Goal: Task Accomplishment & Management: Manage account settings

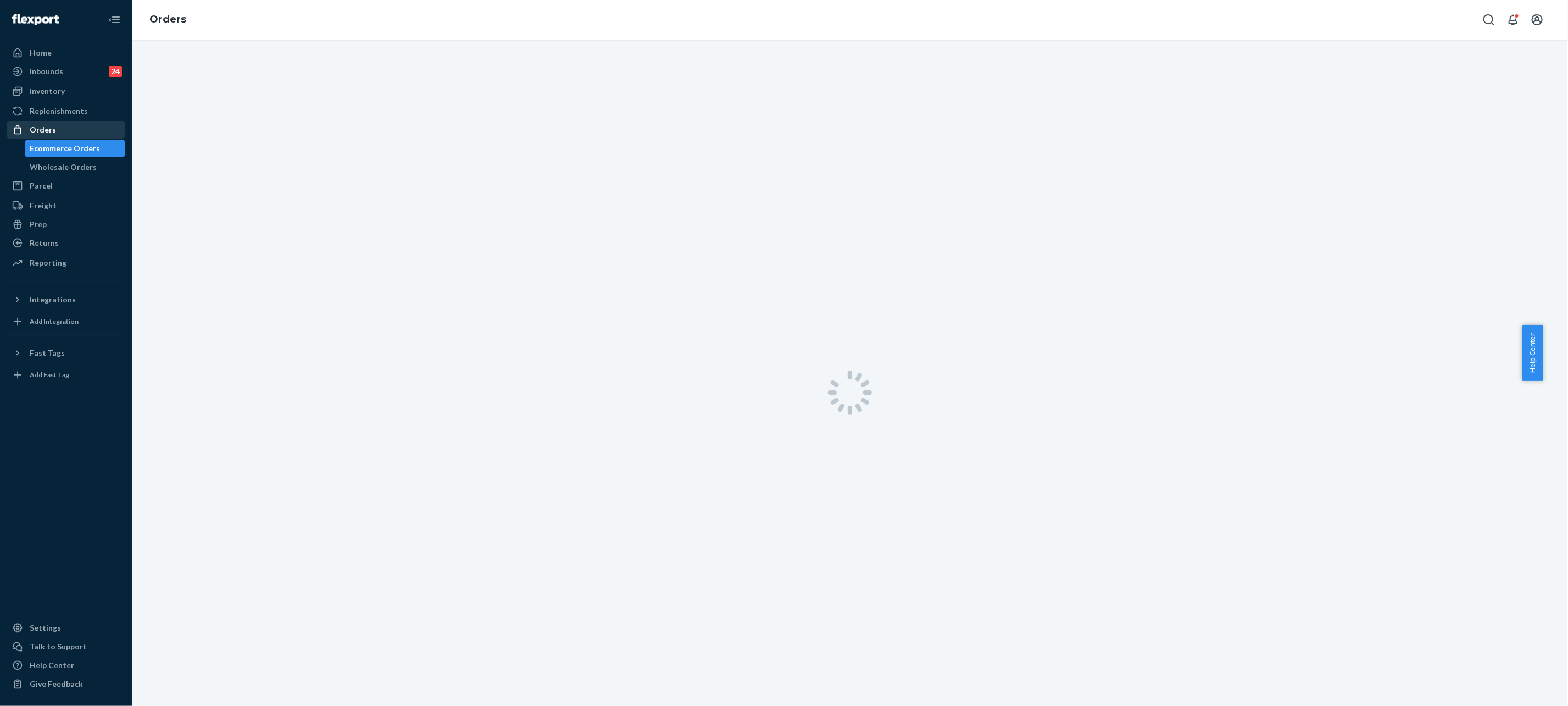
click at [47, 131] on div "Orders" at bounding box center [42, 129] width 26 height 11
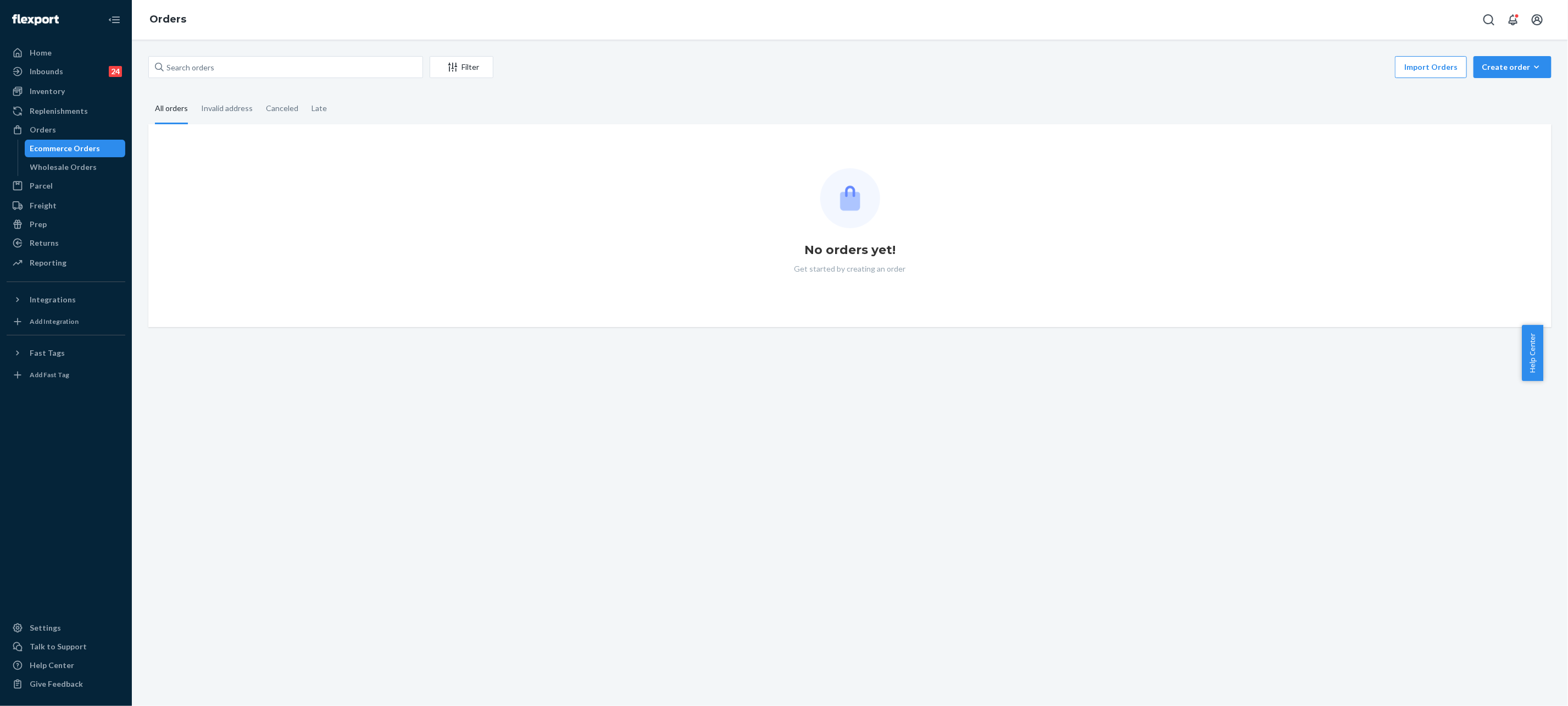
click at [281, 86] on div "Filter Import Orders Create order Ecommerce order Removal order All orders Inva…" at bounding box center [850, 191] width 1420 height 271
click at [283, 69] on input "text" at bounding box center [285, 66] width 274 height 22
paste input "254504002"
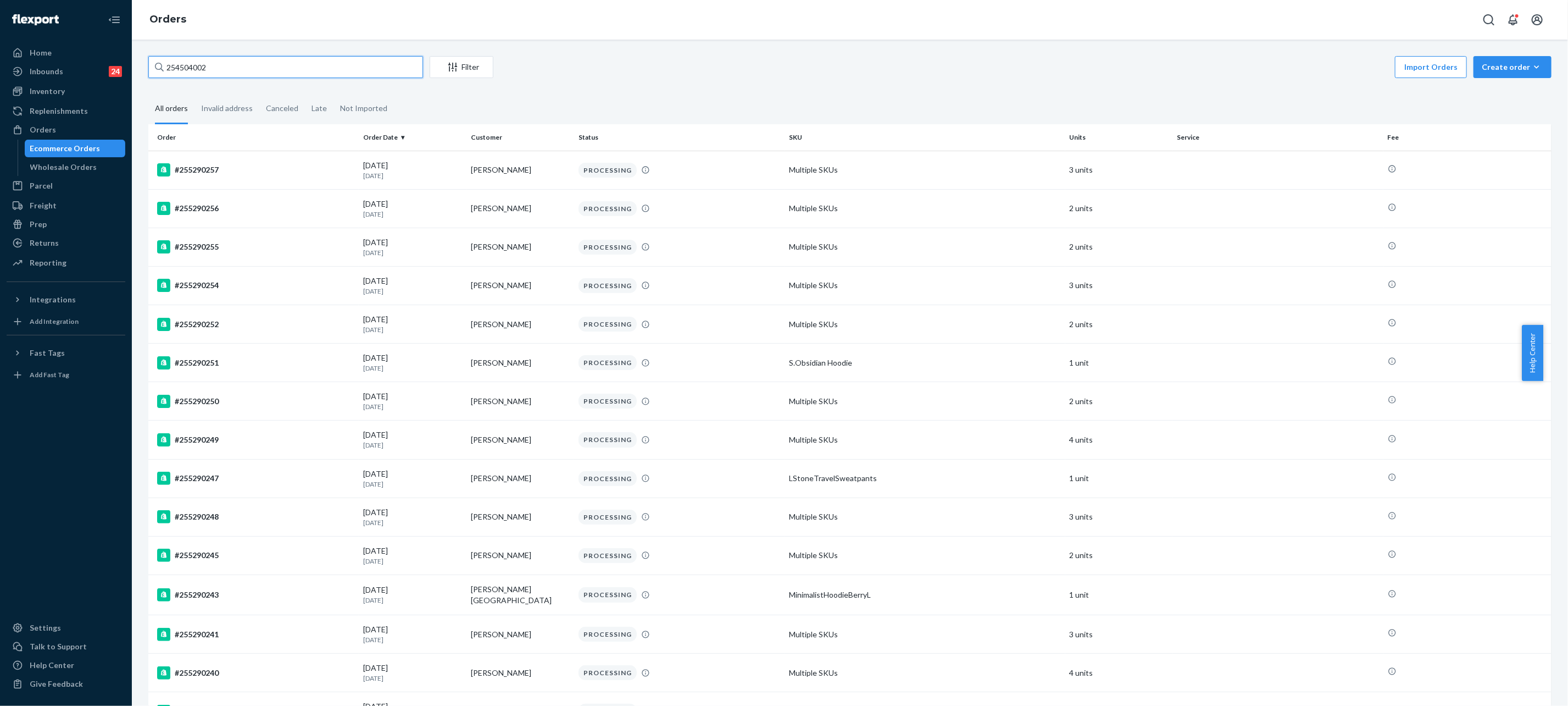
type input "254504002"
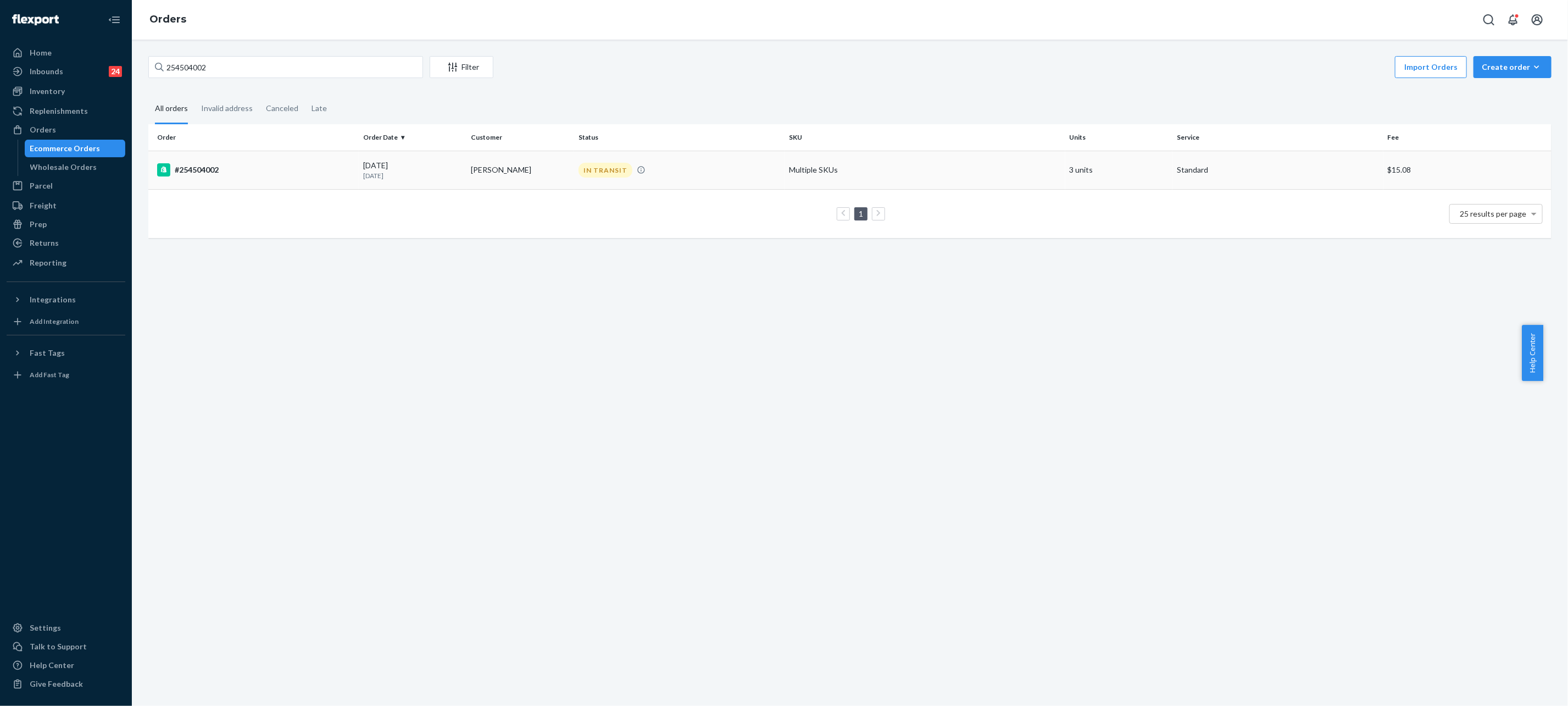
click at [471, 183] on td "[PERSON_NAME]" at bounding box center [521, 170] width 108 height 39
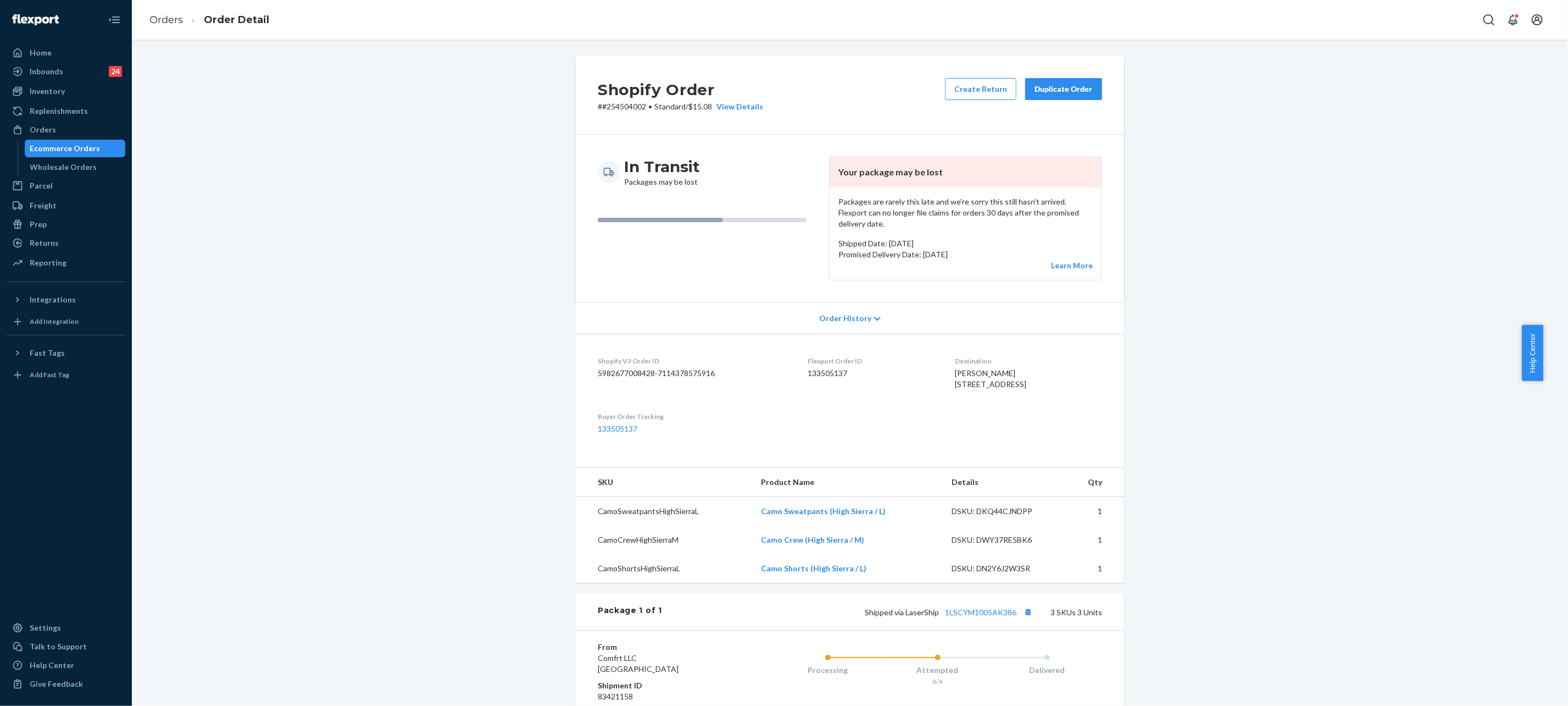
click at [1052, 92] on div "Duplicate Order" at bounding box center [1064, 89] width 59 height 11
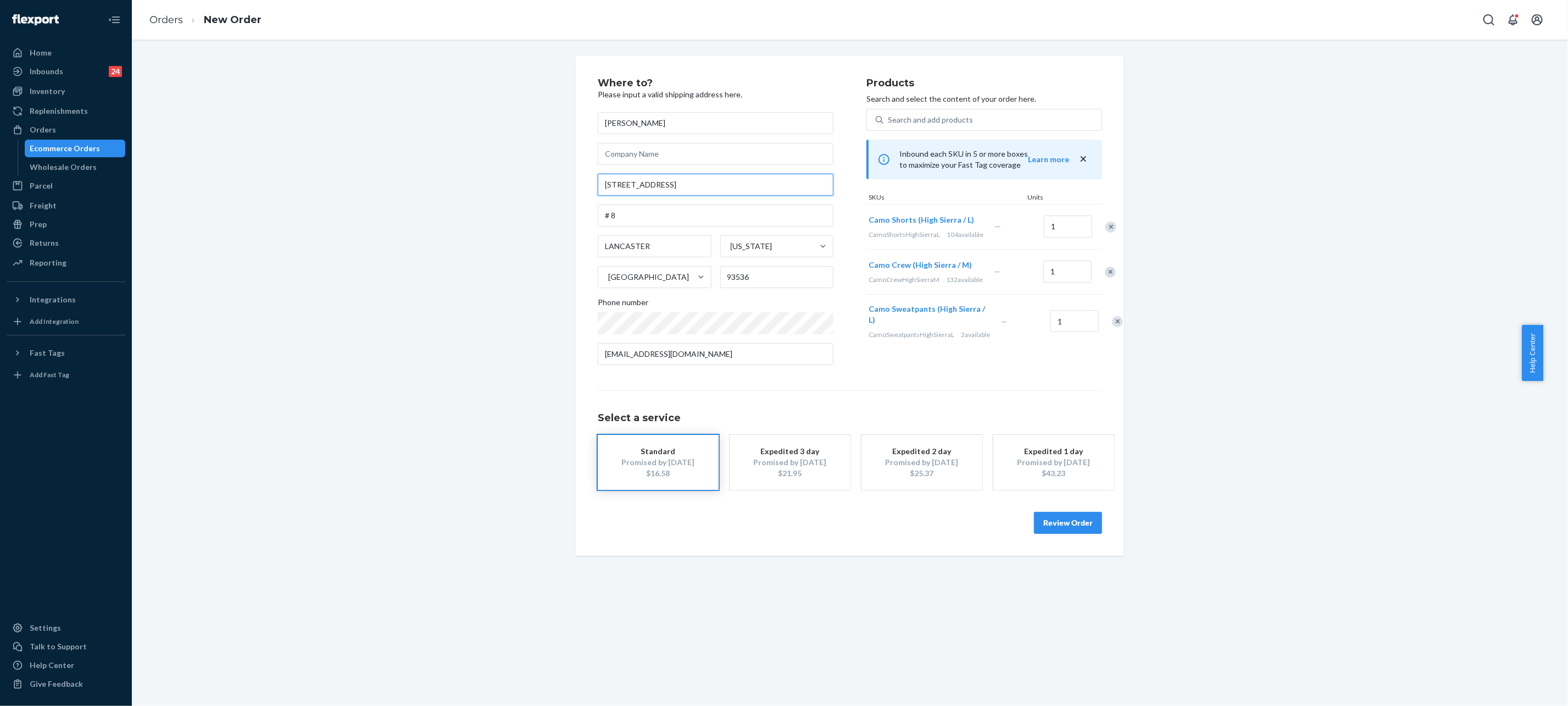
click at [675, 182] on input "[STREET_ADDRESS]" at bounding box center [715, 184] width 236 height 22
paste input "w ave E-8 [GEOGRAPHIC_DATA]"
type input "[STREET_ADDRESS]"
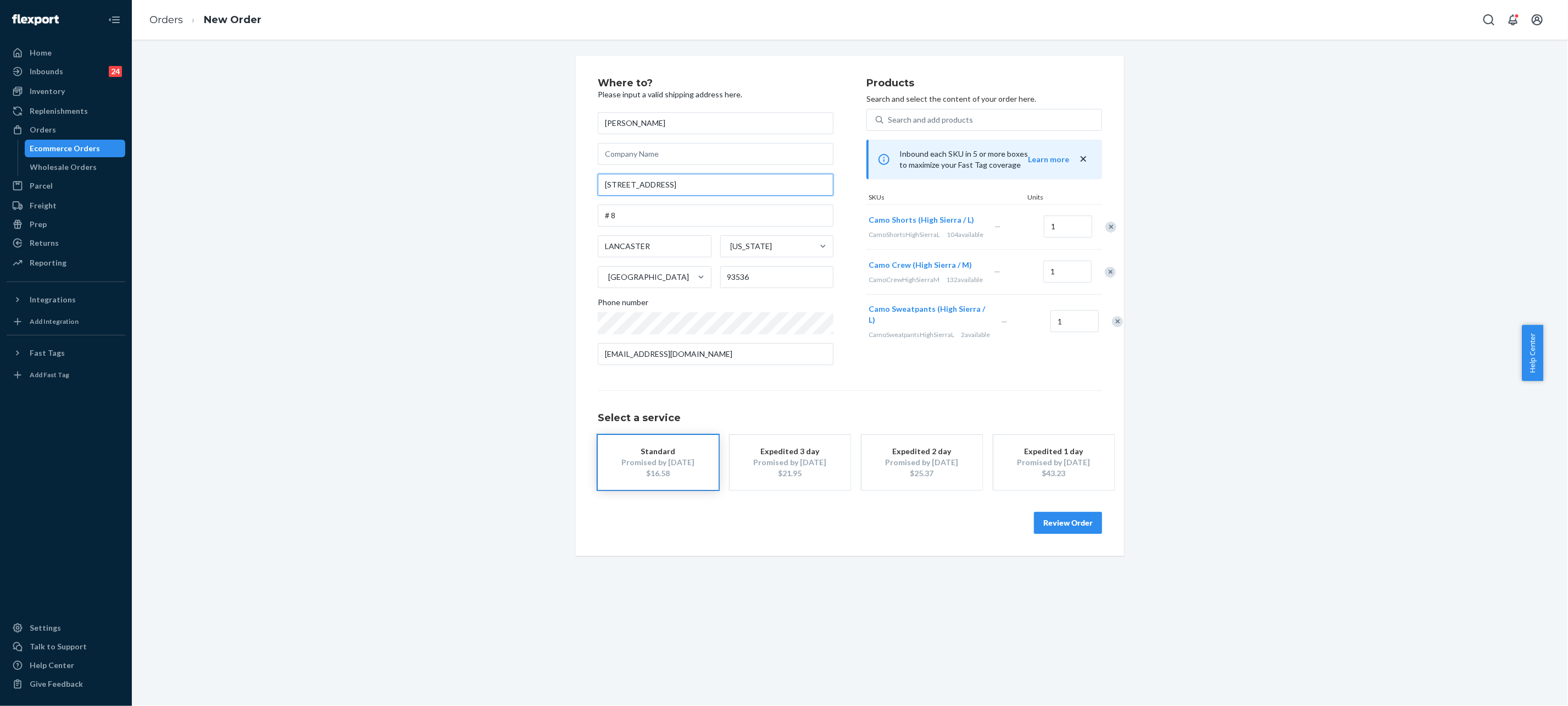
click at [731, 180] on input "[STREET_ADDRESS]" at bounding box center [715, 184] width 236 height 22
click at [669, 190] on input "[STREET_ADDRESS]" at bounding box center [715, 184] width 236 height 22
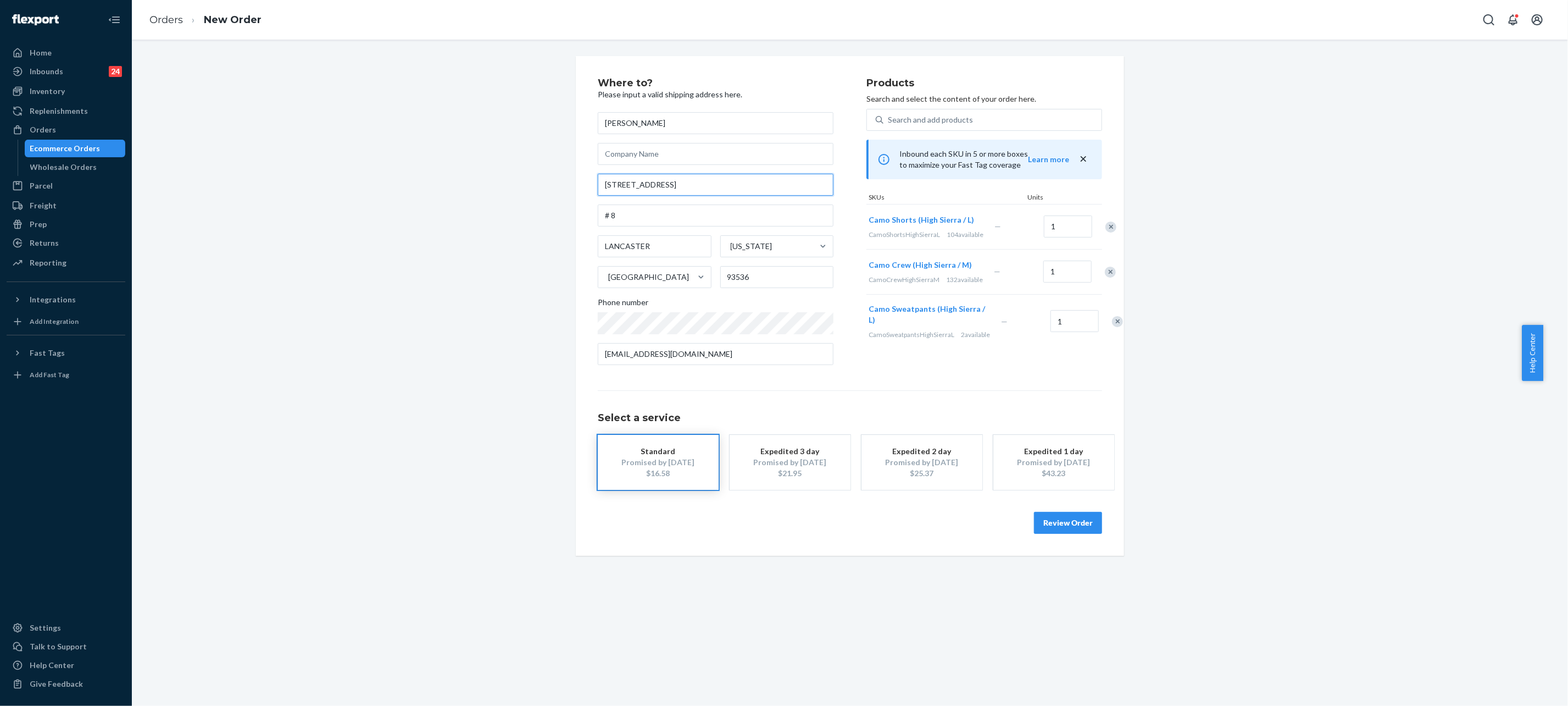
click at [667, 189] on input "[STREET_ADDRESS]" at bounding box center [715, 184] width 236 height 22
paste input "[STREET_ADDRESS],"
type input "[STREET_ADDRESS],"
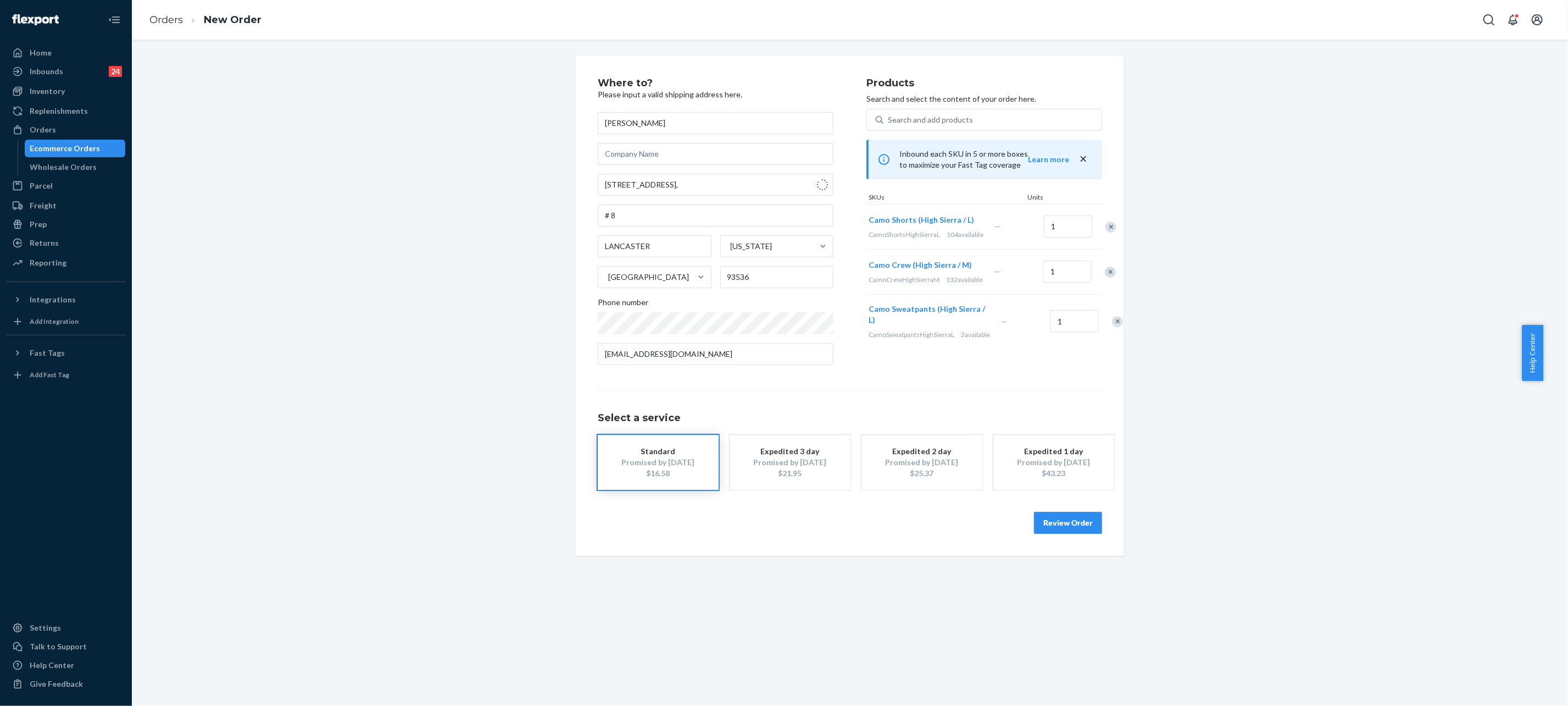
type input "[GEOGRAPHIC_DATA]"
type input "[STREET_ADDRESS]"
click at [1068, 534] on button "Review Order" at bounding box center [1067, 522] width 68 height 22
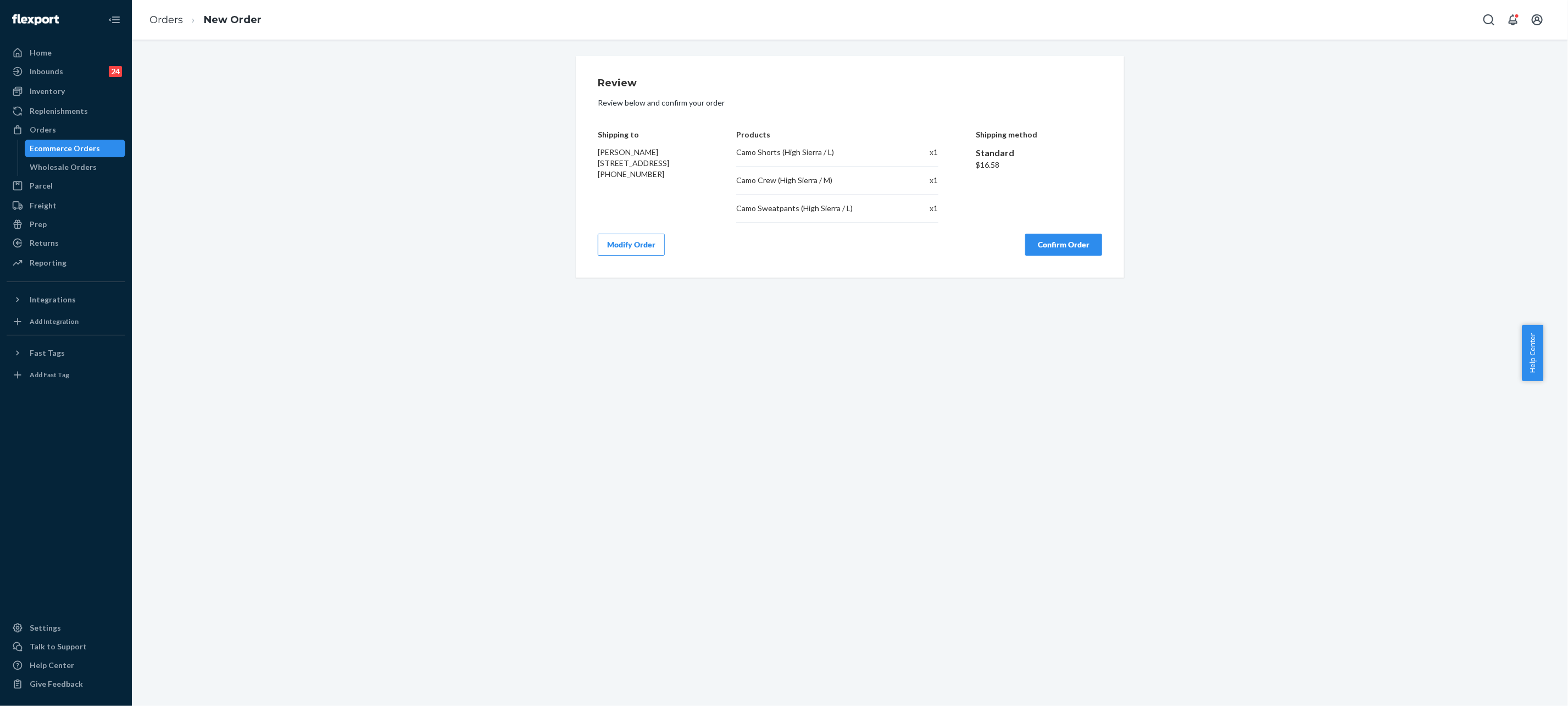
click at [1037, 236] on button "Confirm Order" at bounding box center [1064, 245] width 77 height 22
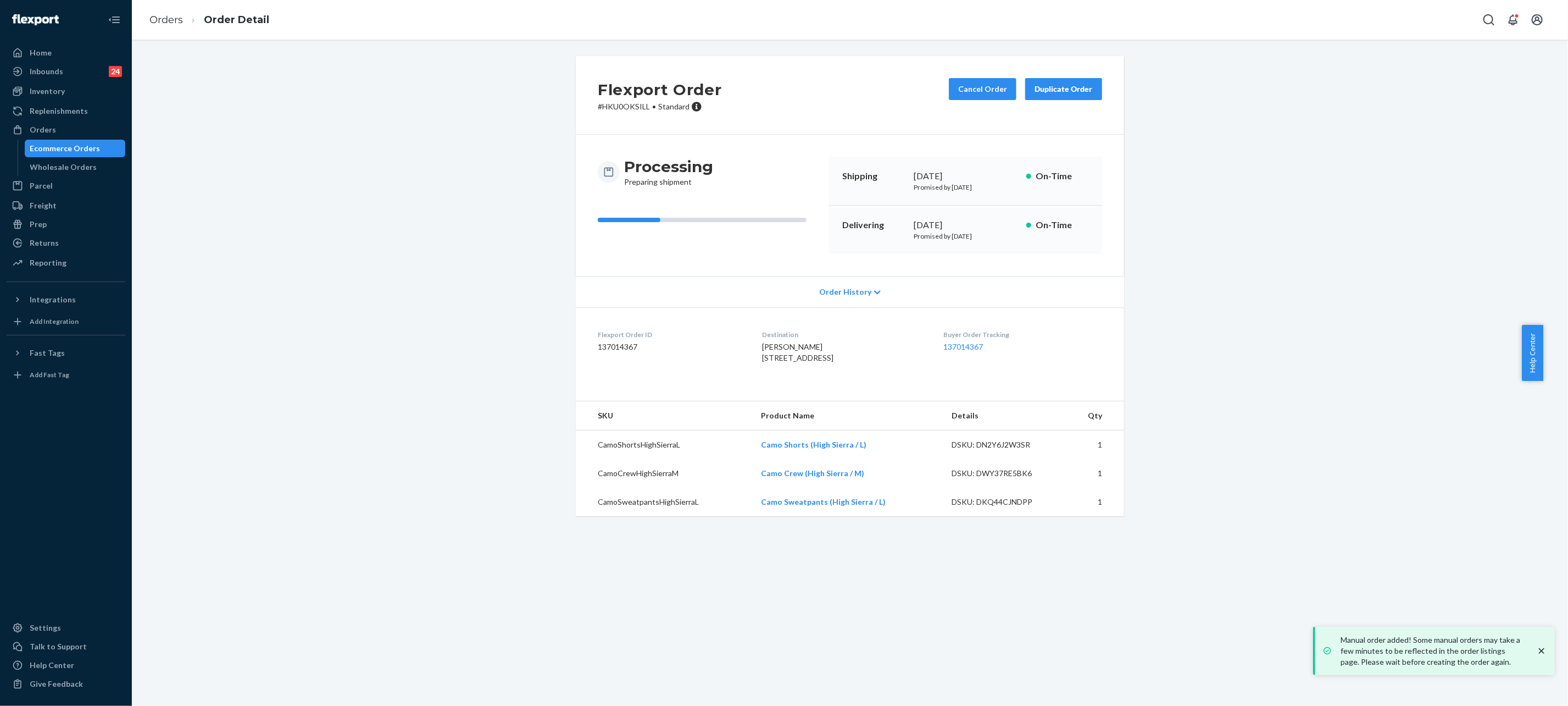
click at [405, 297] on div "Flexport Order # HKU0OKSILL • Standard Cancel Order Duplicate Order Processing …" at bounding box center [850, 292] width 1420 height 473
click at [944, 345] on link "137014367" at bounding box center [964, 347] width 39 height 10
click at [157, 18] on link "Orders" at bounding box center [166, 19] width 34 height 13
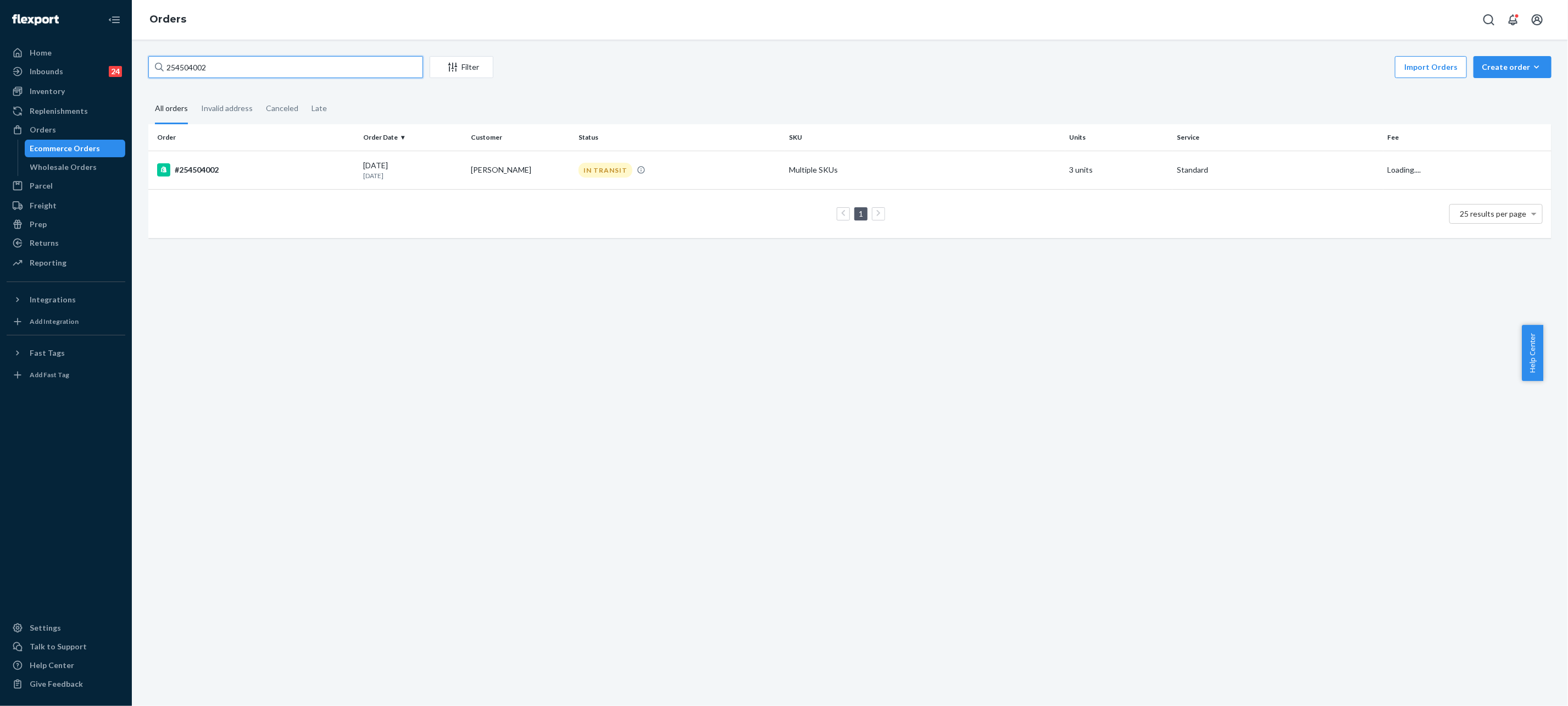
click at [208, 64] on input "254504002" at bounding box center [285, 66] width 274 height 22
paste input "5147585"
type input "255147585"
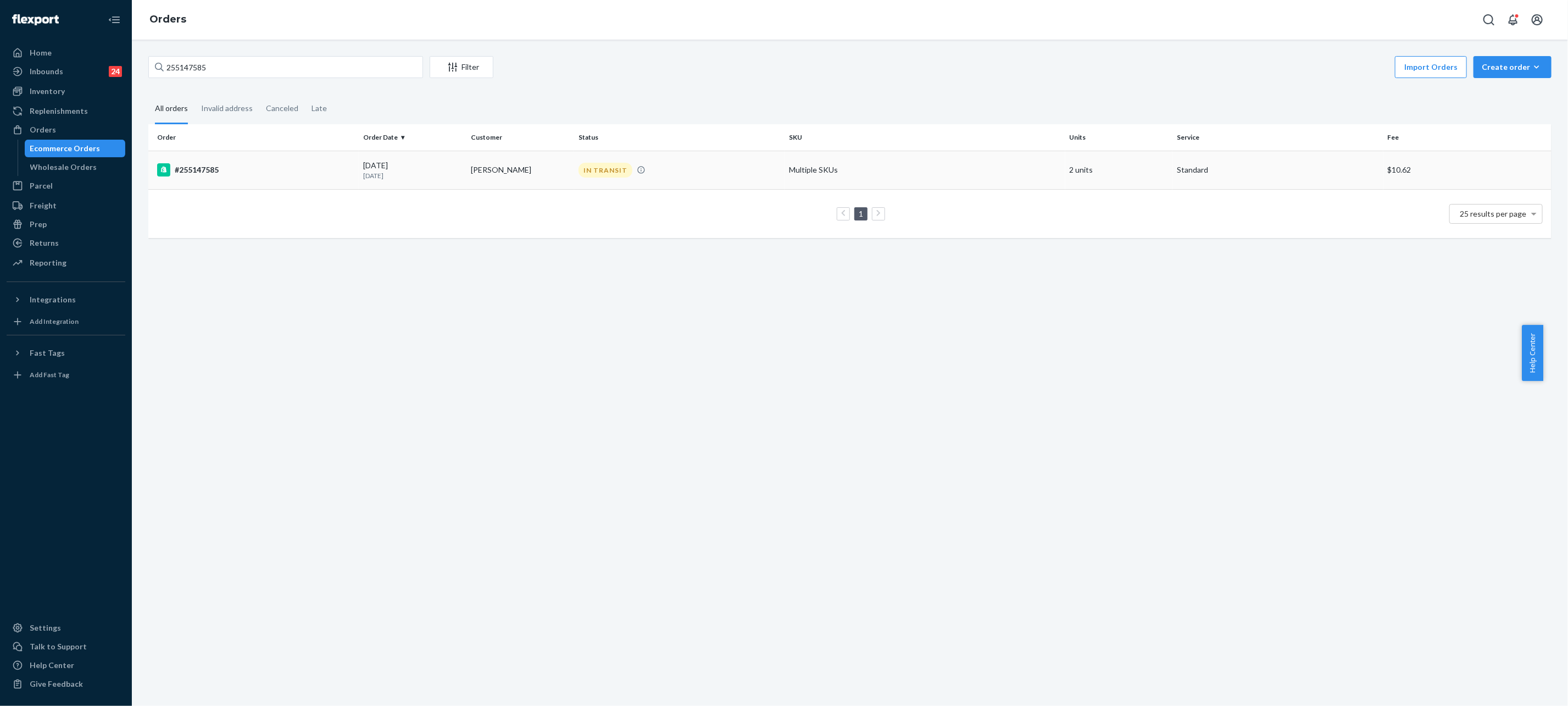
click at [727, 171] on div "IN TRANSIT" at bounding box center [680, 170] width 206 height 14
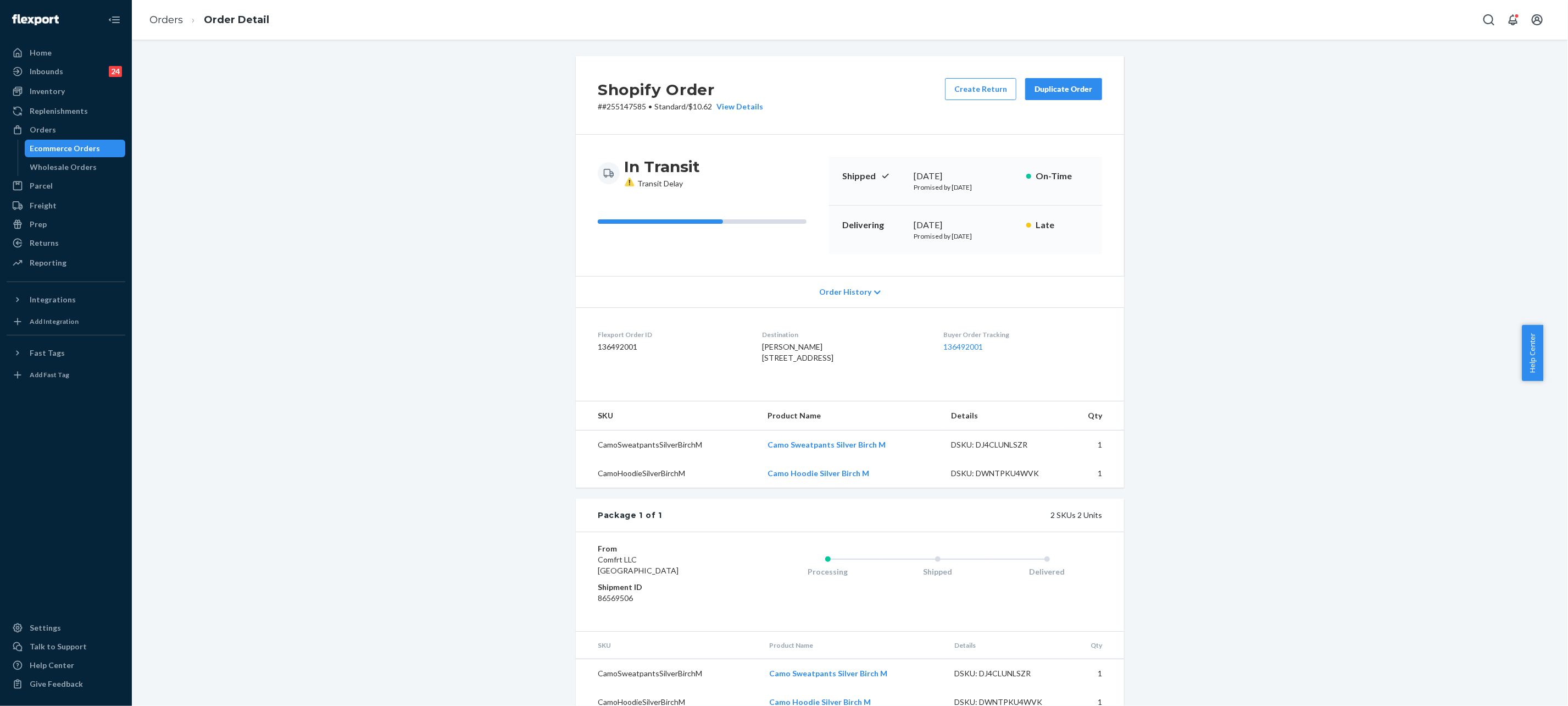
click at [1054, 94] on div "Duplicate Order" at bounding box center [1064, 89] width 59 height 11
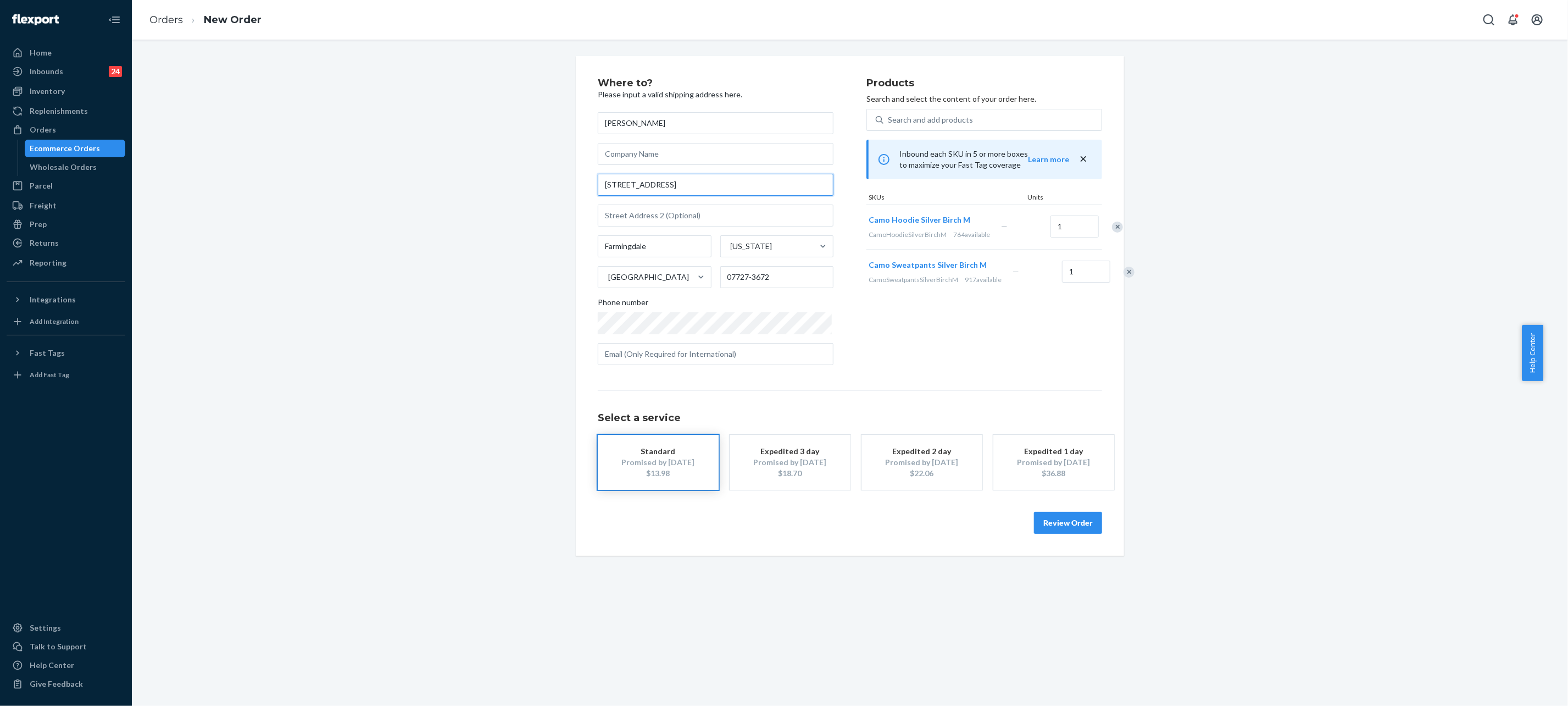
click at [626, 181] on input "[STREET_ADDRESS]" at bounding box center [715, 184] width 236 height 22
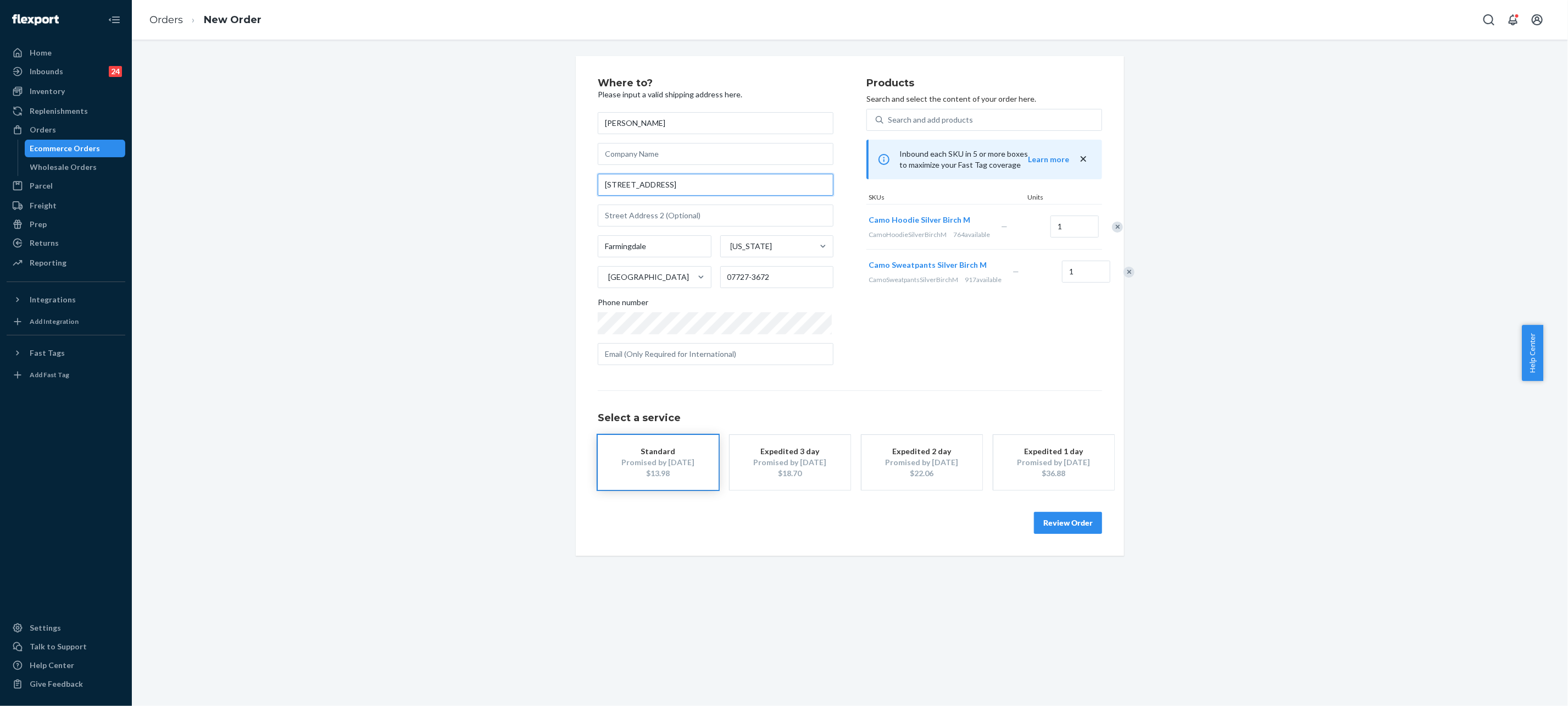
paste input ", [GEOGRAPHIC_DATA]"
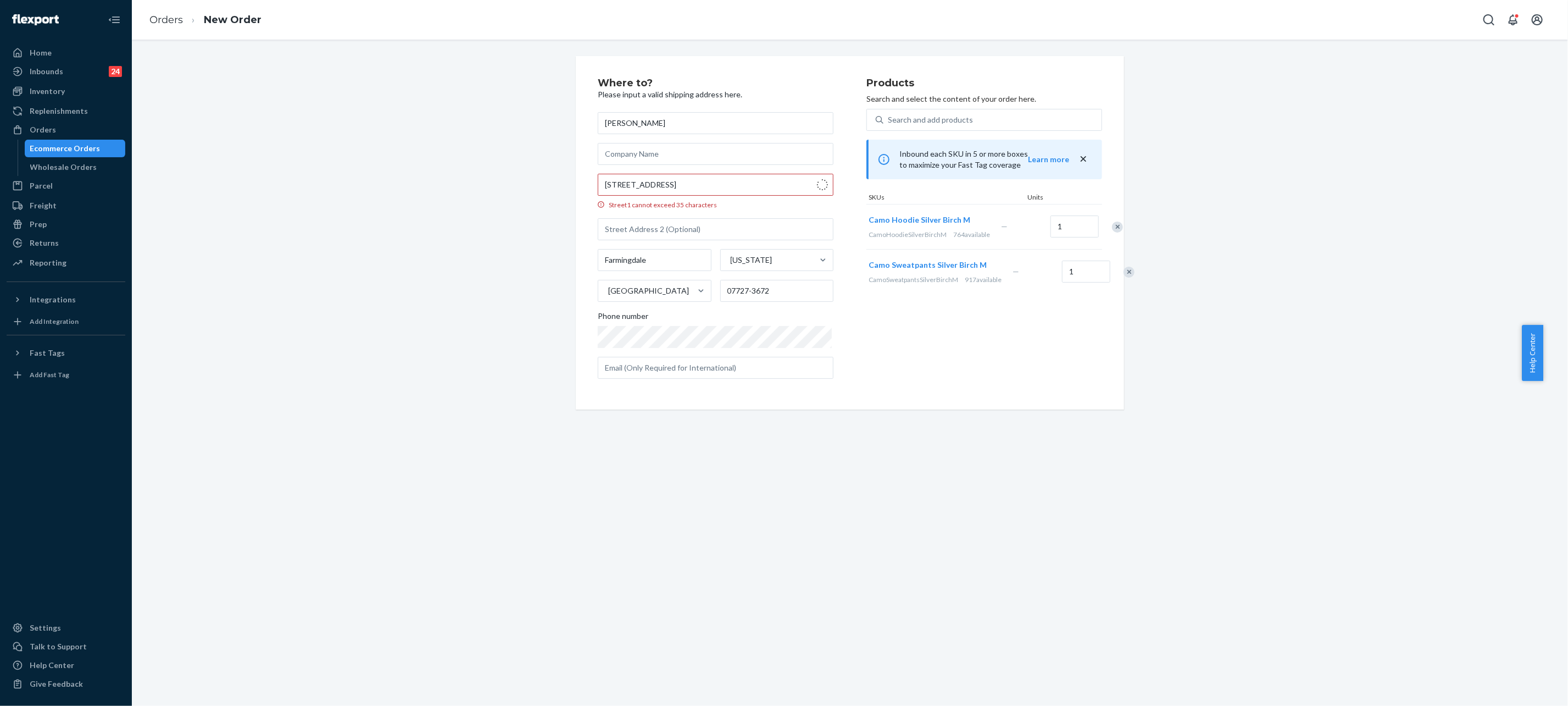
type input "[STREET_ADDRESS]"
type input "07727"
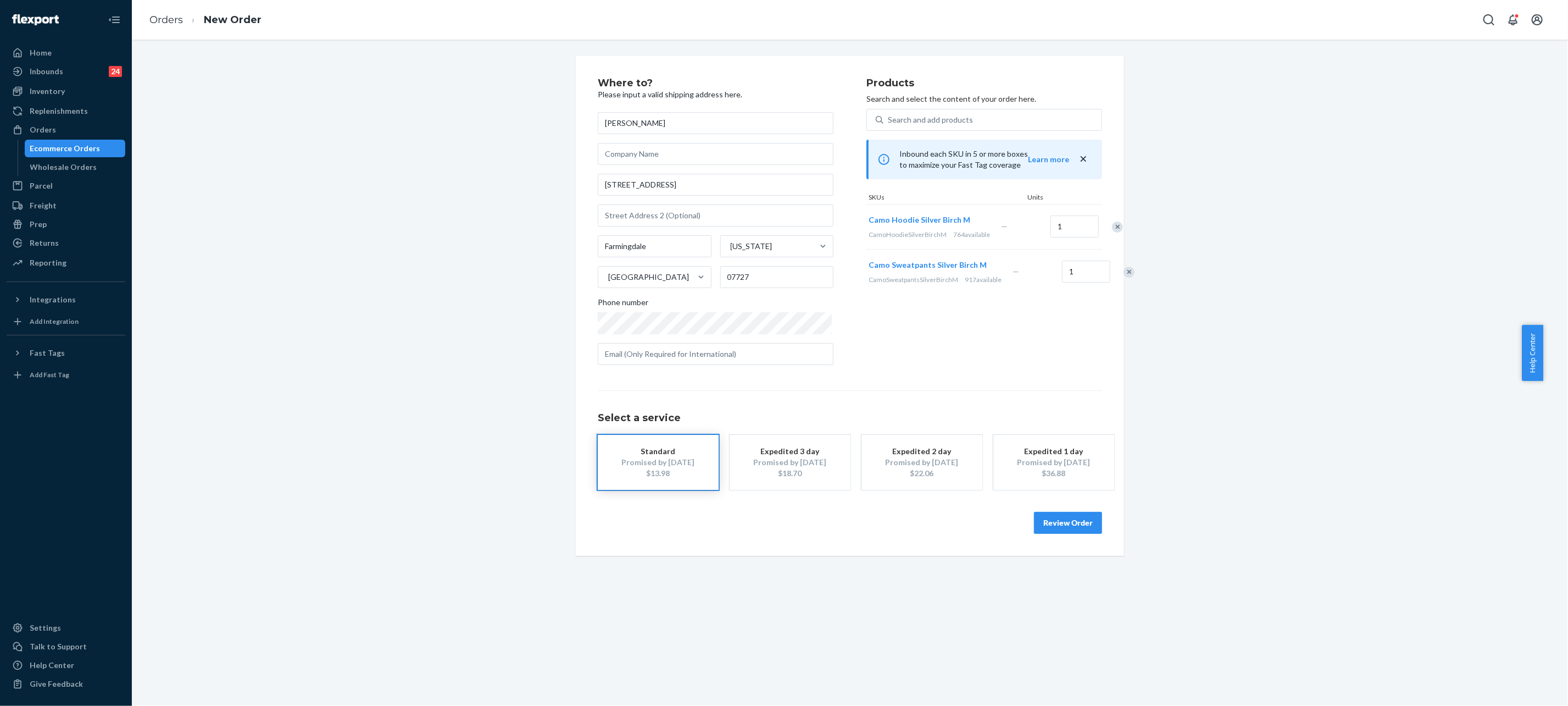
click at [1061, 523] on button "Review Order" at bounding box center [1067, 522] width 68 height 22
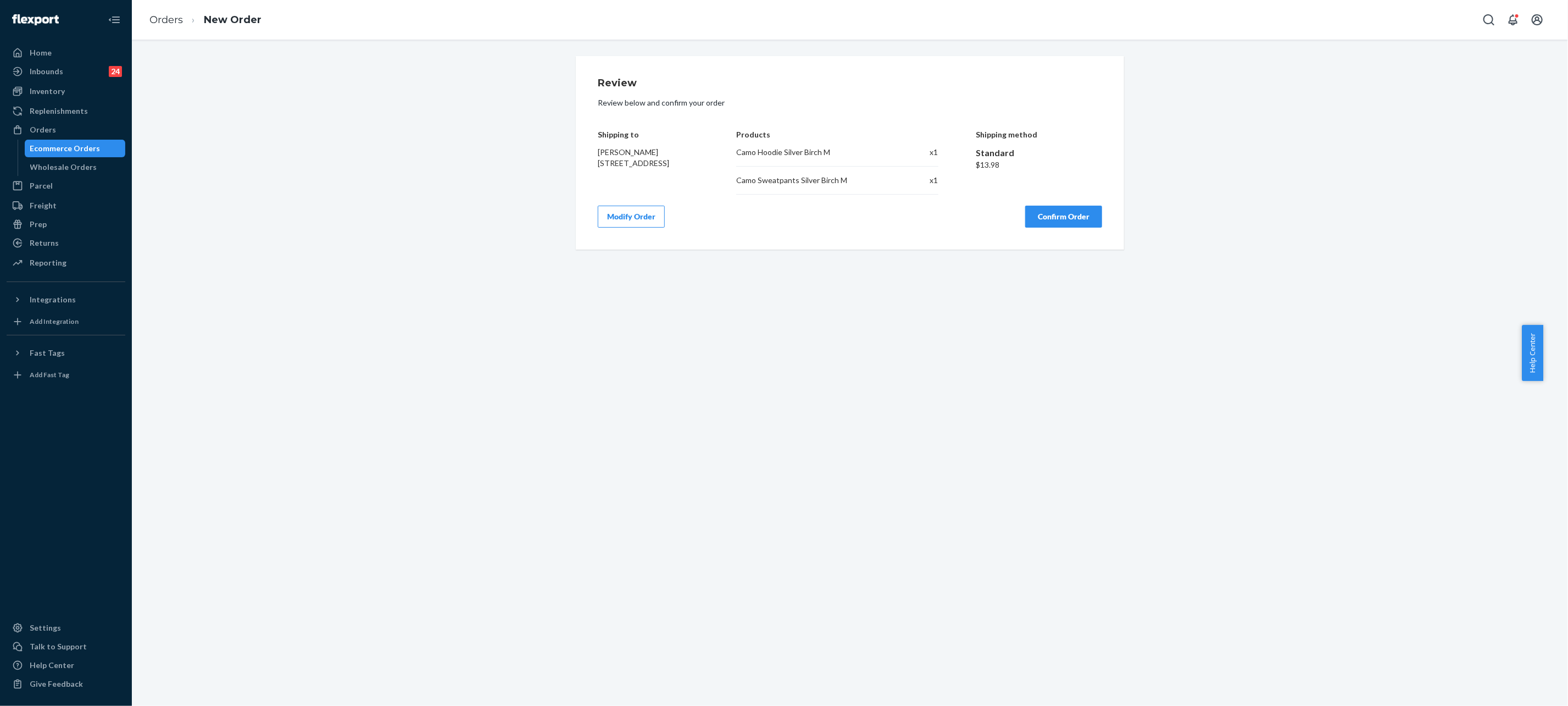
click at [1043, 210] on button "Confirm Order" at bounding box center [1064, 216] width 77 height 22
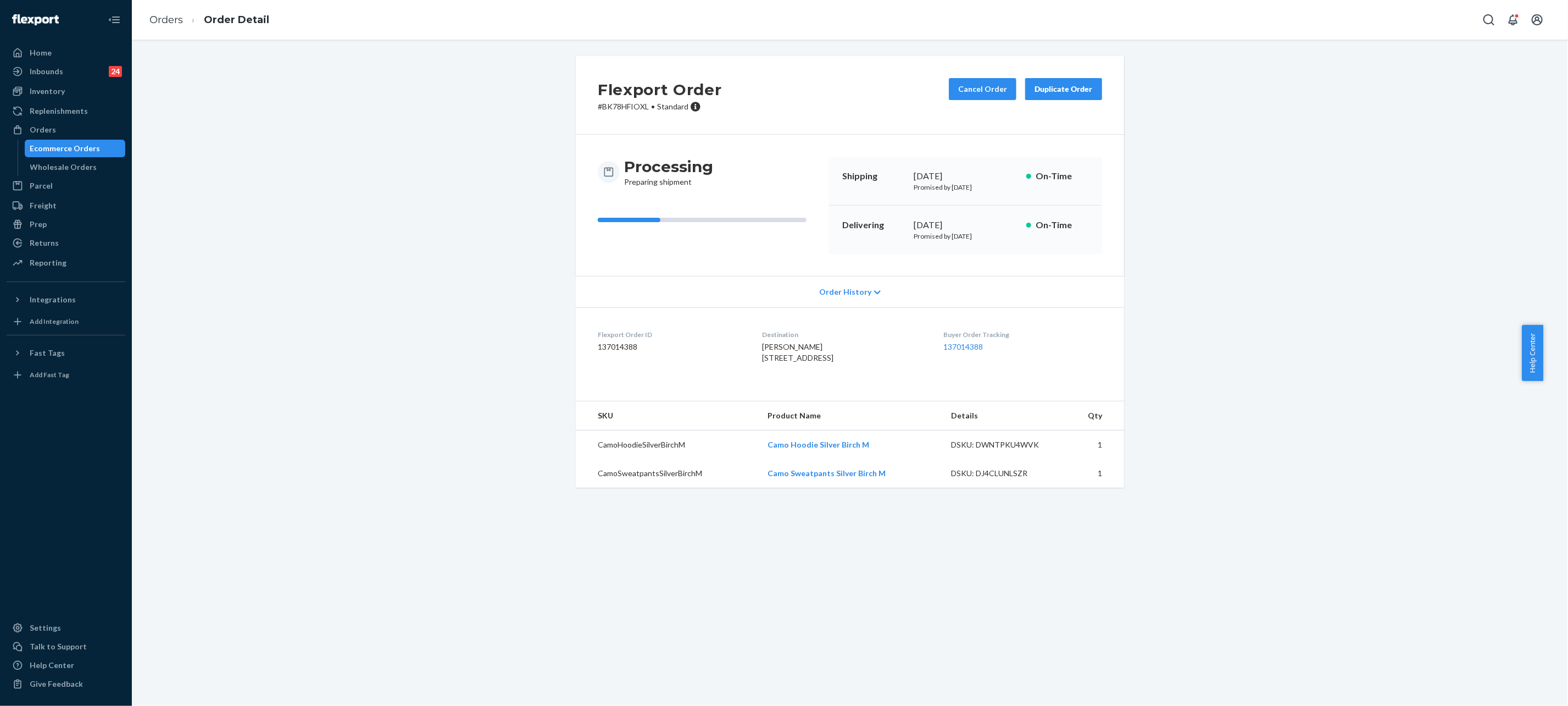
drag, startPoint x: 255, startPoint y: 175, endPoint x: 441, endPoint y: 89, distance: 204.9
click at [255, 175] on div "Flexport Order # BK78HFIOXL • Standard Cancel Order Duplicate Order Processing …" at bounding box center [850, 278] width 1420 height 445
click at [956, 340] on div "Buyer Order Tracking 137014388" at bounding box center [1023, 348] width 158 height 38
click at [965, 344] on link "137014388" at bounding box center [964, 347] width 39 height 10
click at [167, 24] on link "Orders" at bounding box center [166, 19] width 34 height 13
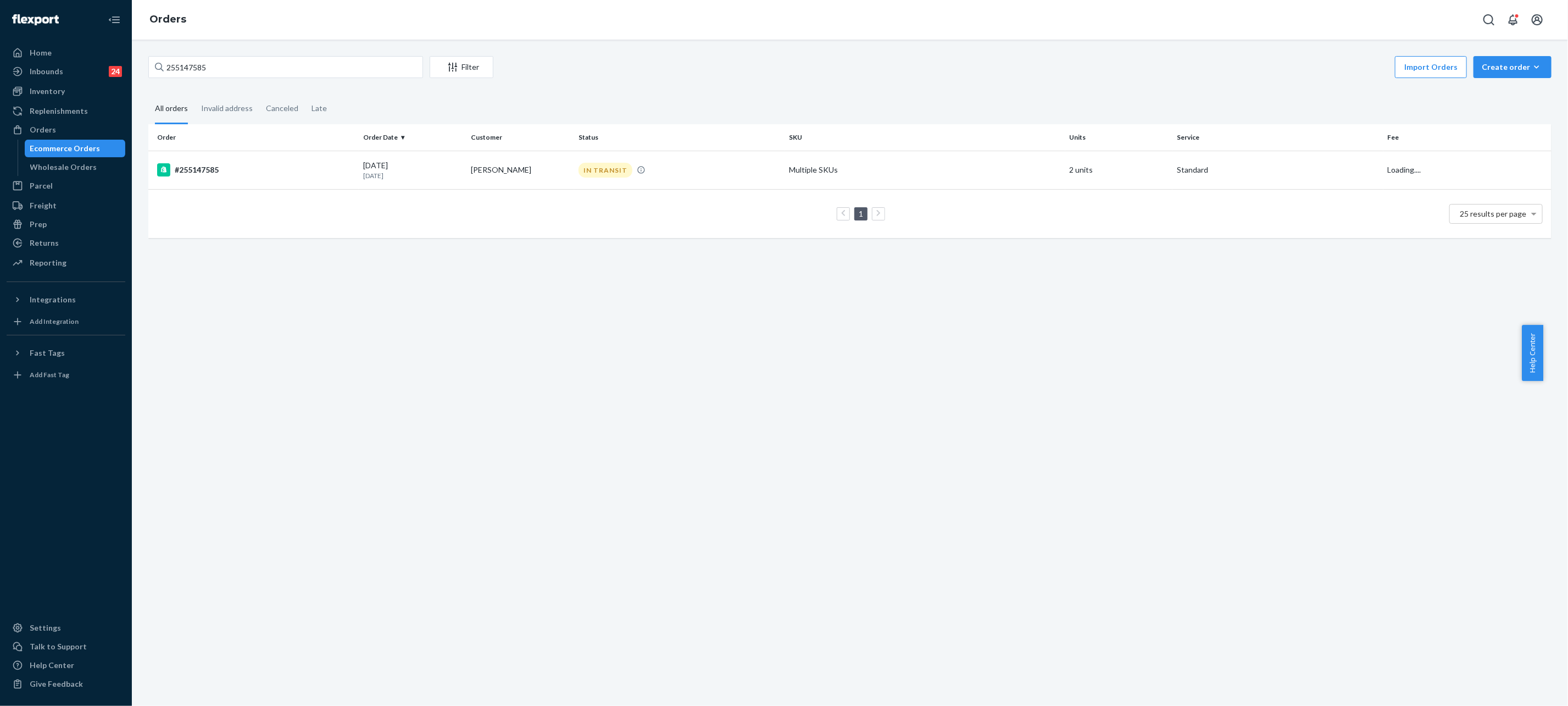
click at [229, 55] on div "255147585 Filter Import Orders Create order Ecommerce order Removal order All o…" at bounding box center [850, 373] width 1436 height 667
click at [239, 63] on input "255147585" at bounding box center [285, 66] width 274 height 22
paste input "247117"
type input "255247117"
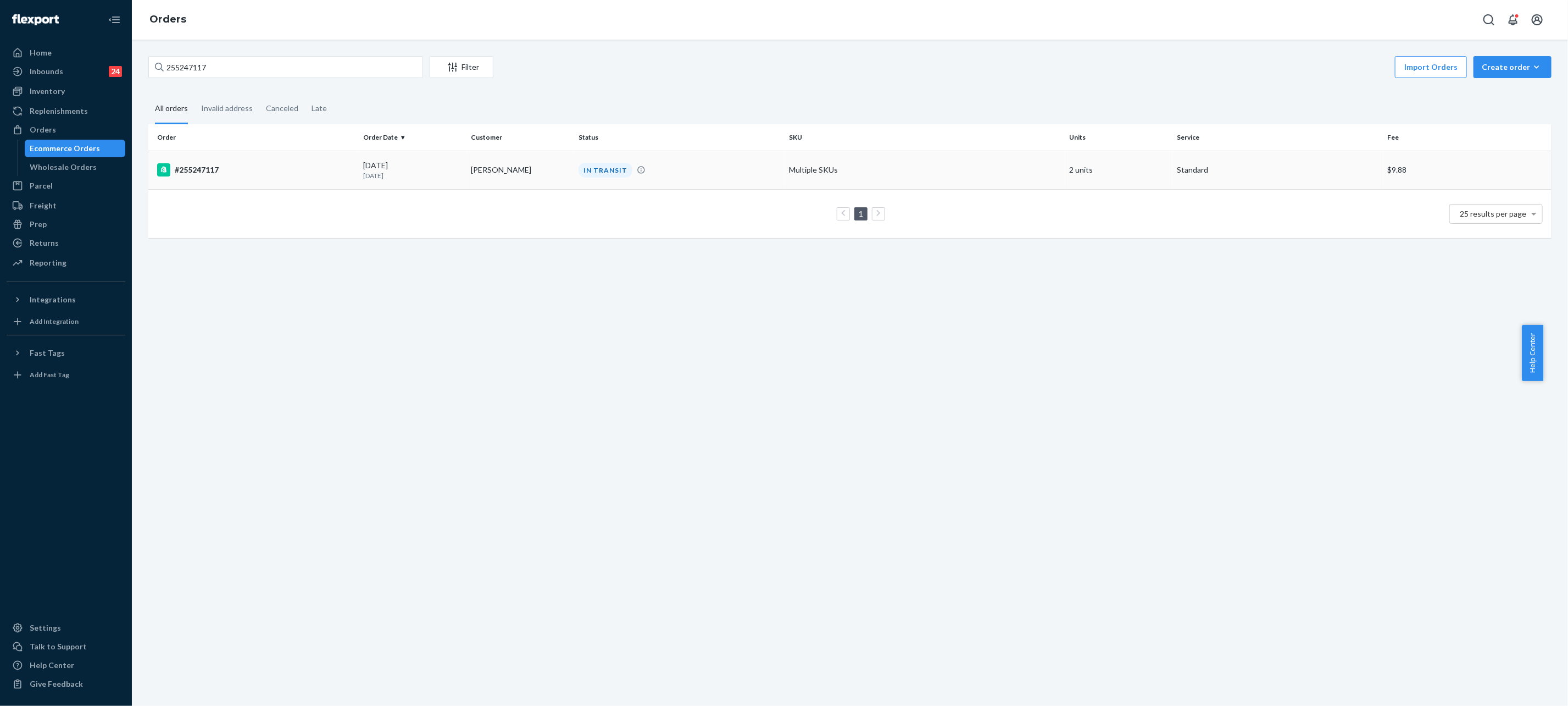
click at [503, 165] on td "[PERSON_NAME]" at bounding box center [521, 170] width 108 height 39
click at [503, 165] on div "255247117 Filter Import Orders Create order Ecommerce order Removal order All o…" at bounding box center [850, 373] width 1436 height 667
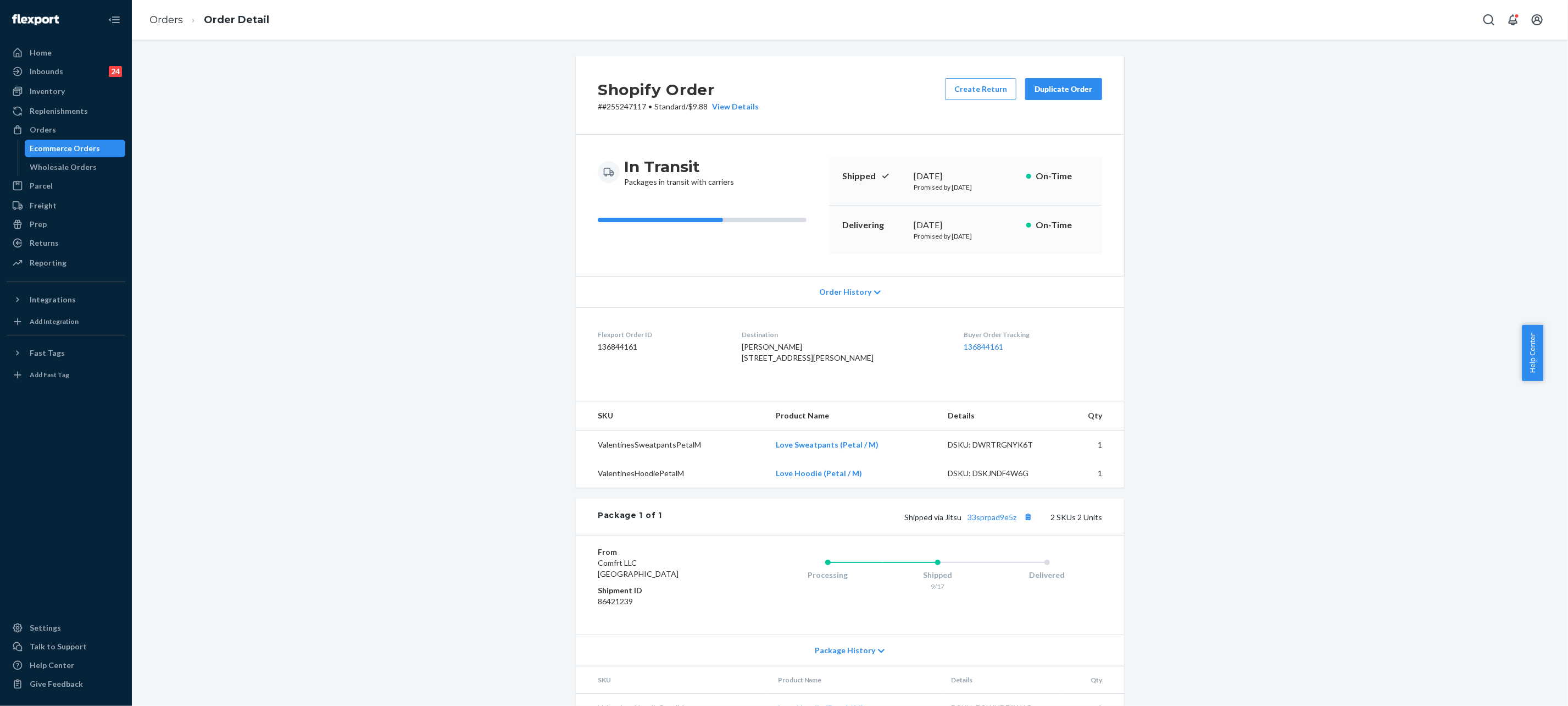
click at [273, 272] on div "Shopify Order # #255247117 • Standard / $9.88 View Details Create Return Duplic…" at bounding box center [850, 409] width 1420 height 708
click at [965, 347] on link "136844161" at bounding box center [983, 347] width 39 height 10
click at [178, 13] on ol "Orders Order Detail" at bounding box center [209, 20] width 138 height 33
click at [178, 13] on link "Orders" at bounding box center [166, 19] width 34 height 13
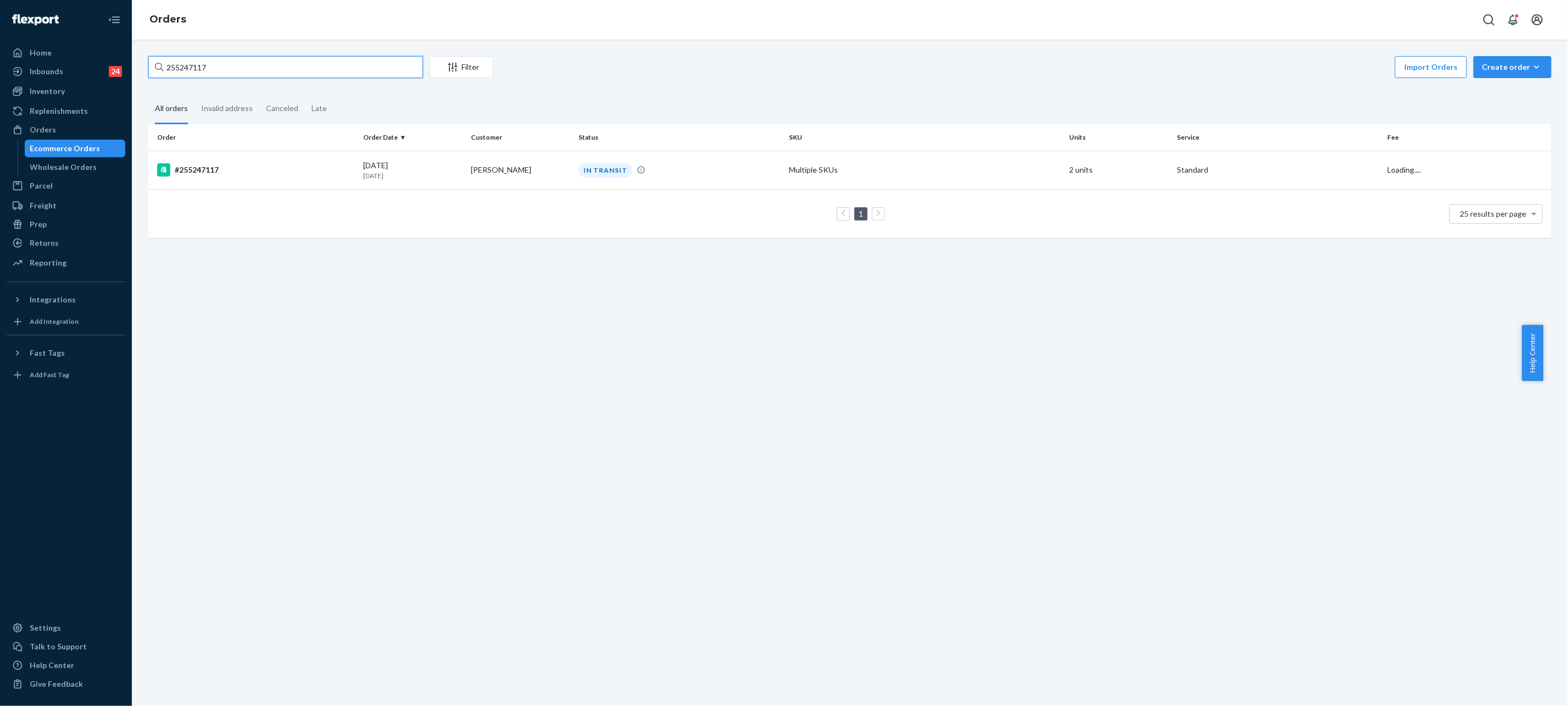
click at [235, 68] on input "255247117" at bounding box center [285, 66] width 274 height 22
paste input "06326"
type input "255206326"
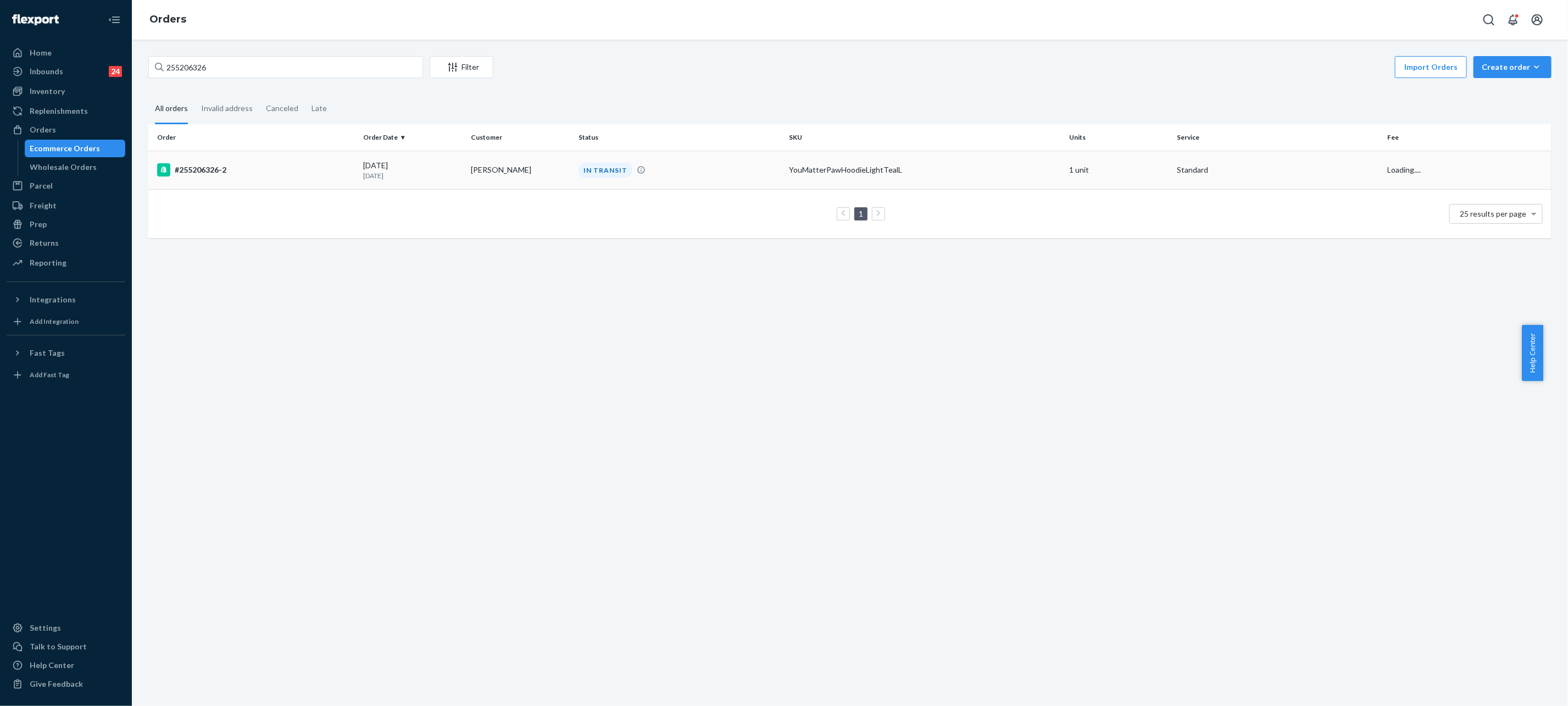
click at [686, 173] on div "IN TRANSIT" at bounding box center [680, 170] width 206 height 14
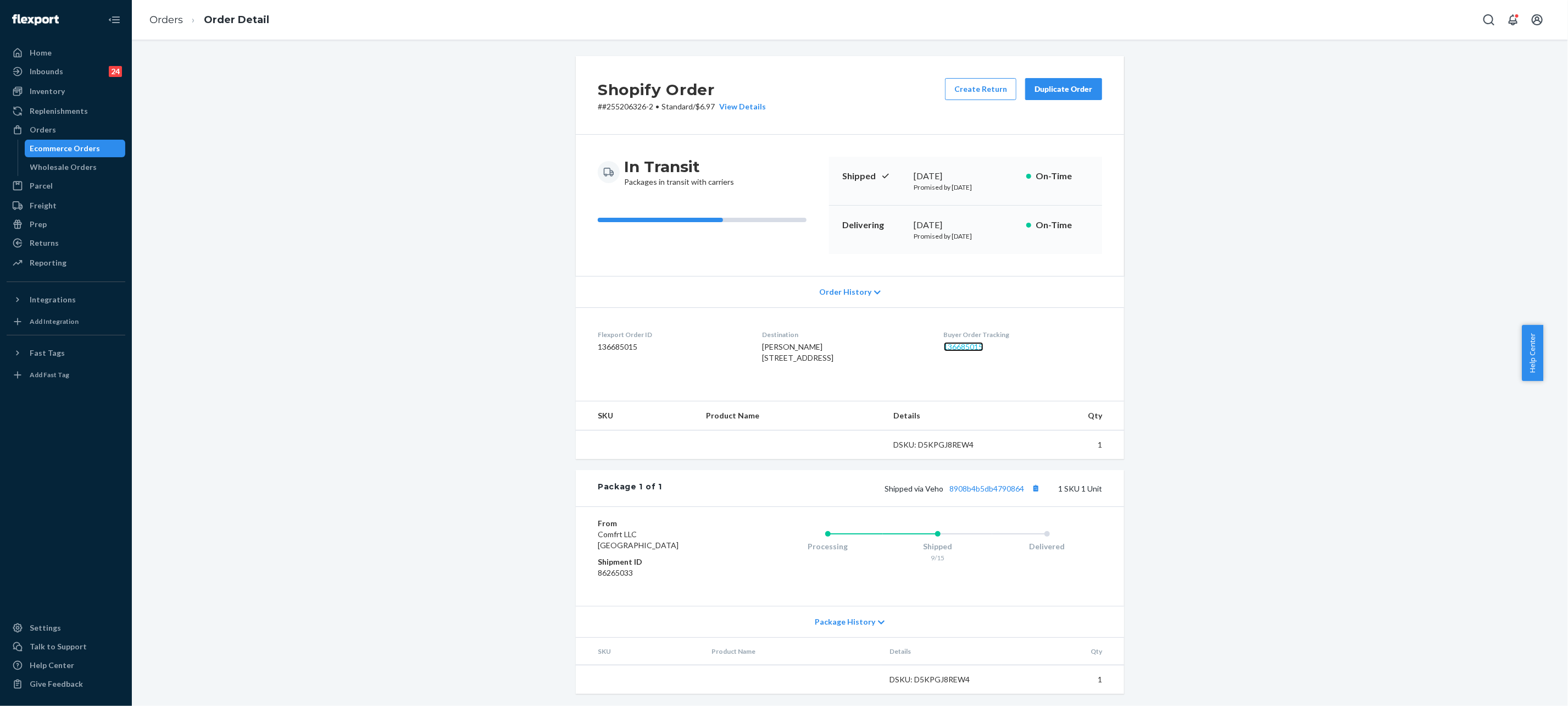
click at [968, 345] on link "136685015" at bounding box center [964, 347] width 39 height 10
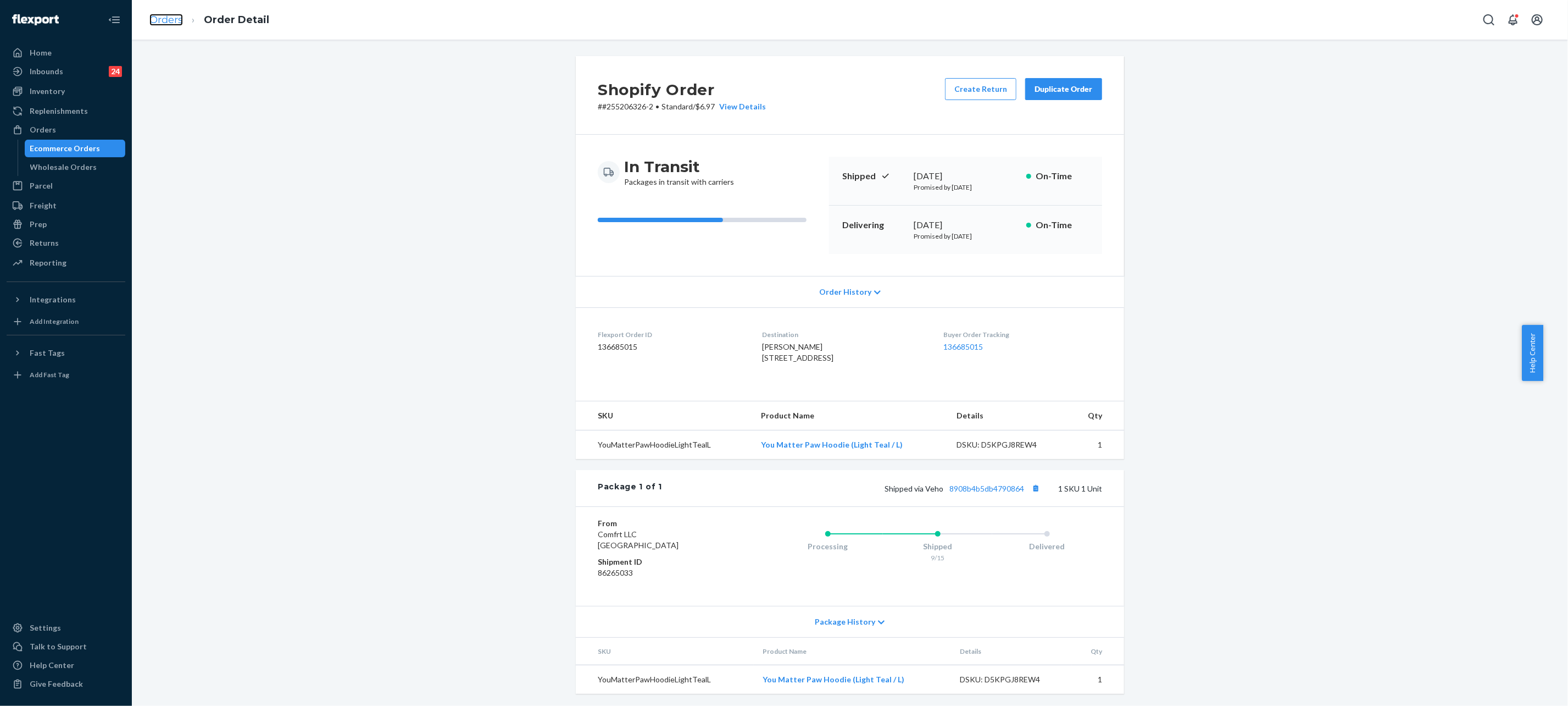
click at [154, 18] on link "Orders" at bounding box center [166, 19] width 34 height 13
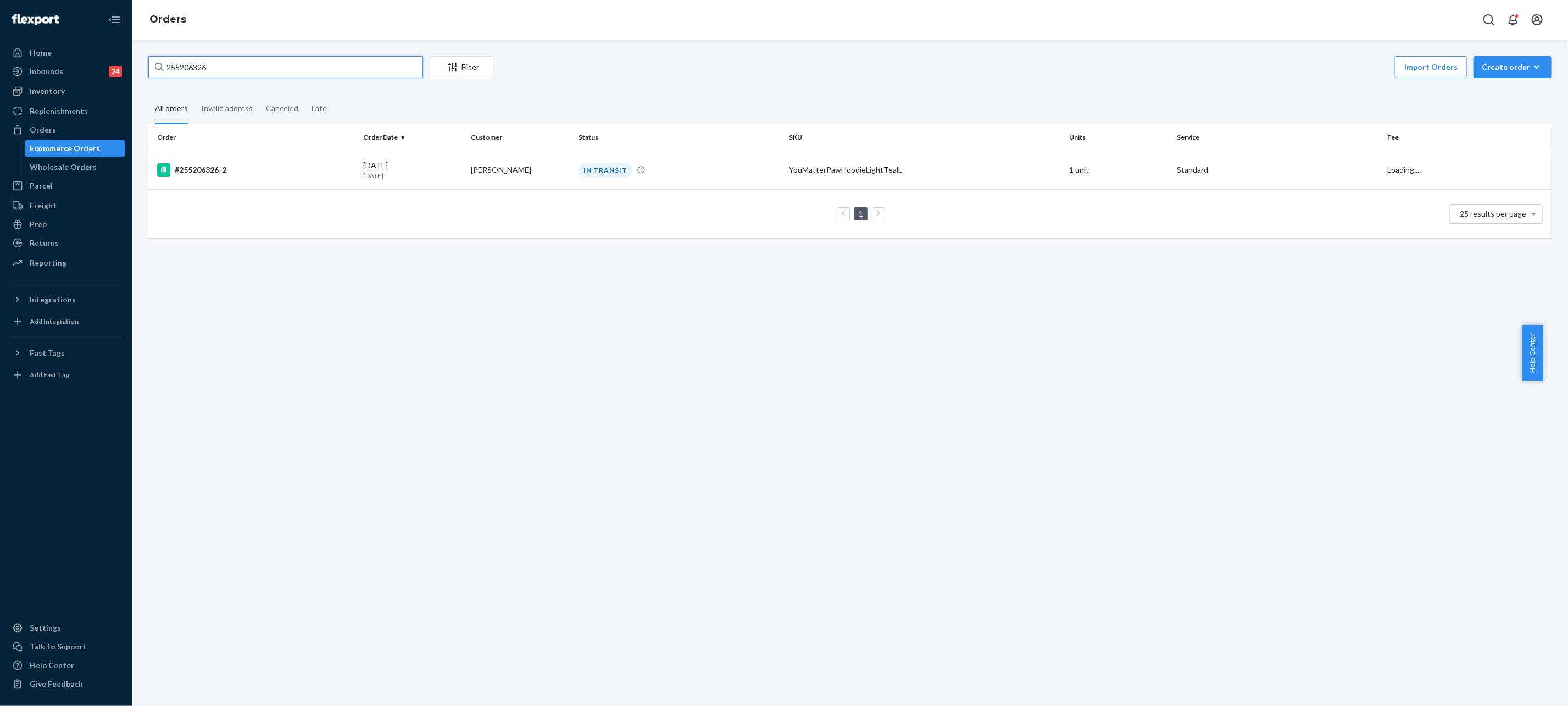
drag, startPoint x: 154, startPoint y: 18, endPoint x: 278, endPoint y: 76, distance: 136.9
click at [278, 76] on input "255206326" at bounding box center [285, 66] width 274 height 22
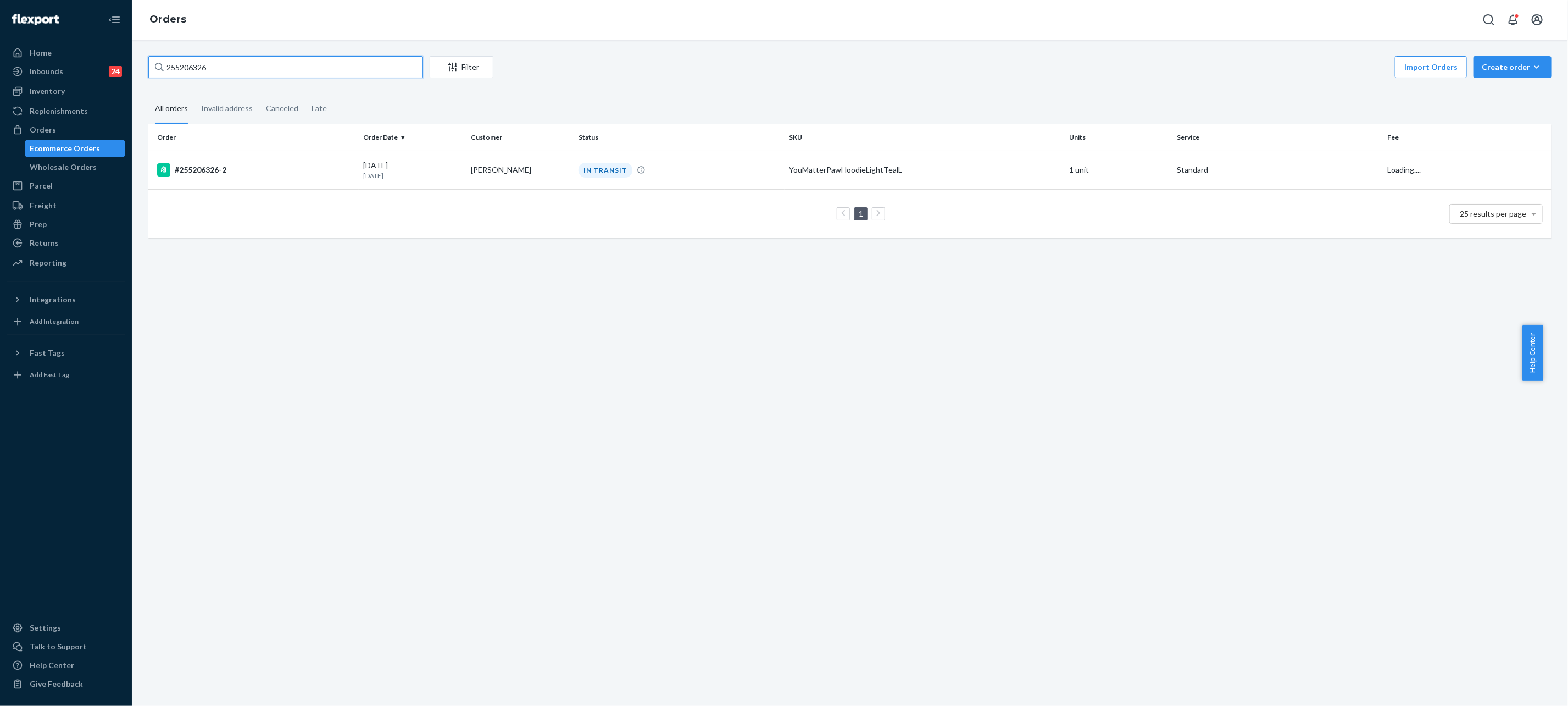
paste input "#254755902"
type input "#254755902"
click at [551, 159] on td "[PERSON_NAME]" at bounding box center [521, 170] width 108 height 39
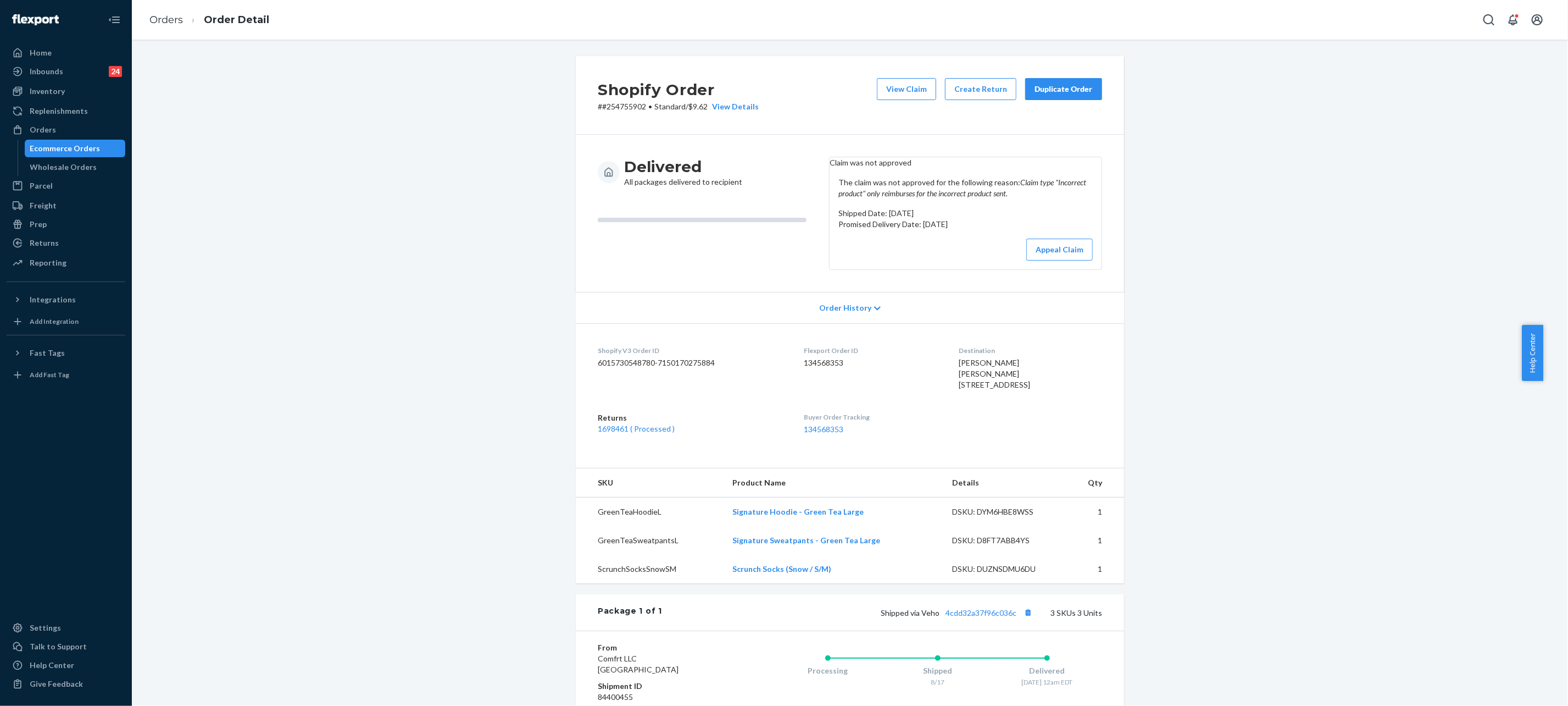
click at [1066, 83] on button "Duplicate Order" at bounding box center [1064, 89] width 77 height 22
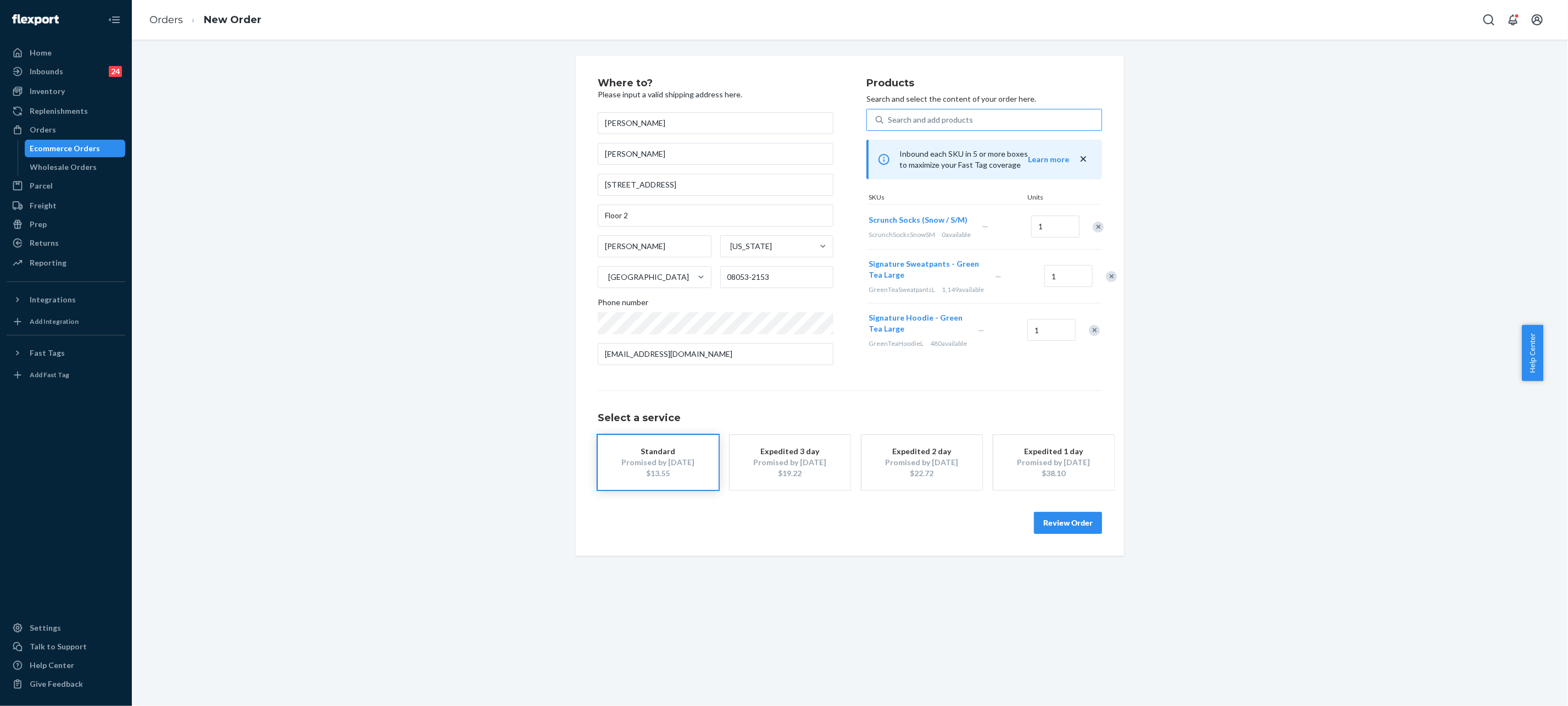
click at [903, 122] on div "Search and add products" at bounding box center [930, 119] width 85 height 11
click at [888, 122] on input "Search and add products" at bounding box center [887, 119] width 1 height 11
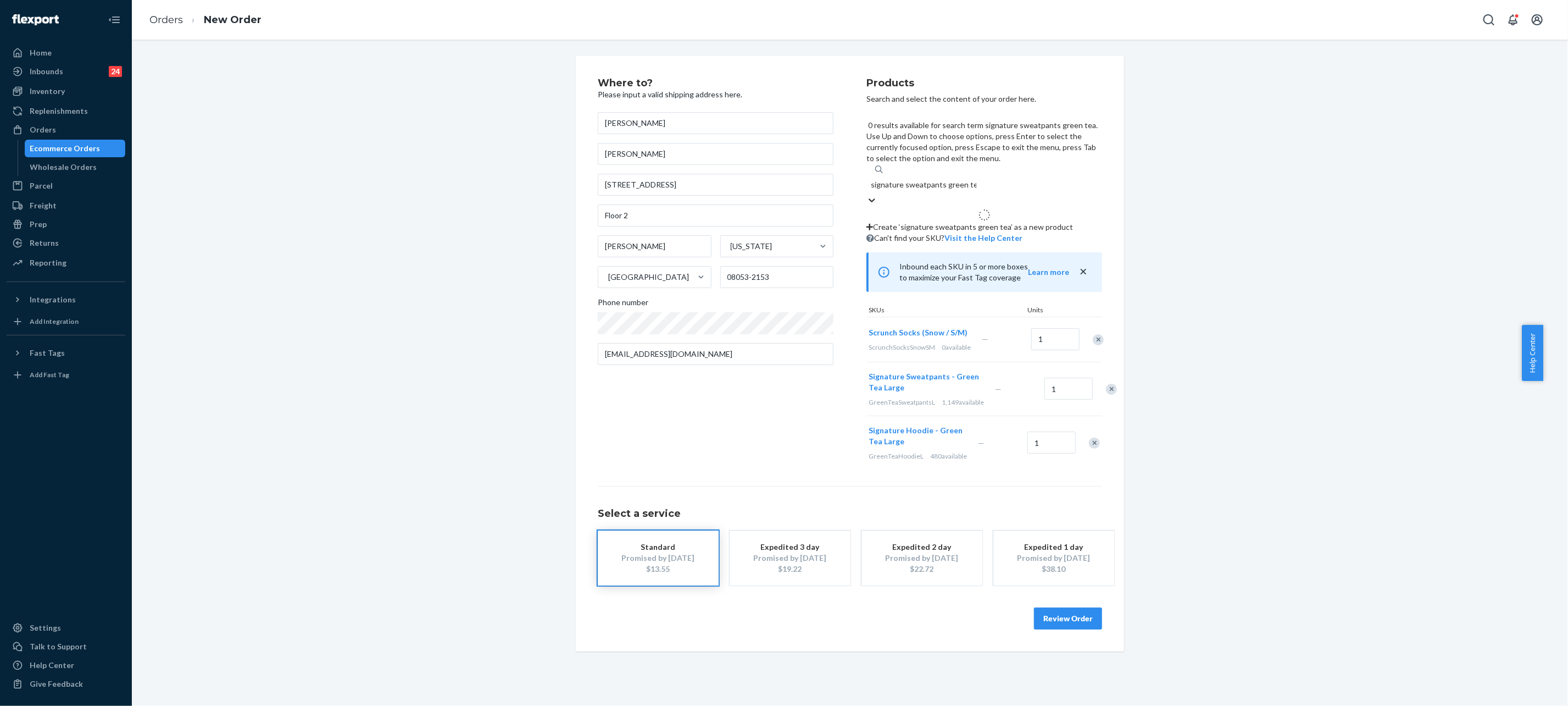
type input "signature sweatpants green tea"
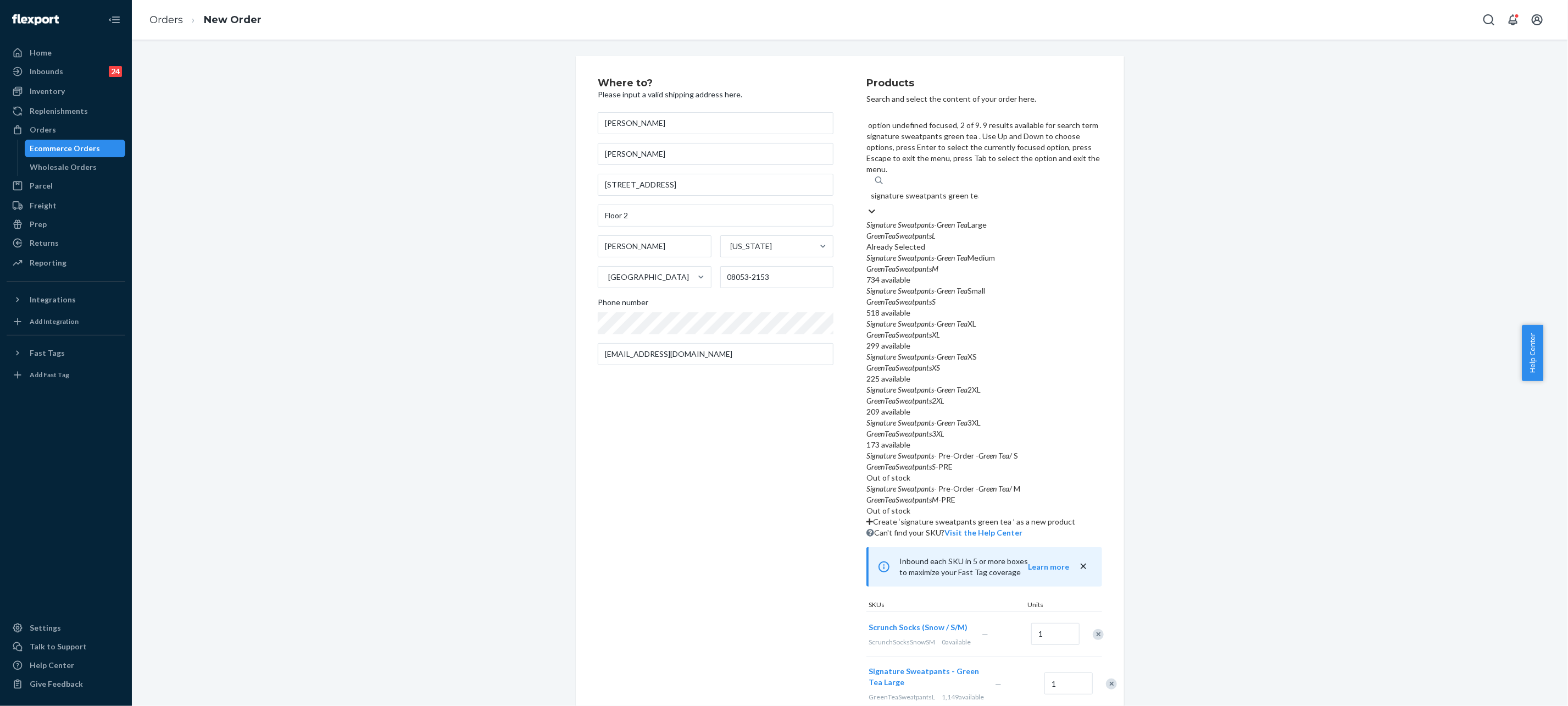
click at [881, 253] on em "Signature" at bounding box center [881, 258] width 30 height 10
click at [881, 190] on input "signature sweatpants green tea" at bounding box center [925, 195] width 108 height 11
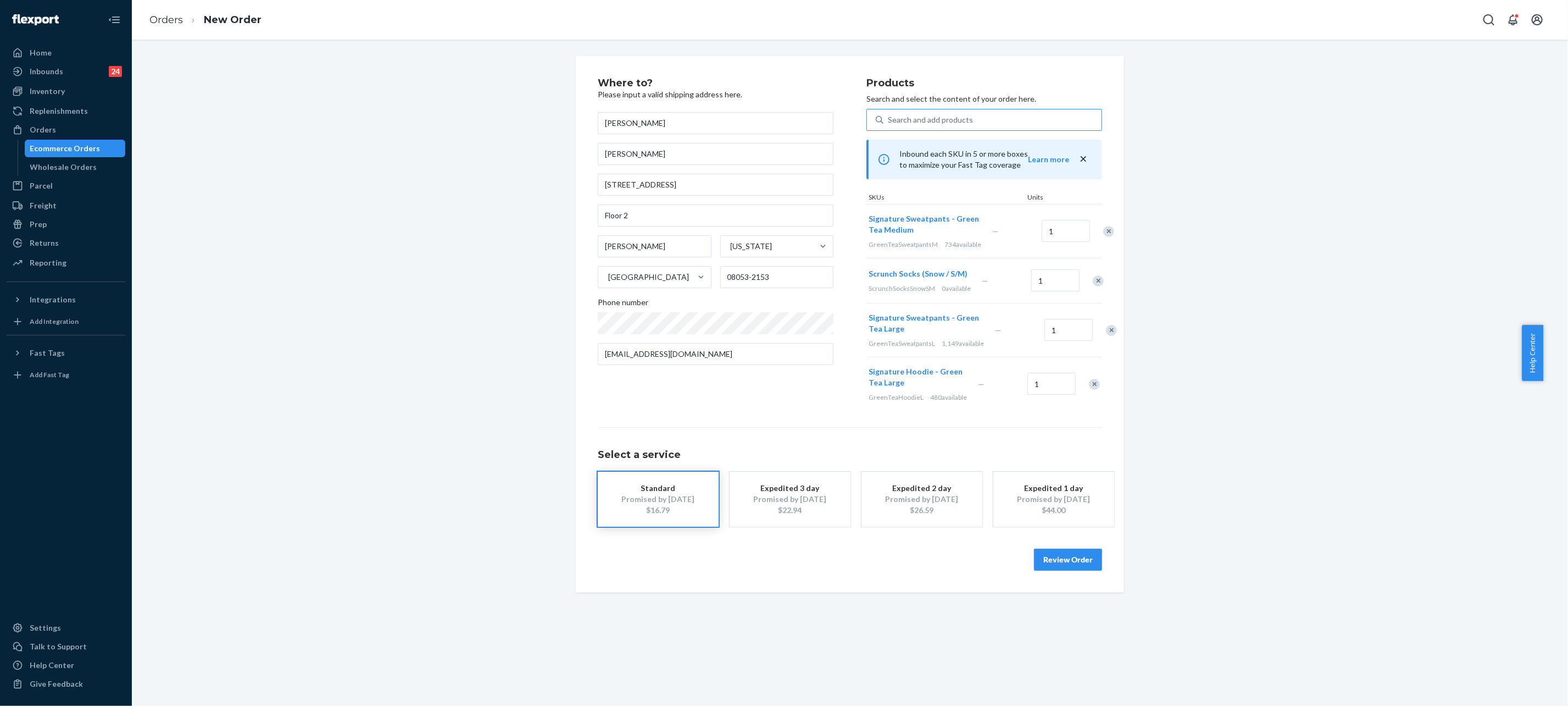
click at [1106, 336] on div "Remove Item" at bounding box center [1111, 329] width 11 height 11
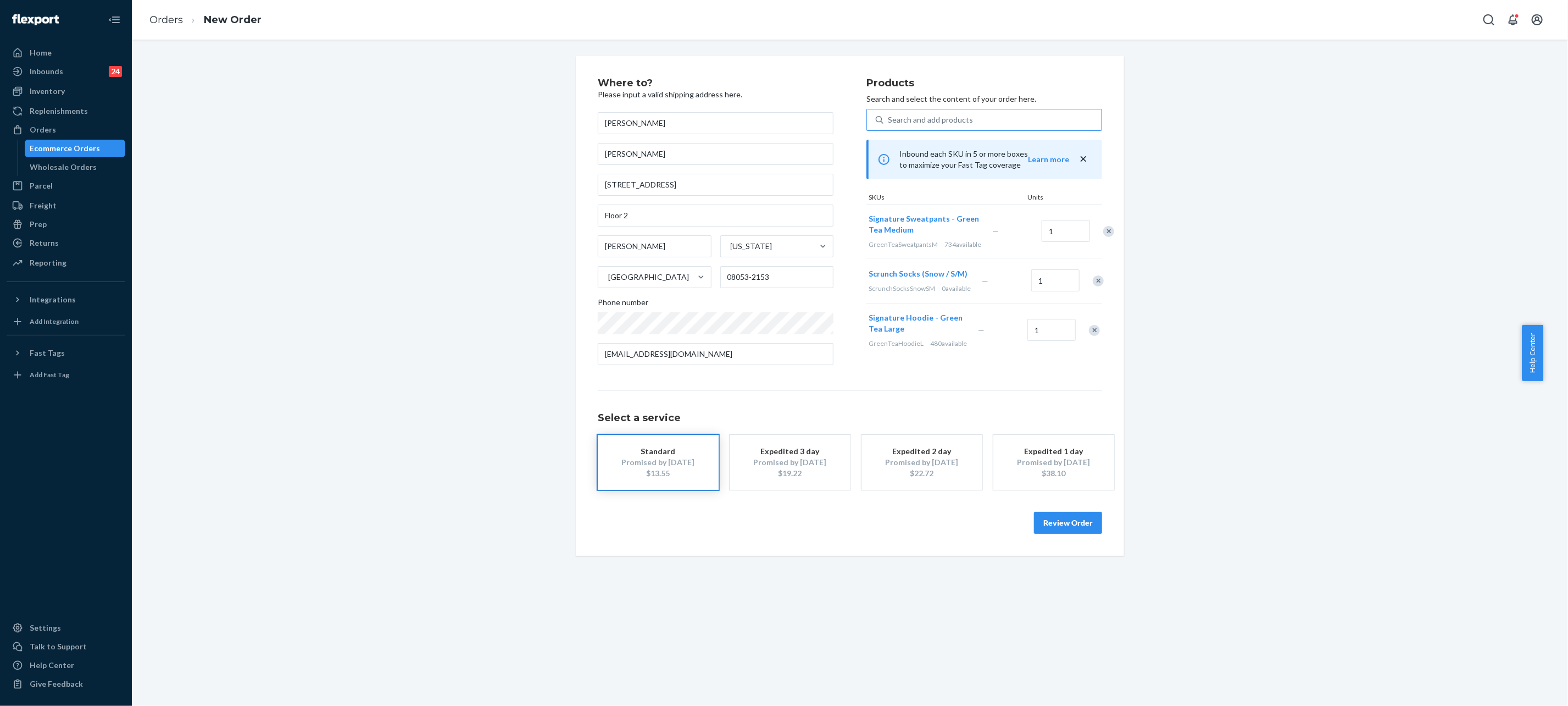
click at [1067, 517] on button "Review Order" at bounding box center [1067, 522] width 68 height 22
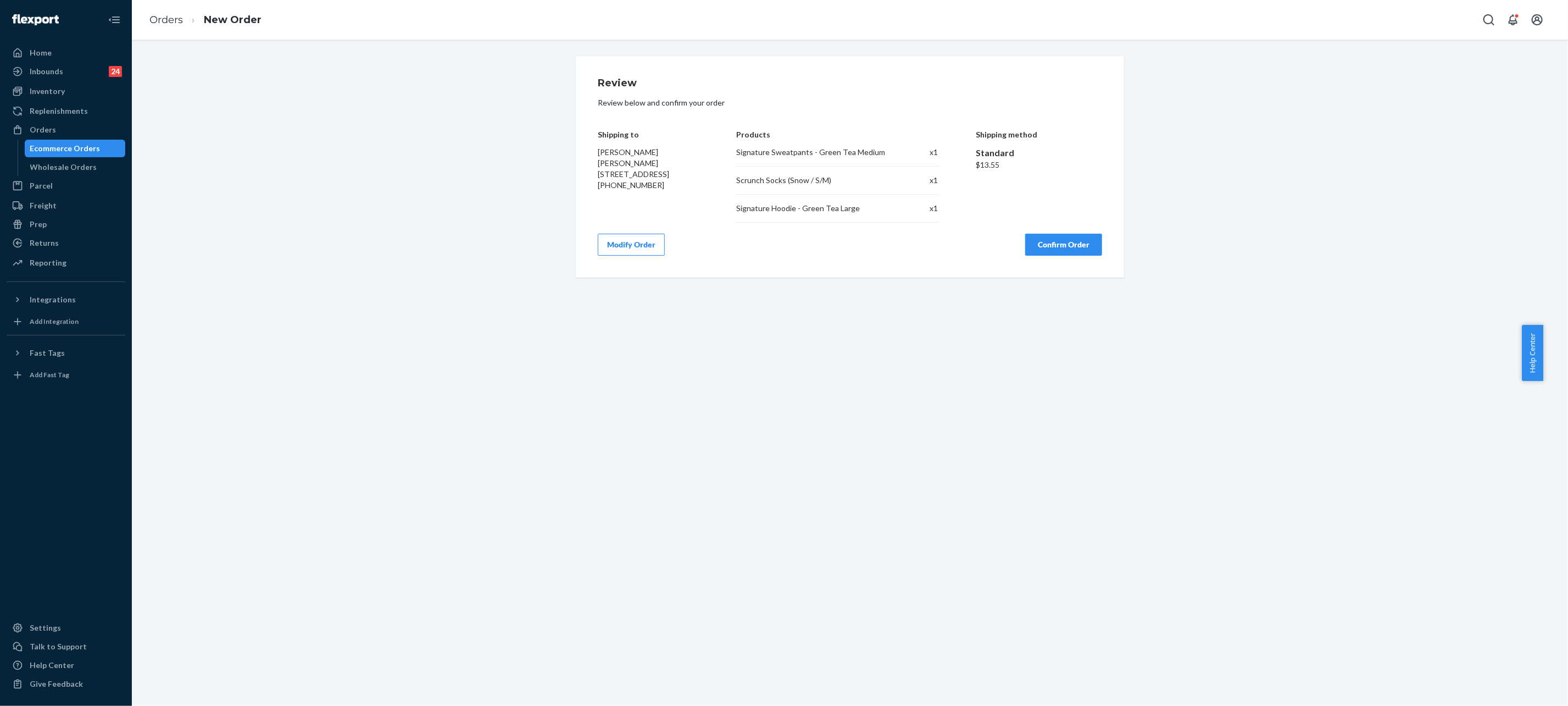
click at [1047, 248] on button "Confirm Order" at bounding box center [1064, 245] width 77 height 22
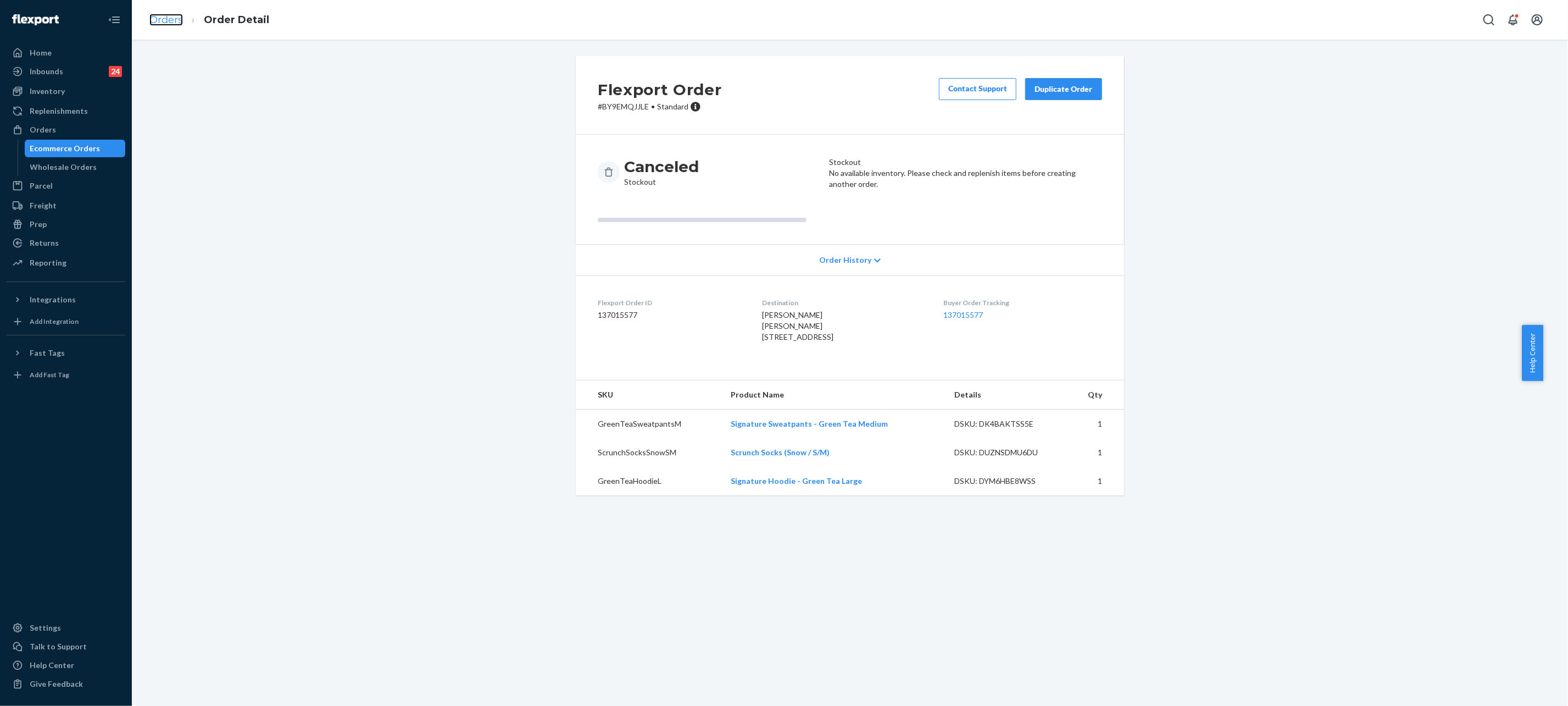
click at [167, 14] on link "Orders" at bounding box center [166, 19] width 34 height 13
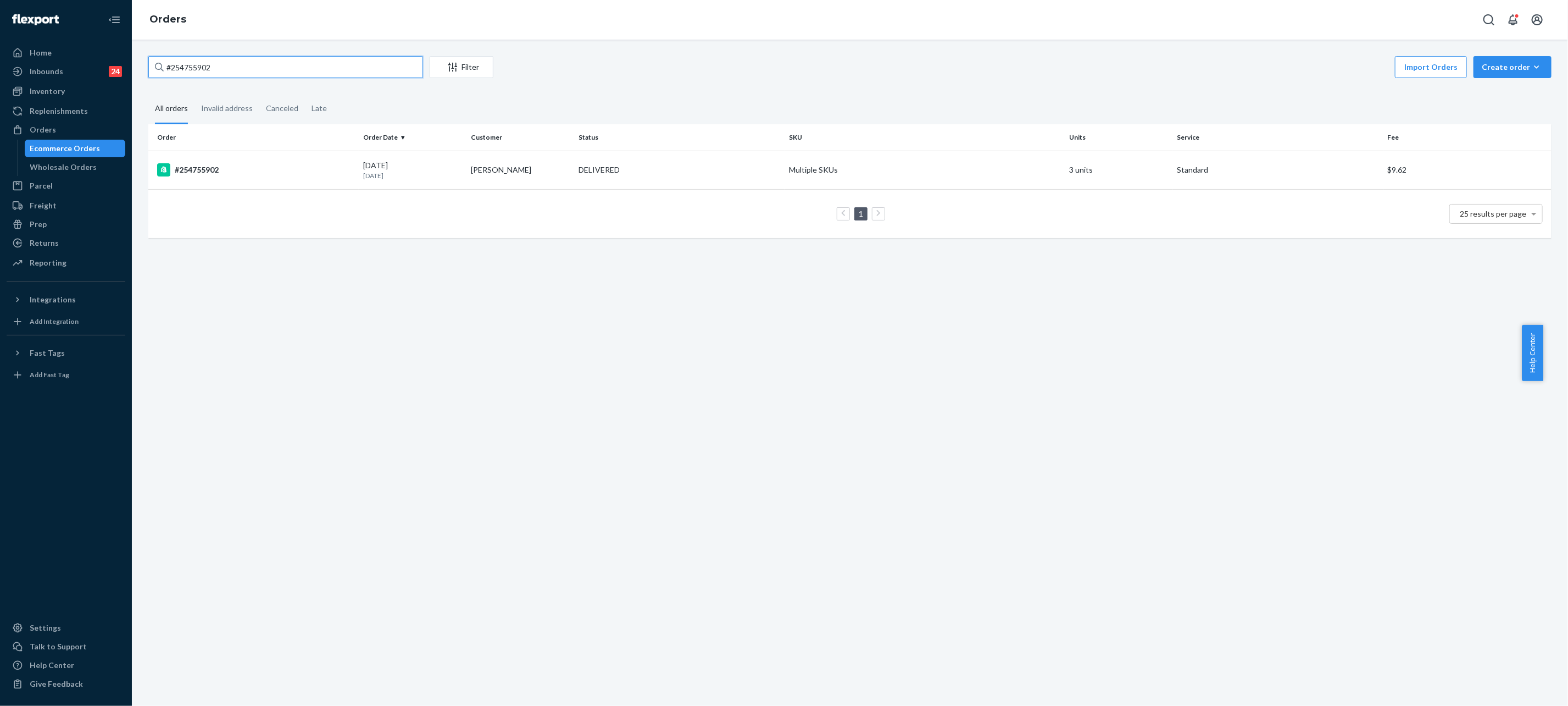
click at [200, 71] on input "#254755902" at bounding box center [285, 66] width 274 height 22
paste input "254977087"
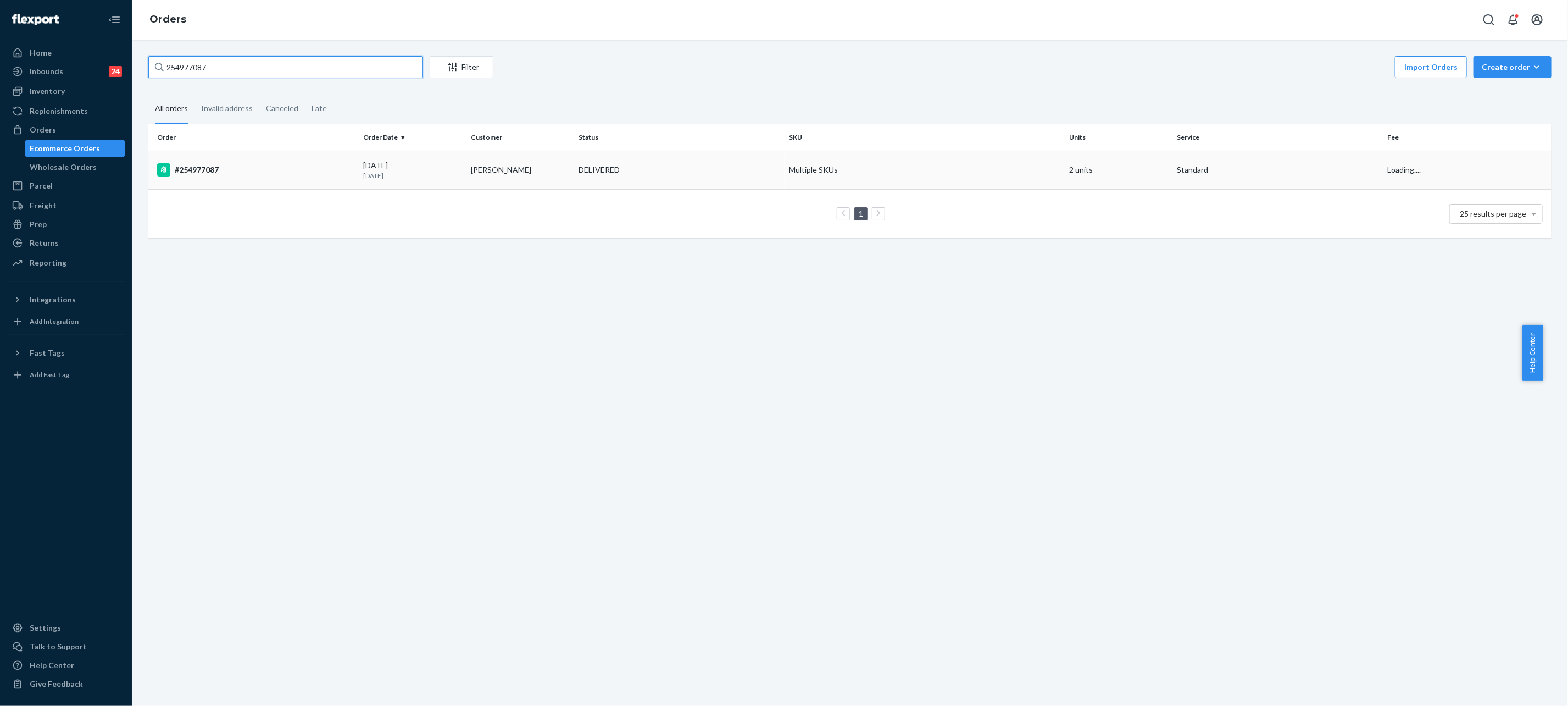
type input "254977087"
click at [642, 161] on td "DELIVERED" at bounding box center [679, 170] width 211 height 39
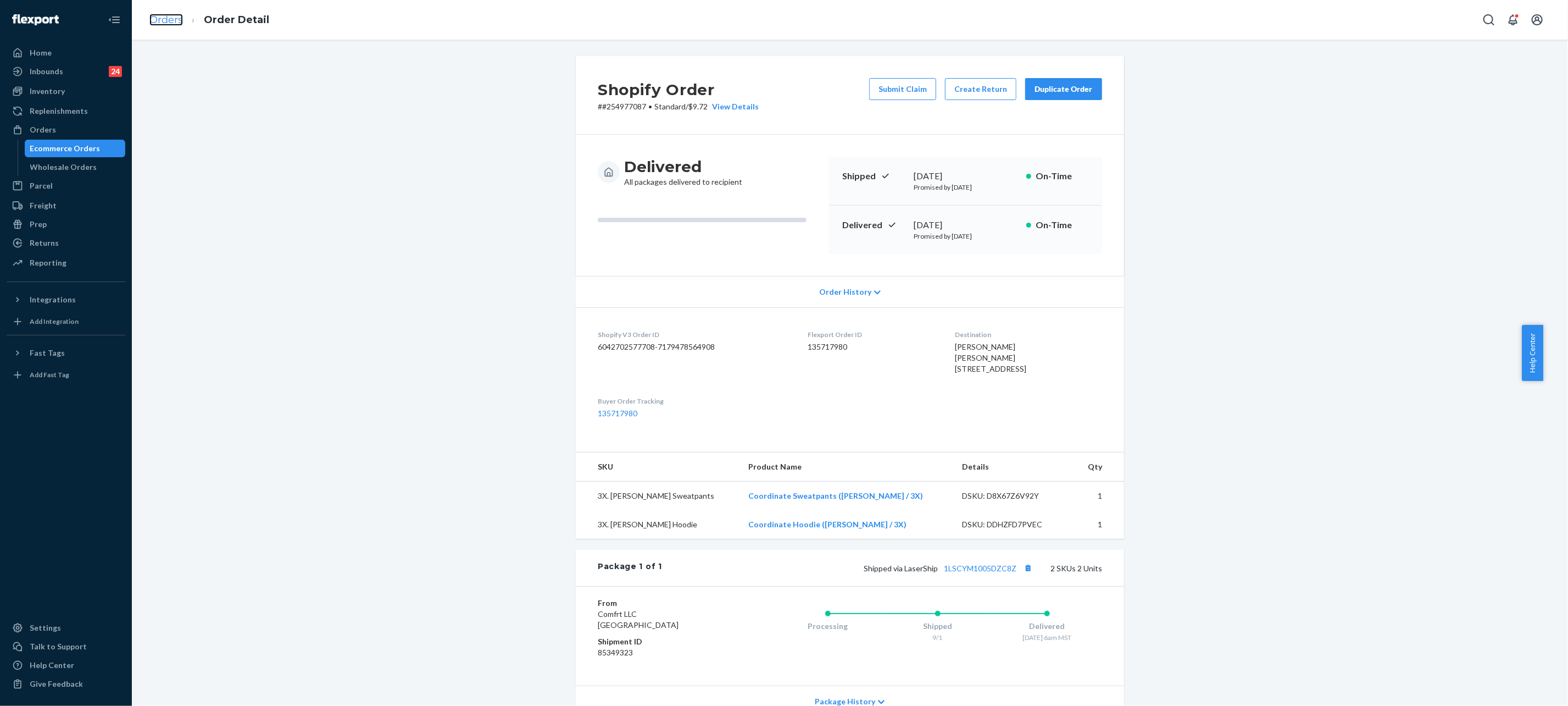
click at [181, 22] on link "Orders" at bounding box center [166, 19] width 34 height 13
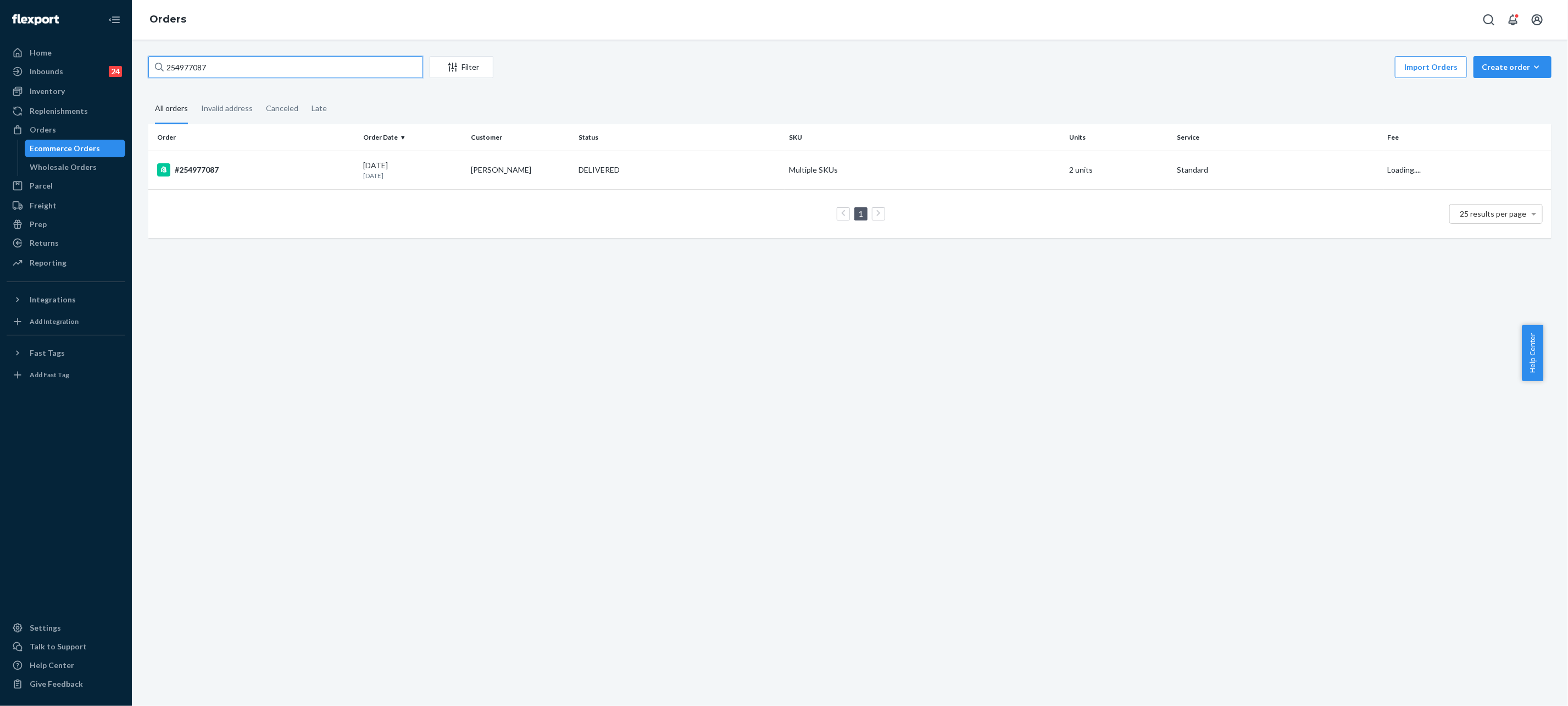
click at [258, 65] on input "254977087" at bounding box center [285, 66] width 274 height 22
paste input "3767666"
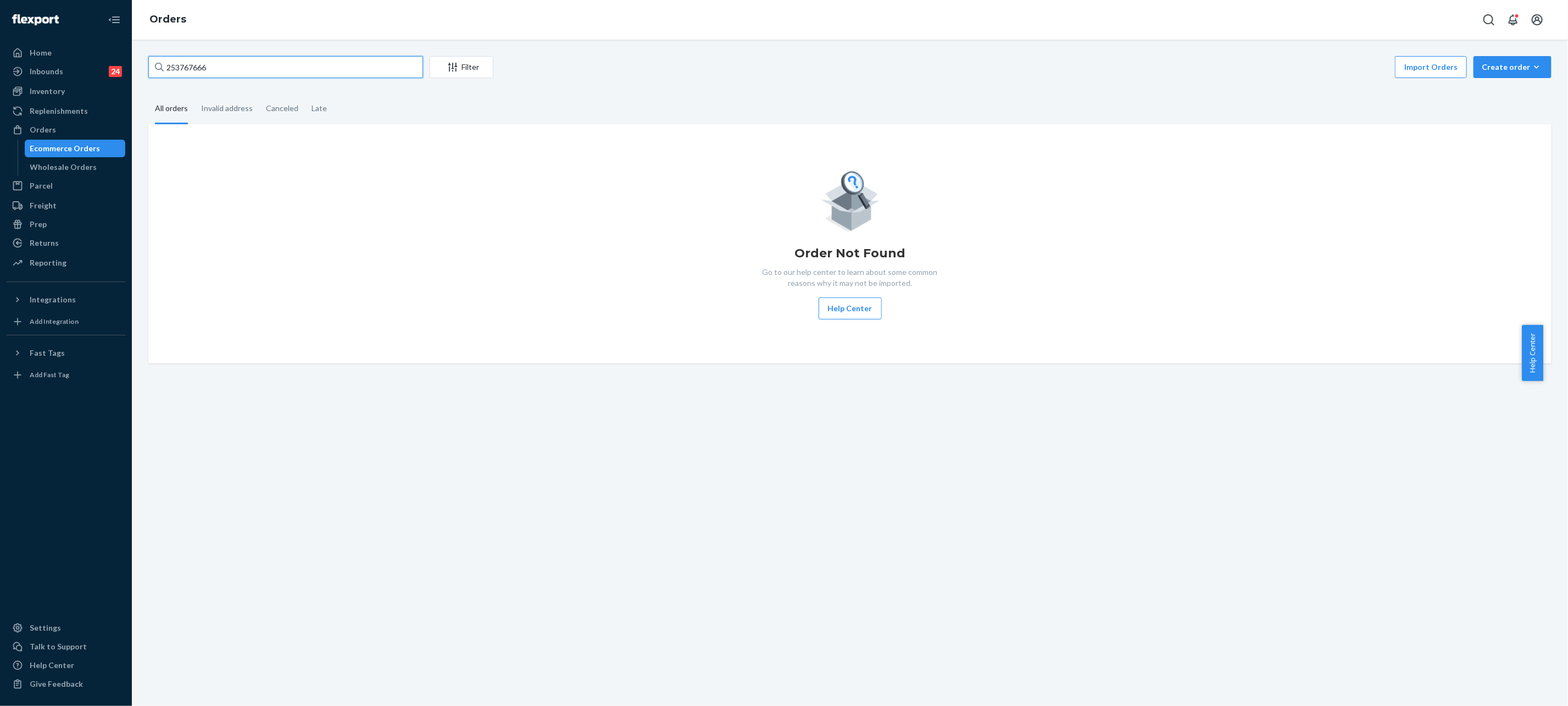
type input "253767666"
click at [67, 122] on div "Orders" at bounding box center [65, 130] width 116 height 15
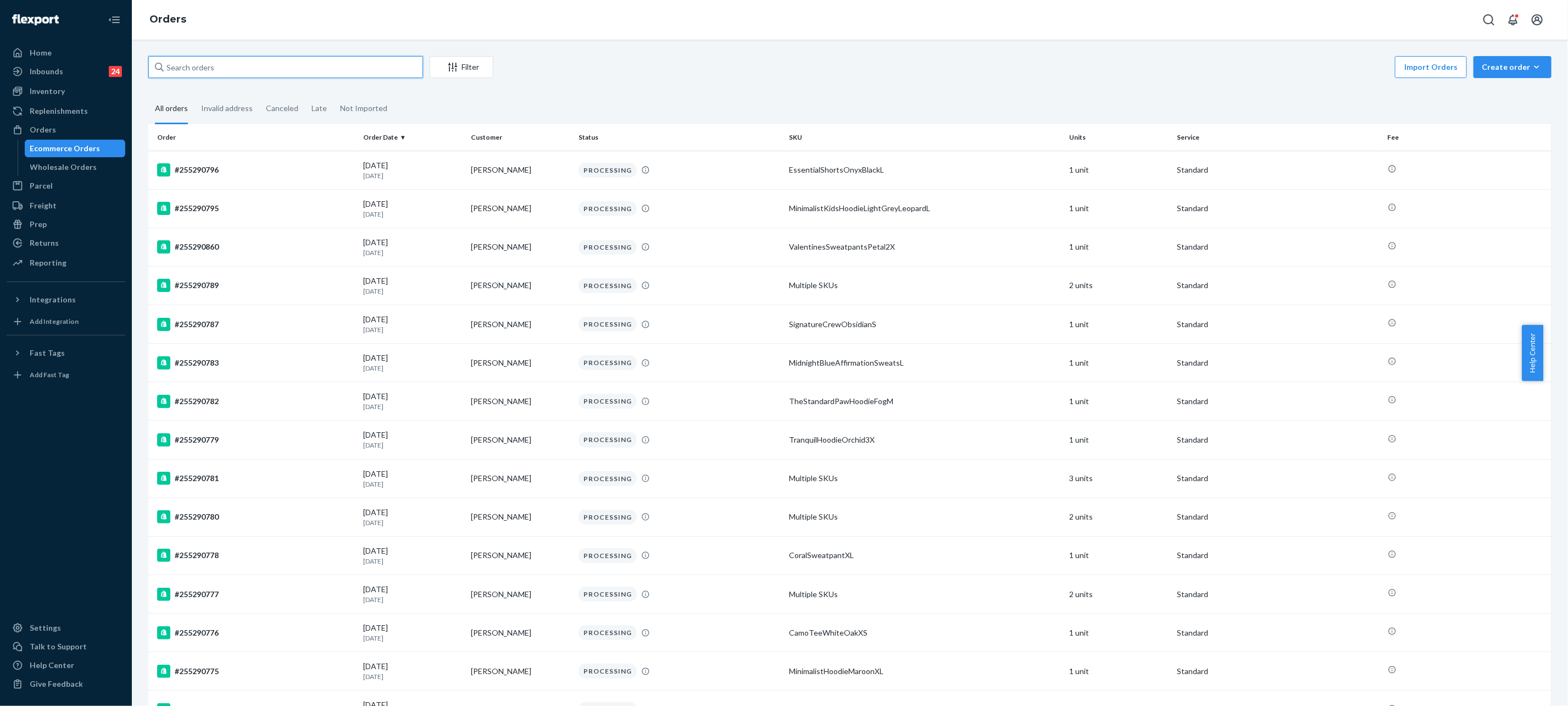
click at [296, 72] on input "text" at bounding box center [285, 66] width 274 height 22
paste input "#253767666"
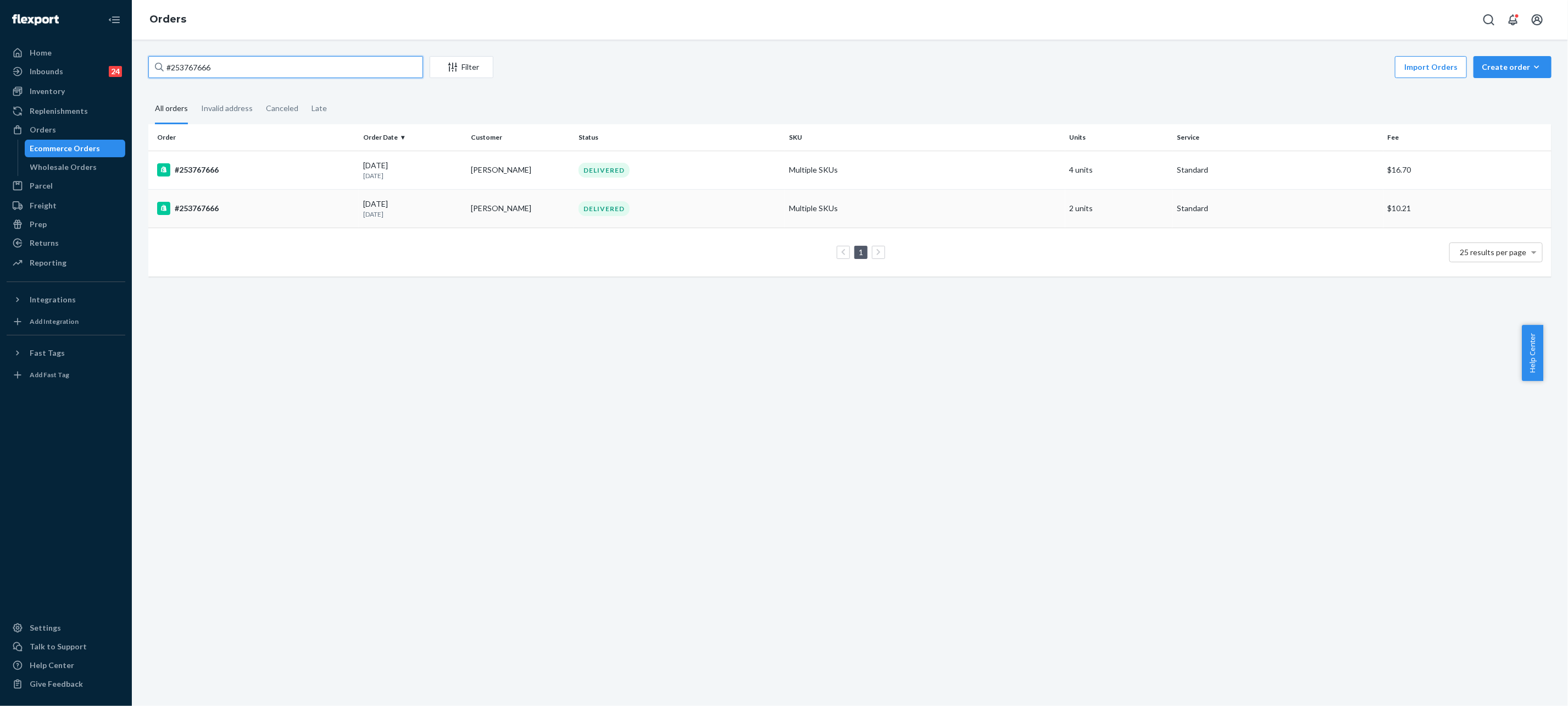
type input "#253767666"
click at [727, 208] on div "DELIVERED" at bounding box center [680, 208] width 206 height 14
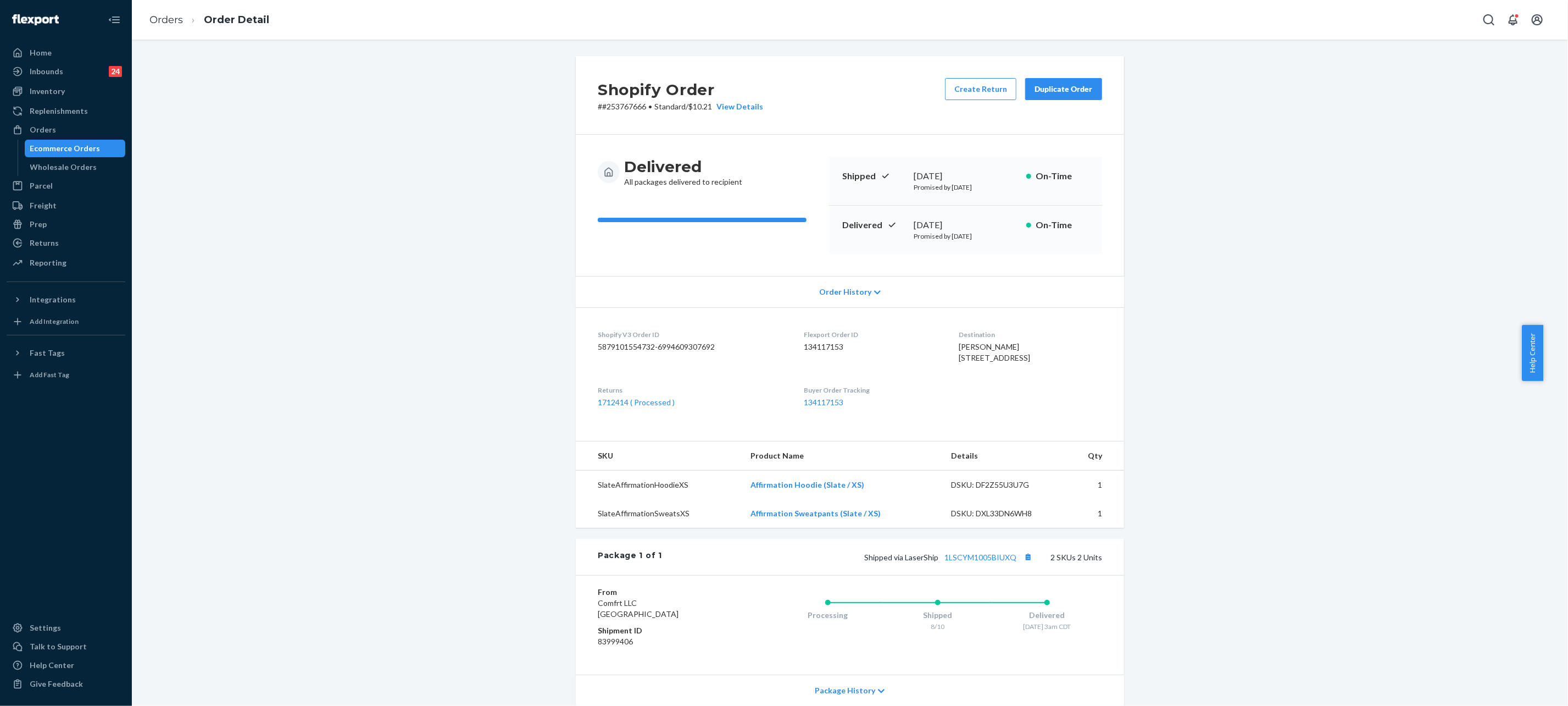
click at [1066, 98] on button "Duplicate Order" at bounding box center [1064, 89] width 77 height 22
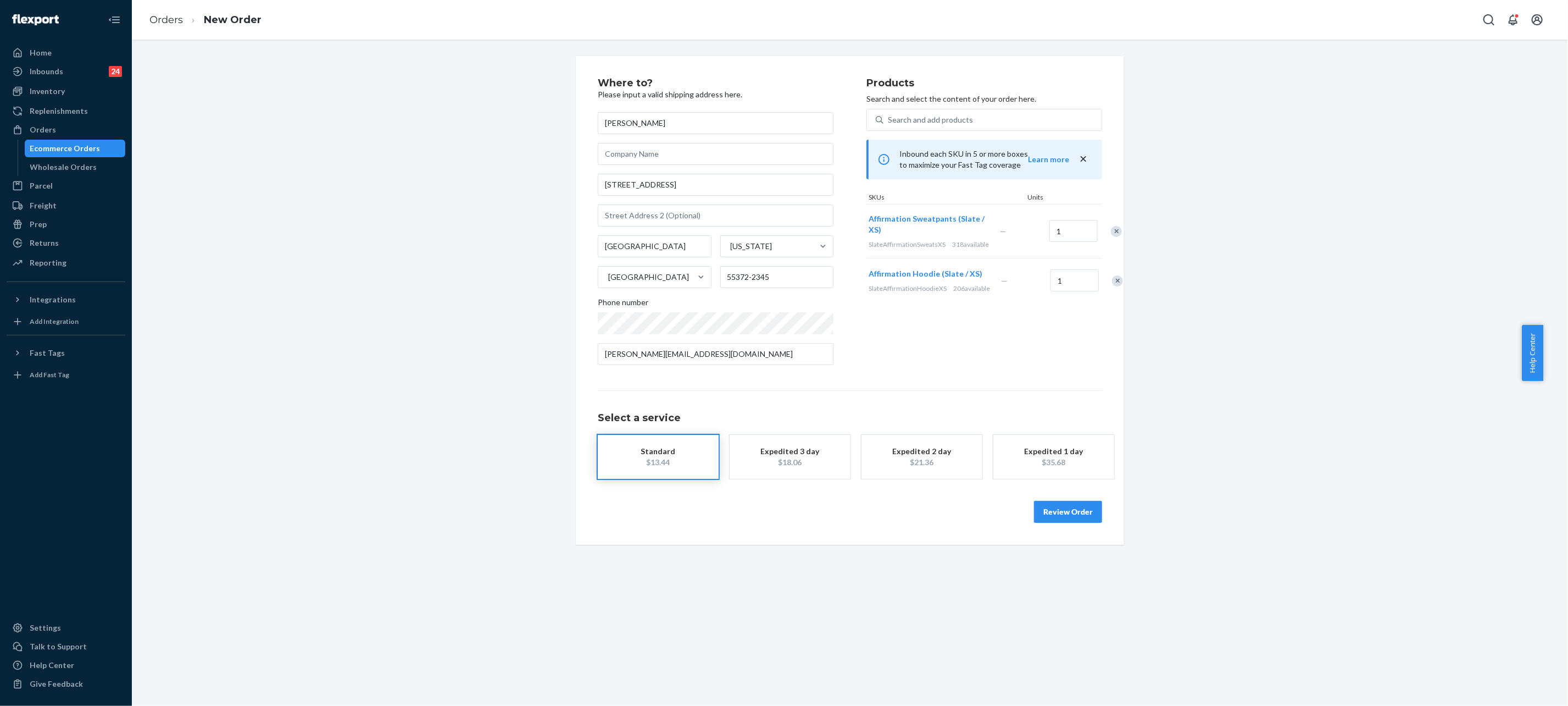
click at [1067, 504] on button "Review Order" at bounding box center [1067, 511] width 68 height 22
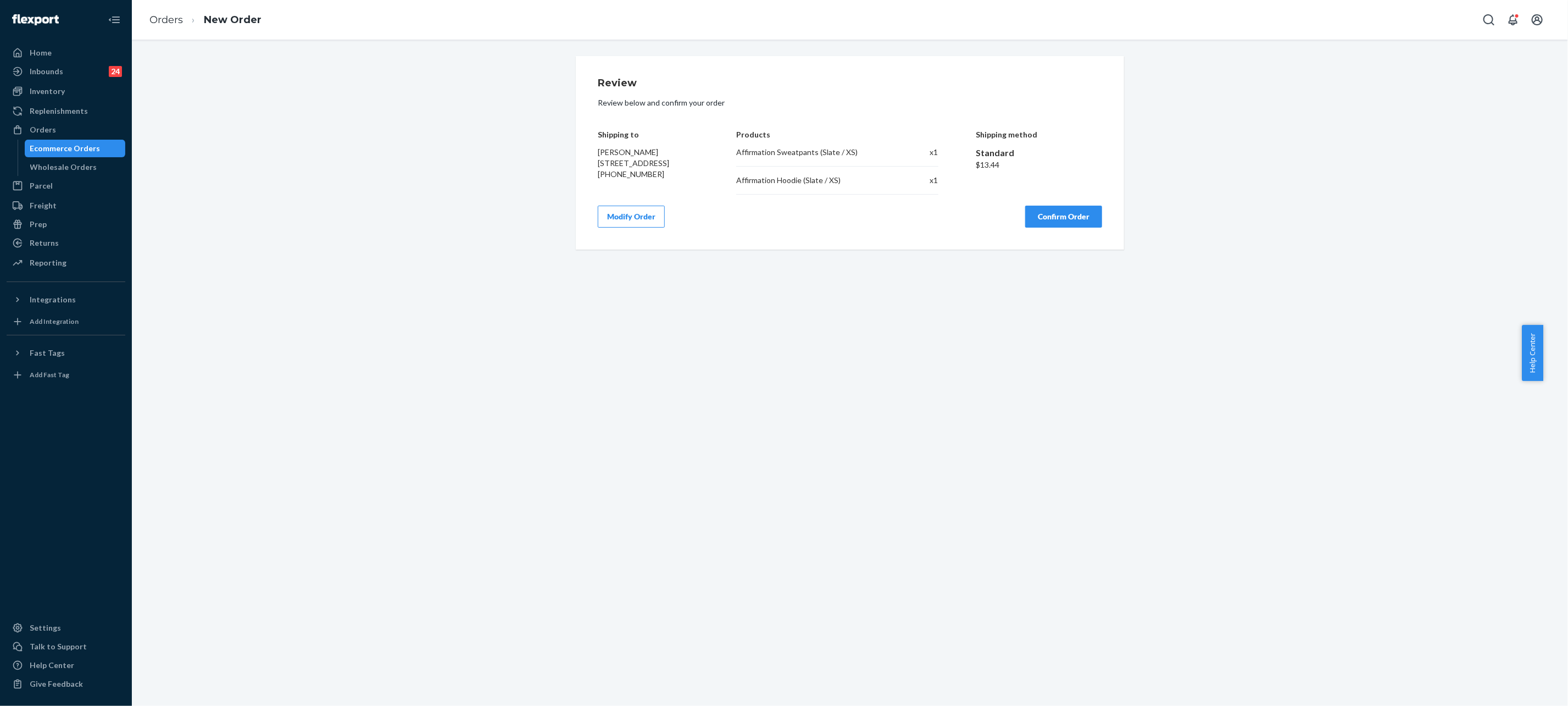
click at [1054, 215] on button "Confirm Order" at bounding box center [1064, 216] width 77 height 22
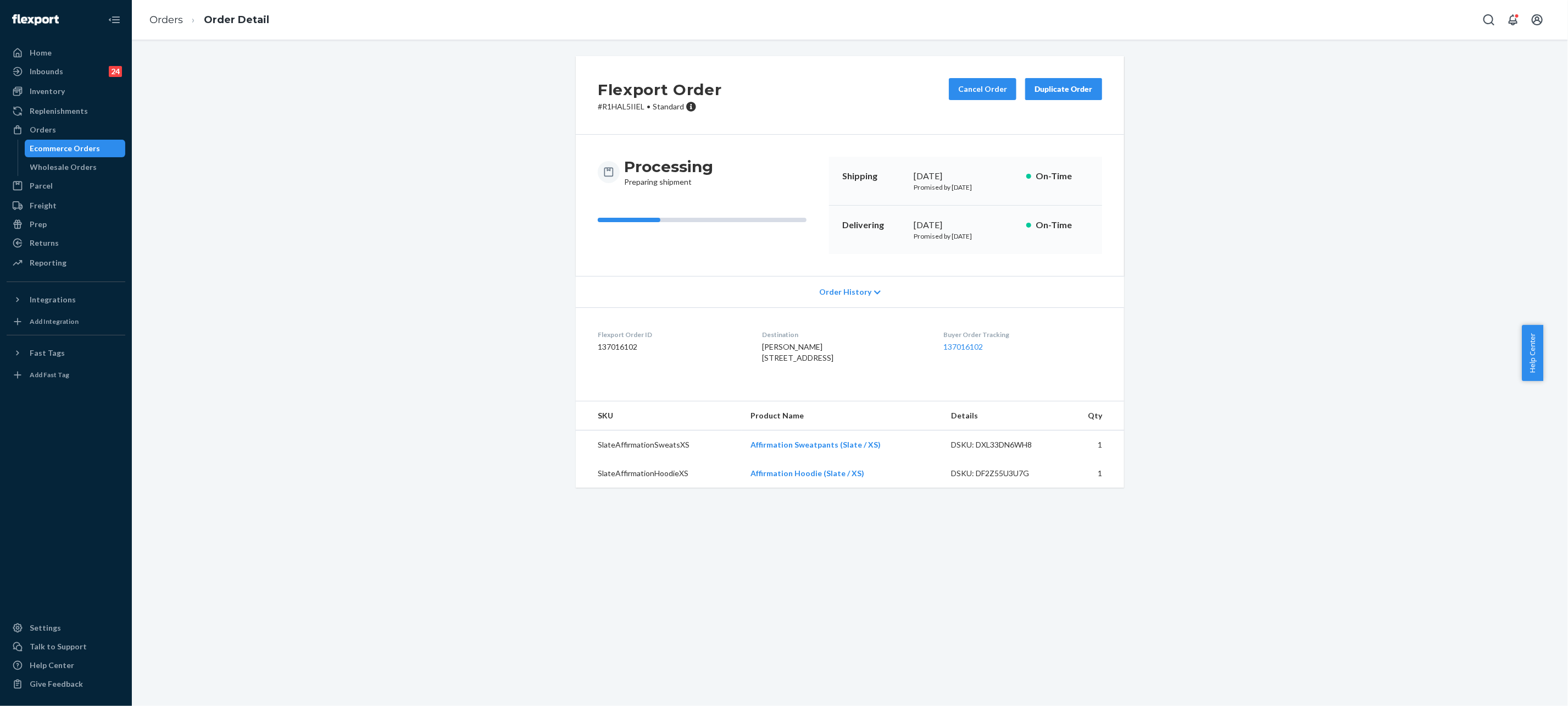
drag, startPoint x: 385, startPoint y: 200, endPoint x: 391, endPoint y: 198, distance: 6.3
click at [386, 200] on div "Flexport Order # R1HAL5IIEL • Standard Cancel Order Duplicate Order Processing …" at bounding box center [850, 278] width 1420 height 445
click at [963, 345] on link "137016102" at bounding box center [964, 347] width 39 height 10
click at [143, 20] on ol "Orders Order Detail" at bounding box center [209, 20] width 138 height 33
click at [166, 20] on link "Orders" at bounding box center [166, 19] width 34 height 13
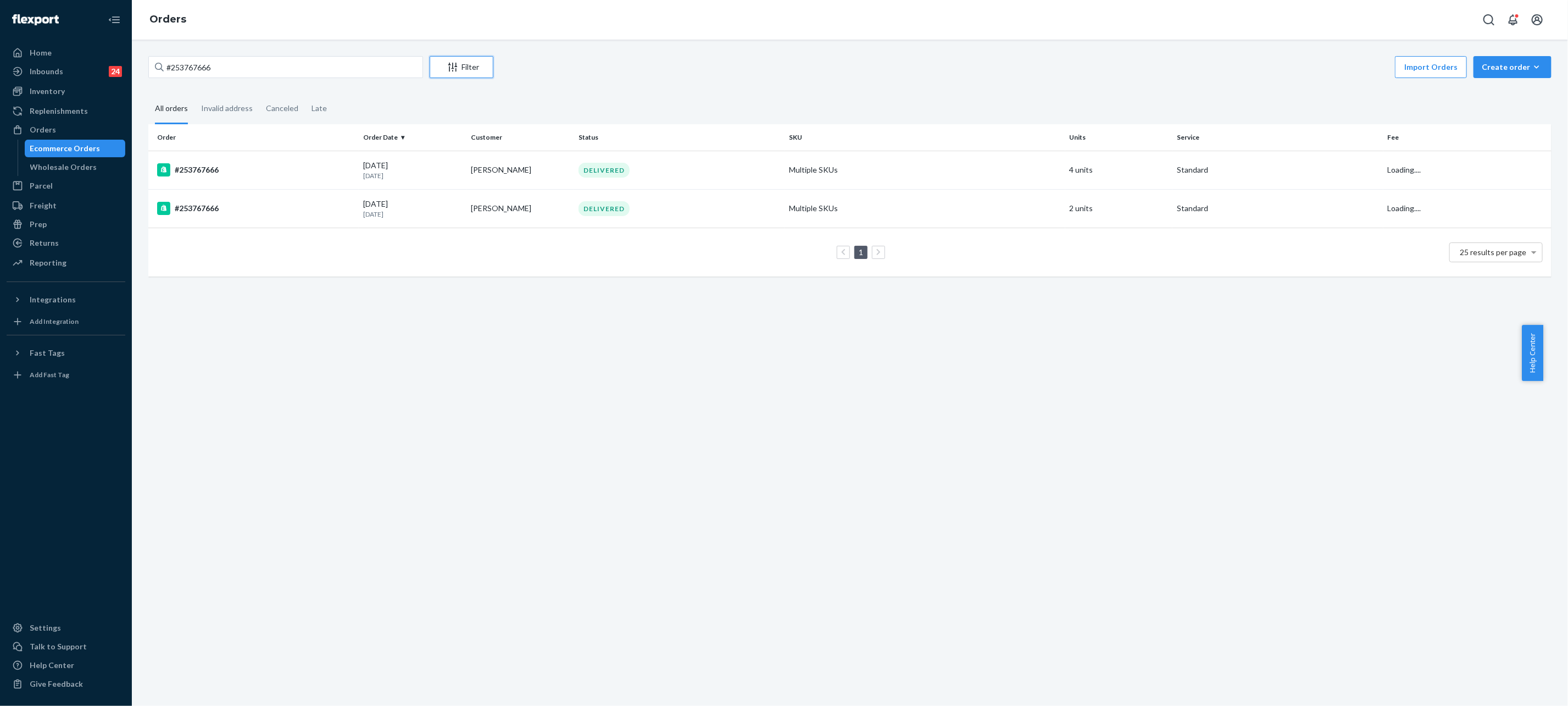
click at [436, 69] on div "Filter" at bounding box center [461, 66] width 63 height 11
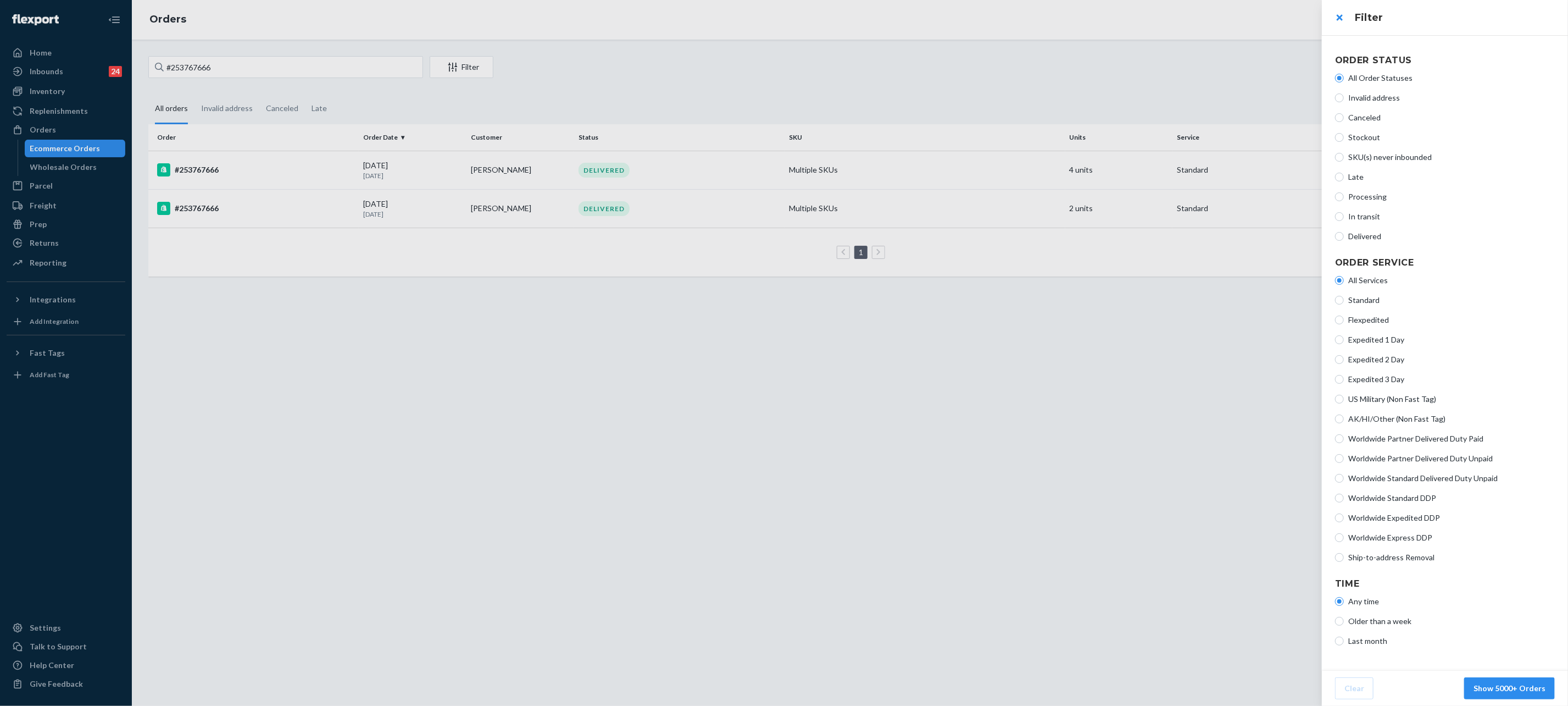
click at [380, 67] on div at bounding box center [784, 353] width 1568 height 706
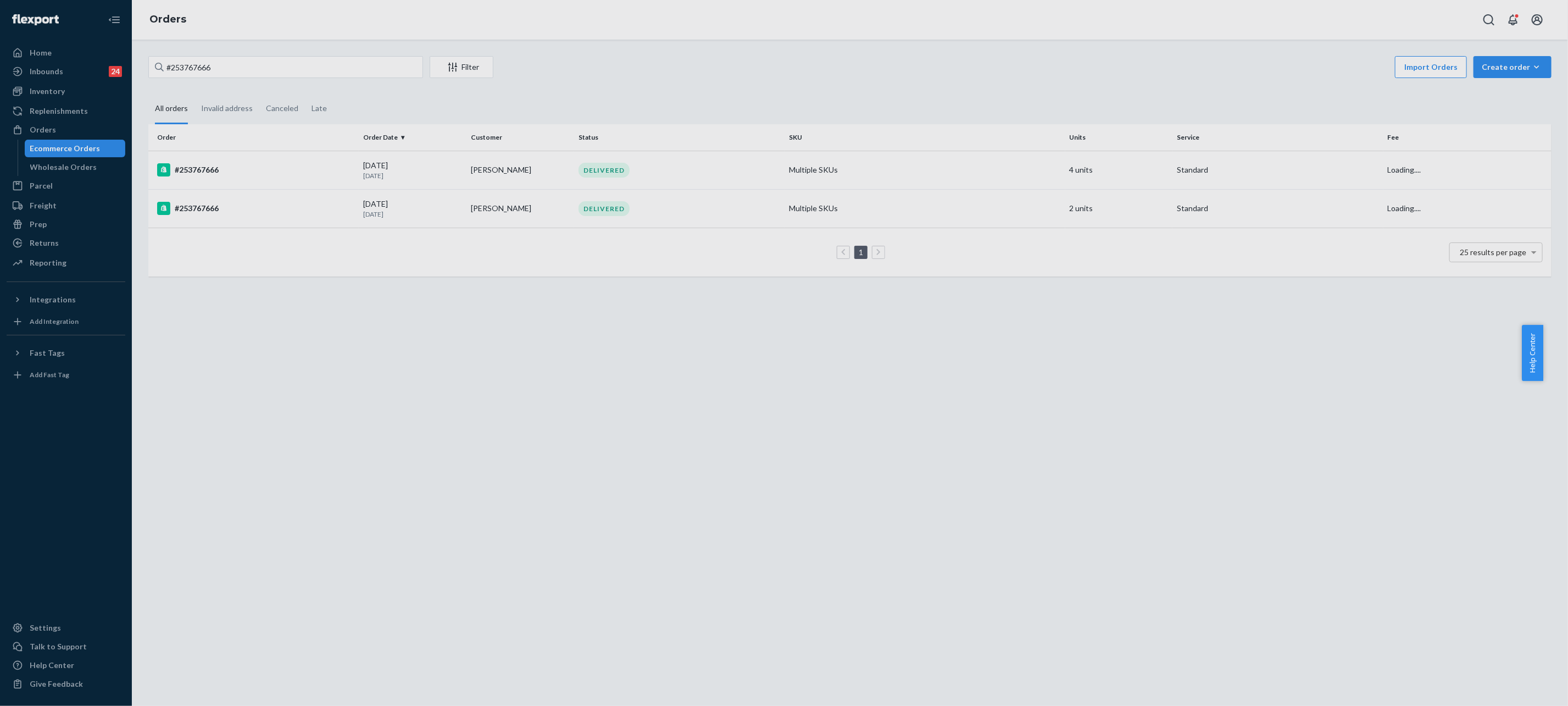
click at [380, 67] on div at bounding box center [784, 353] width 1568 height 706
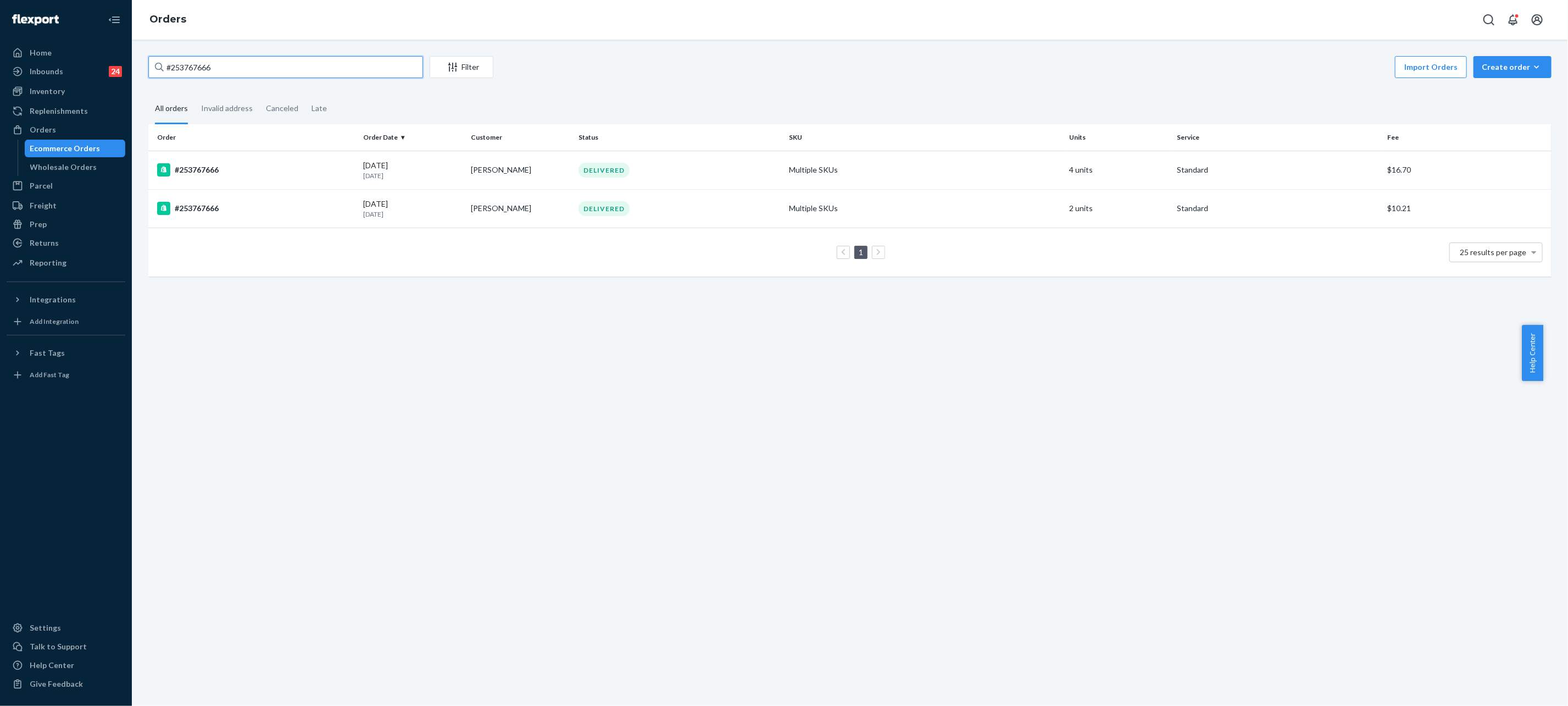
click at [380, 67] on input "#253767666" at bounding box center [285, 66] width 274 height 22
paste input "5276512"
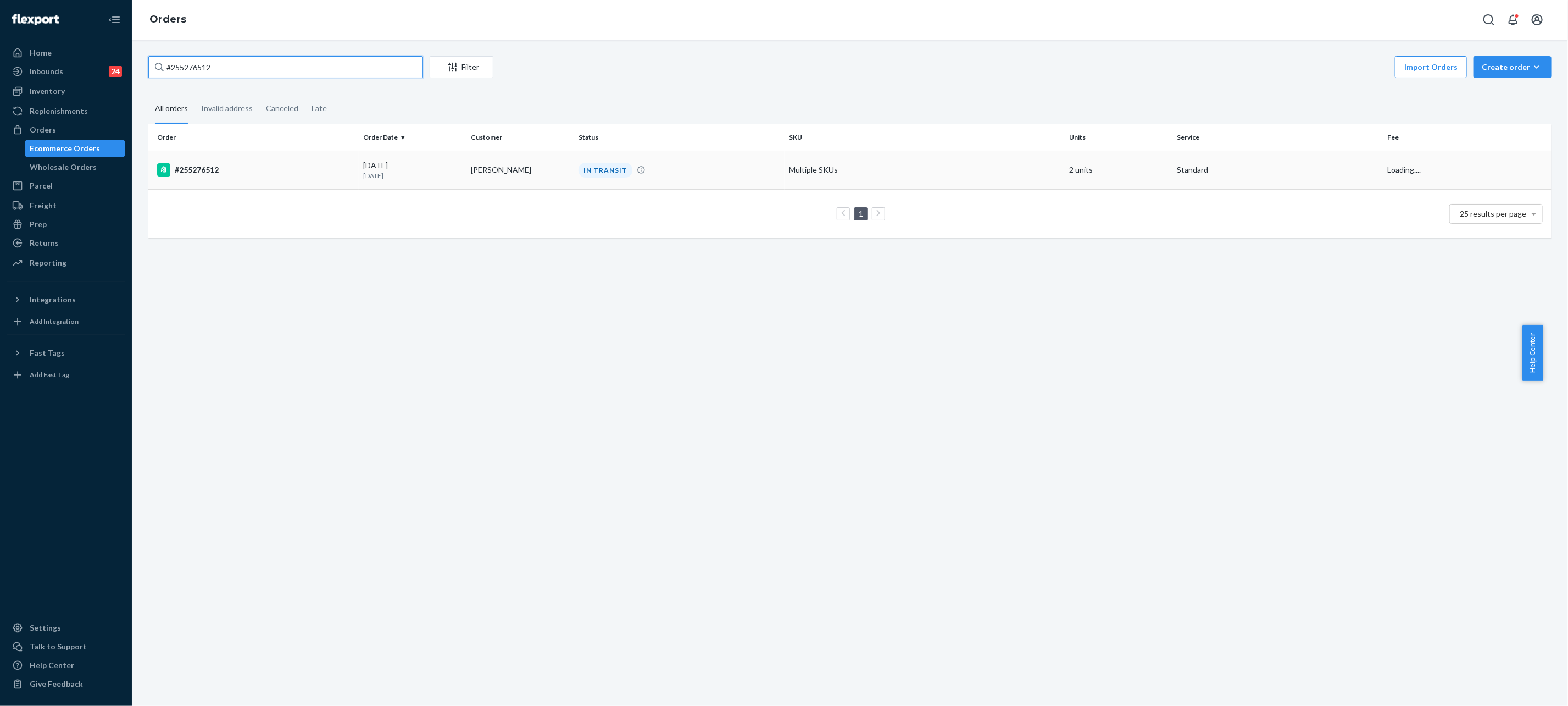
type input "#255276512"
click at [550, 164] on td "Helen Dao" at bounding box center [521, 170] width 108 height 39
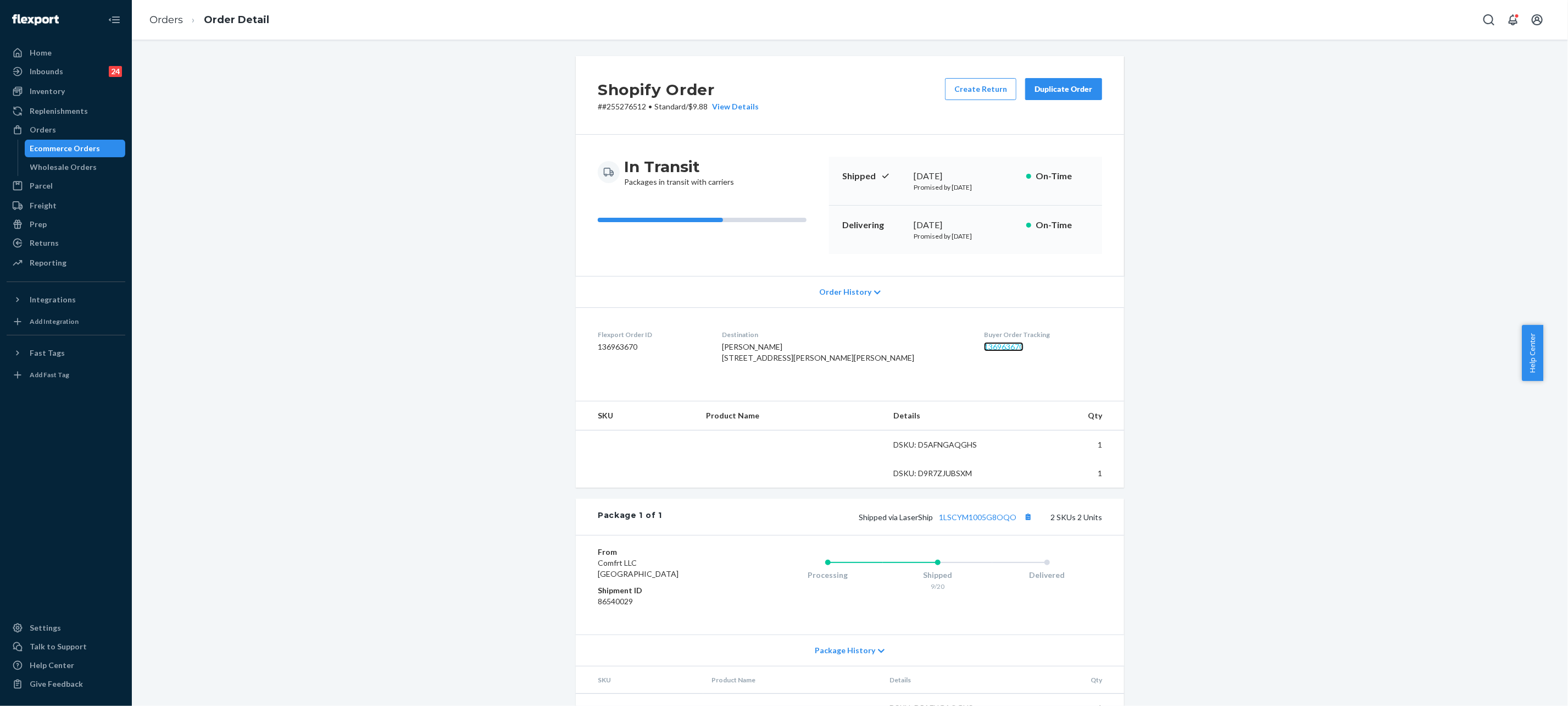
click at [984, 348] on link "136963670" at bounding box center [1003, 347] width 39 height 10
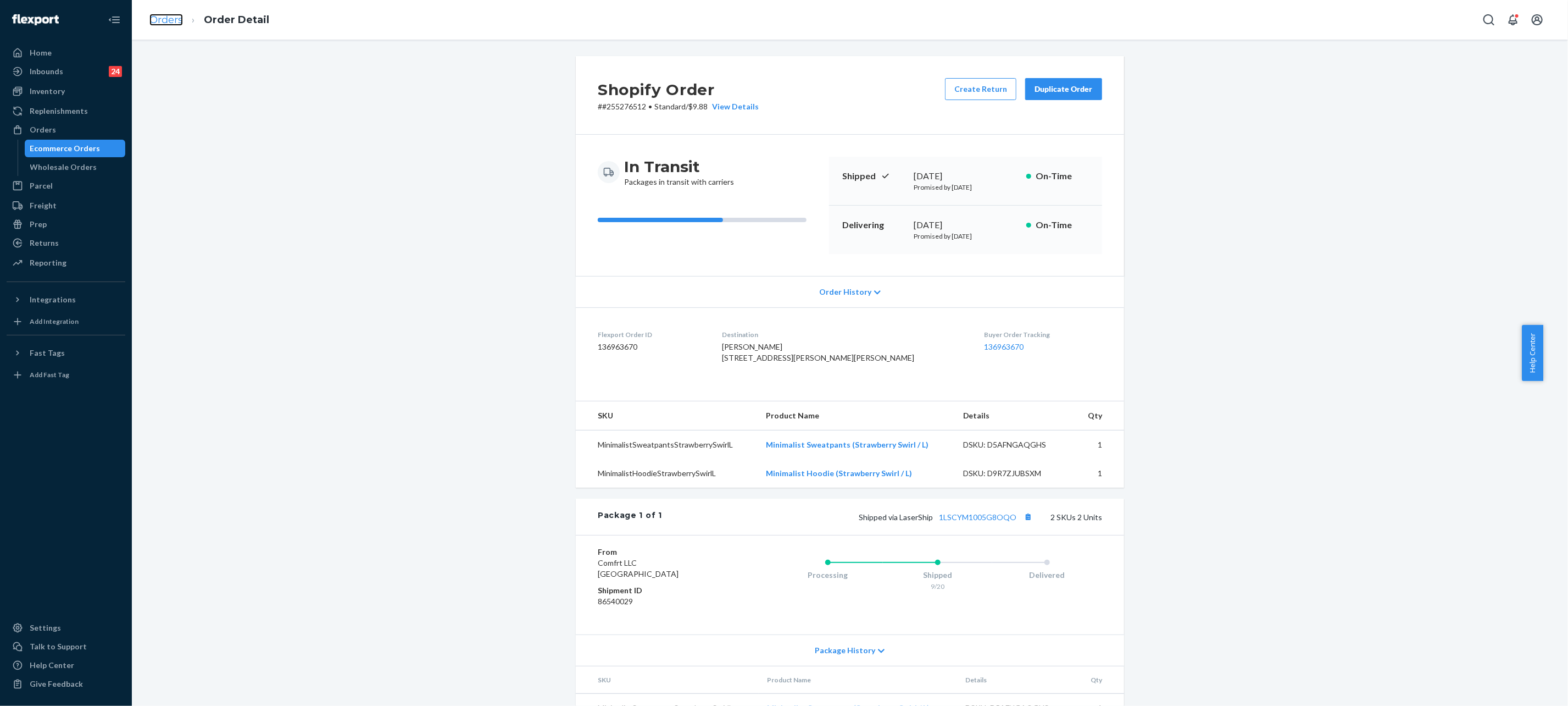
click at [164, 20] on link "Orders" at bounding box center [166, 19] width 34 height 13
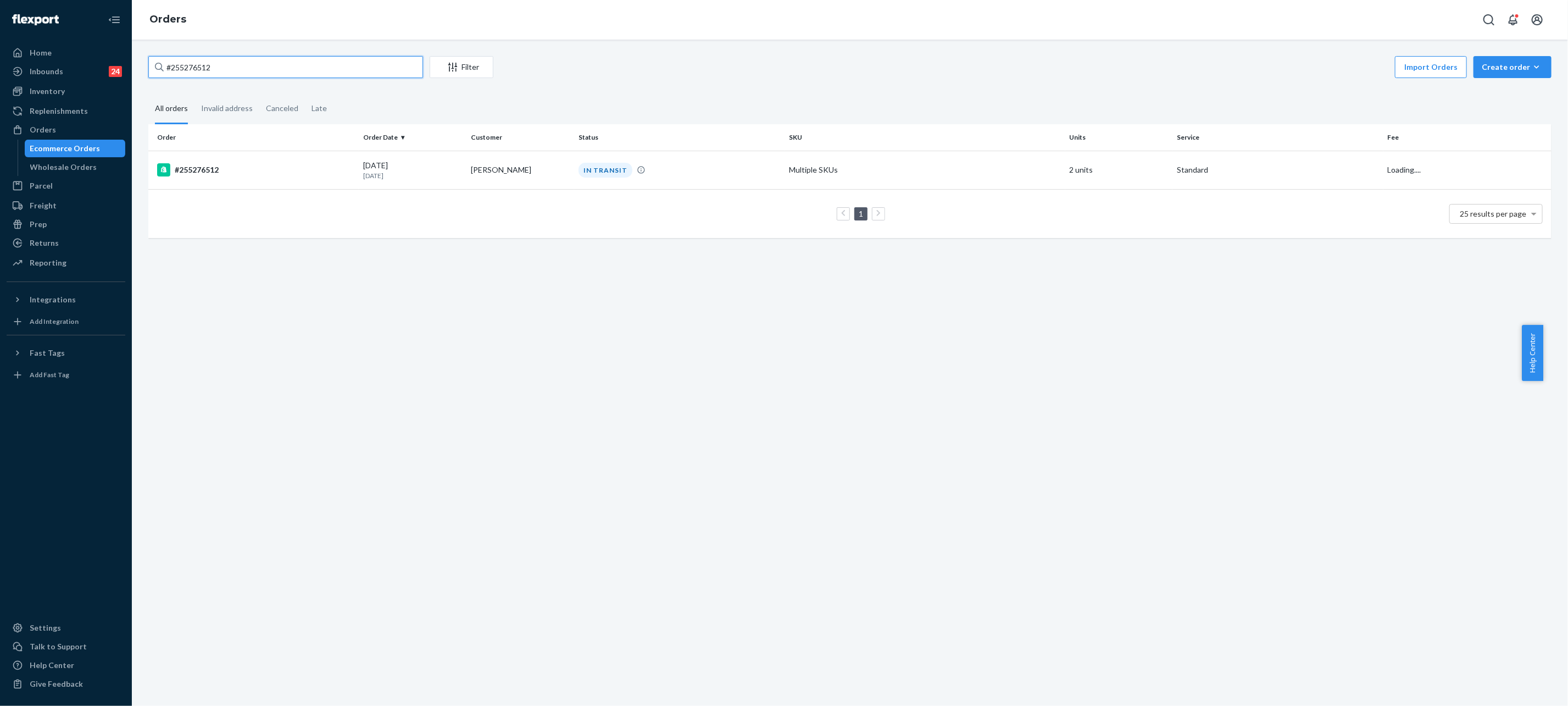
click at [262, 72] on input "#255276512" at bounding box center [285, 66] width 274 height 22
paste input "255276407"
type input "255276407"
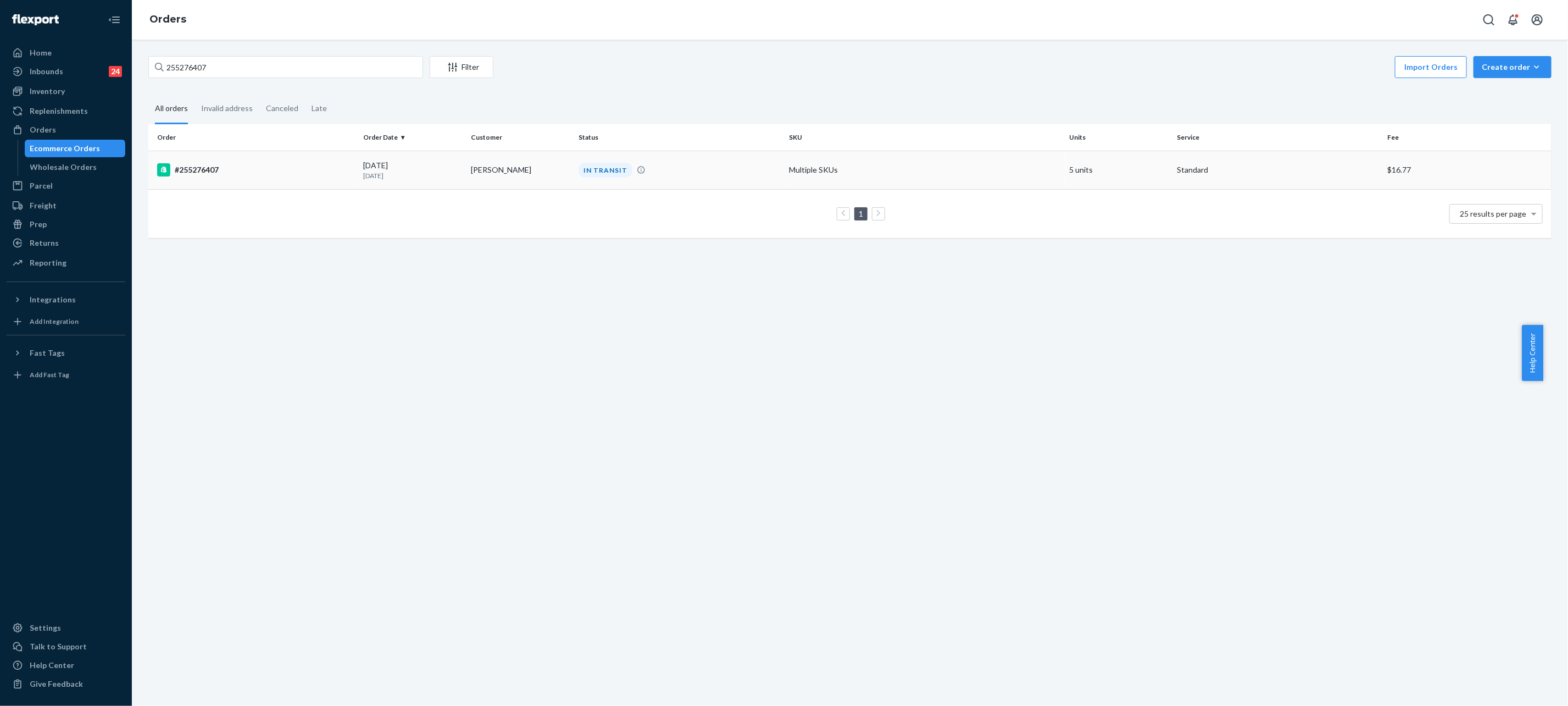
click at [556, 170] on td "Helen Dao" at bounding box center [521, 170] width 108 height 39
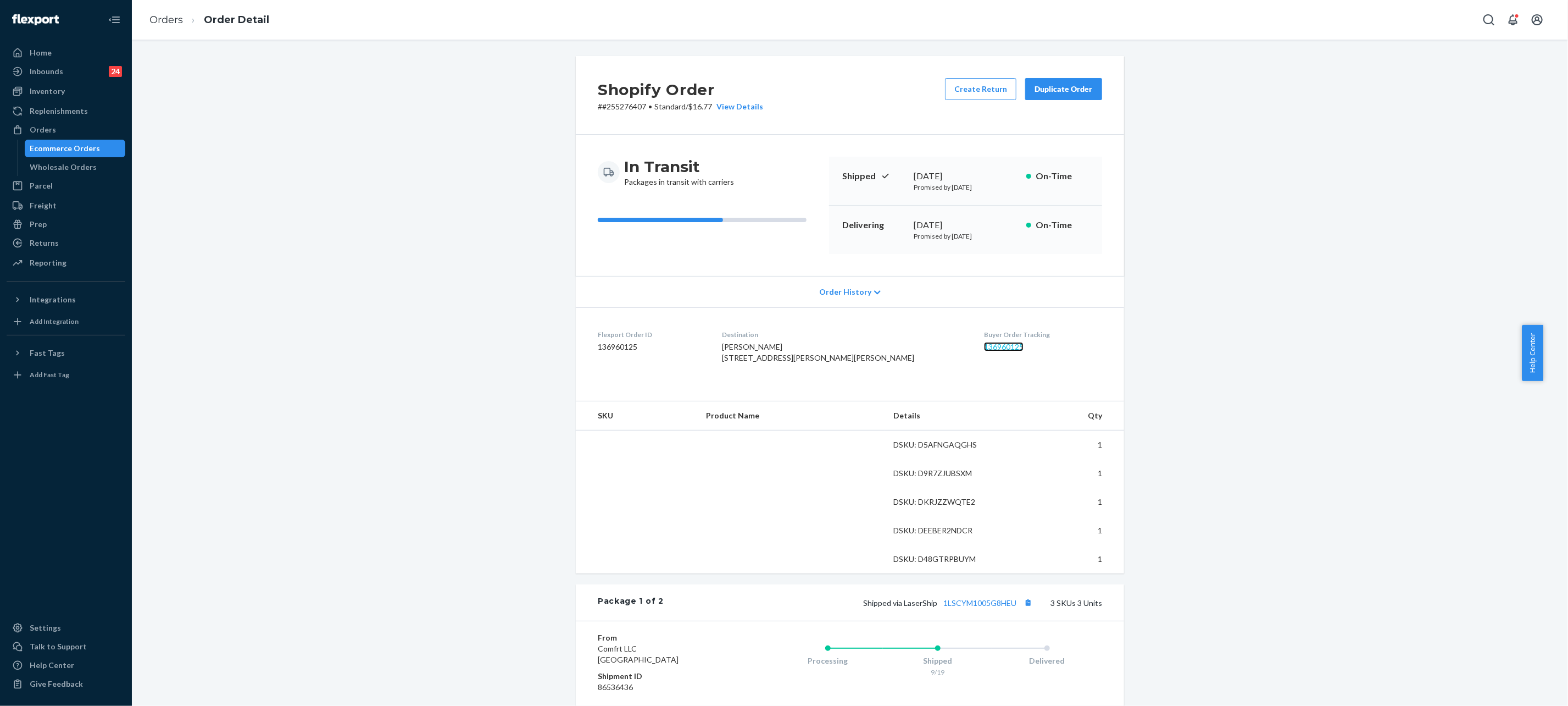
click at [984, 347] on link "136960125" at bounding box center [1003, 347] width 39 height 10
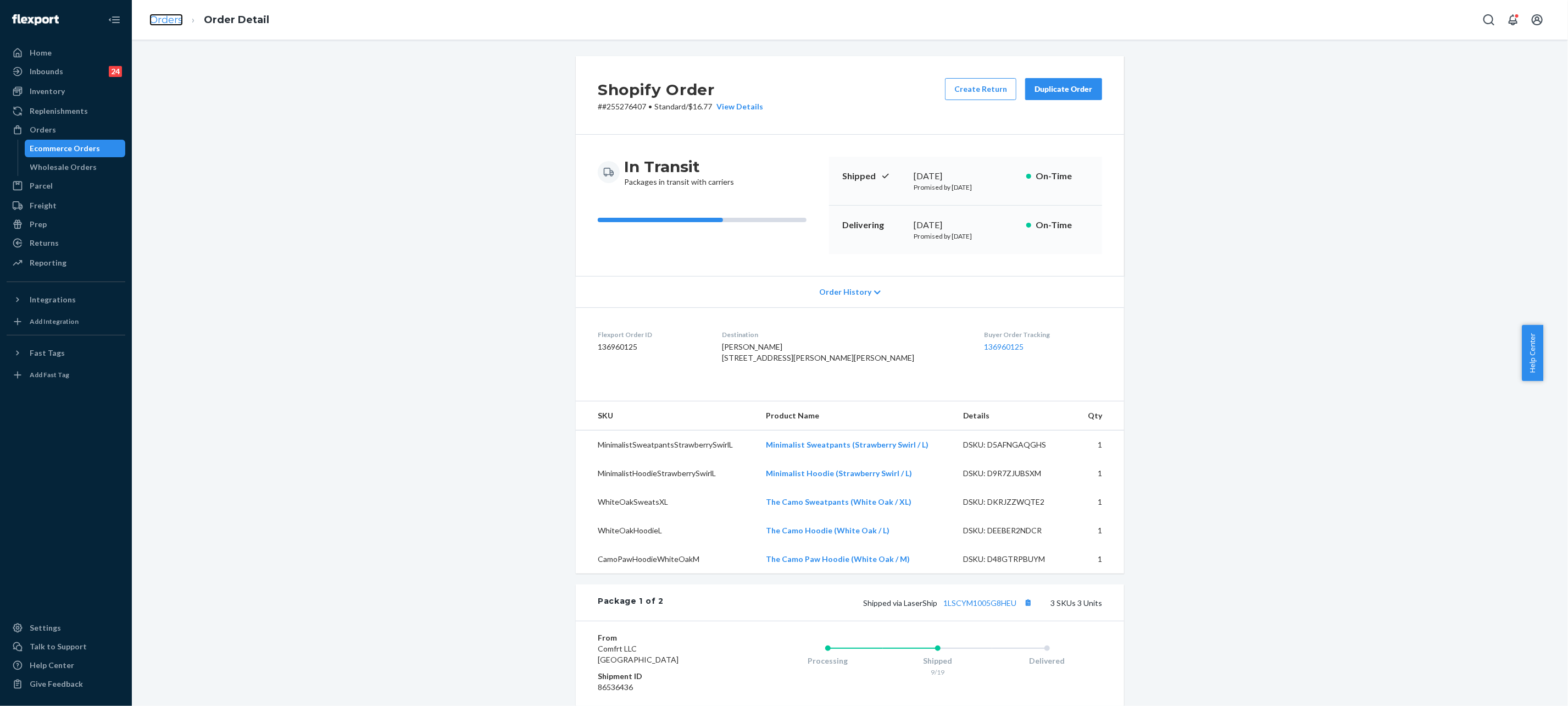
click at [152, 15] on link "Orders" at bounding box center [166, 19] width 34 height 13
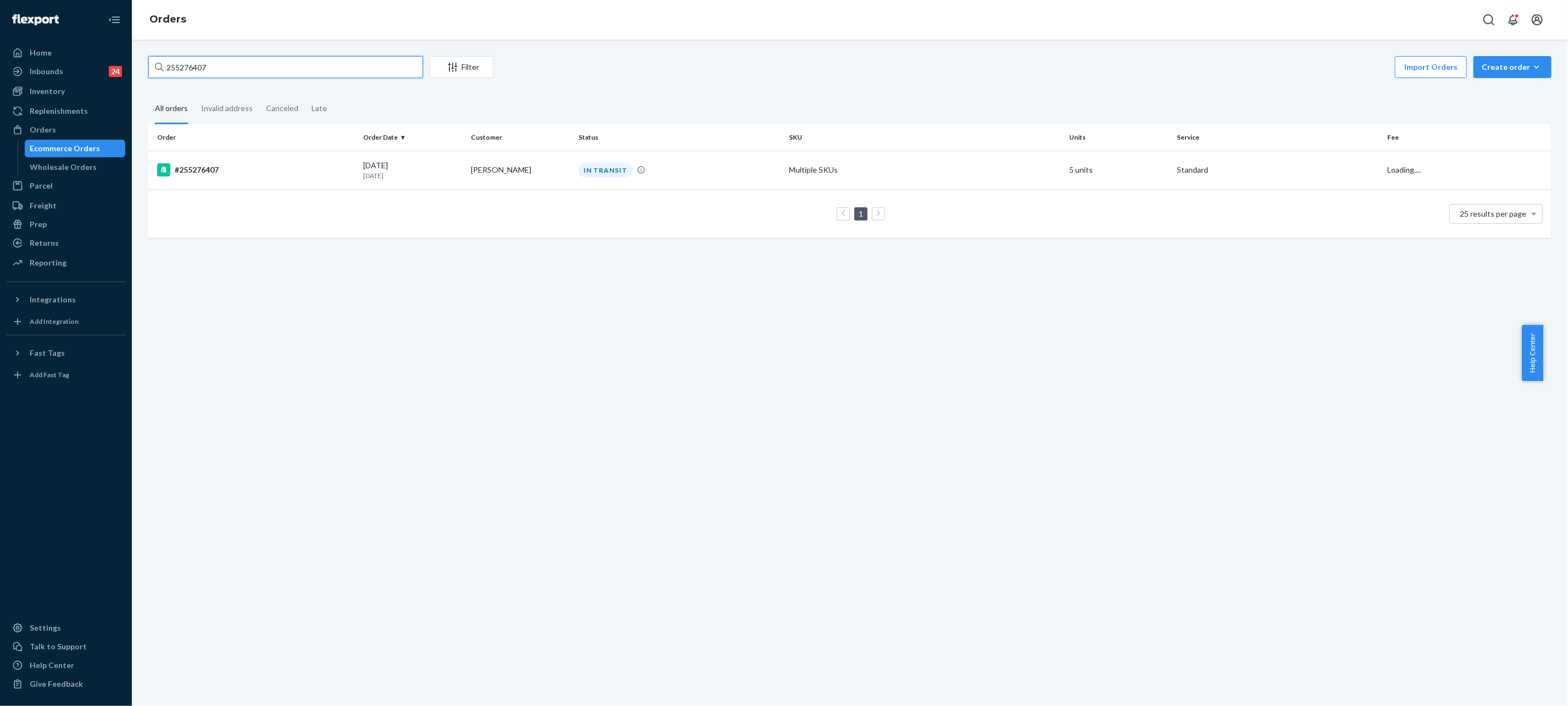
click at [218, 63] on input "255276407" at bounding box center [285, 66] width 274 height 22
paste input "86279"
type input "255286279"
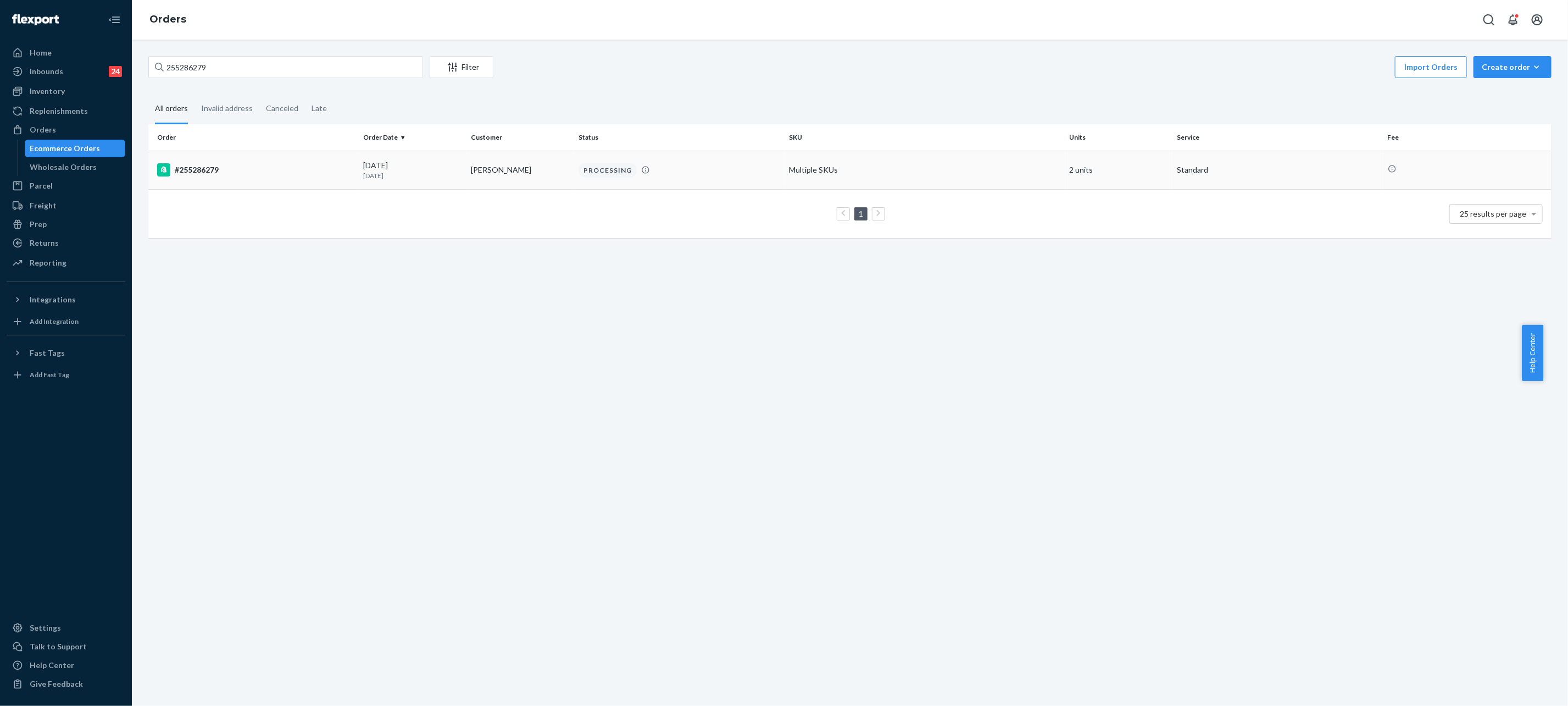
click at [591, 159] on td "PROCESSING" at bounding box center [679, 170] width 211 height 39
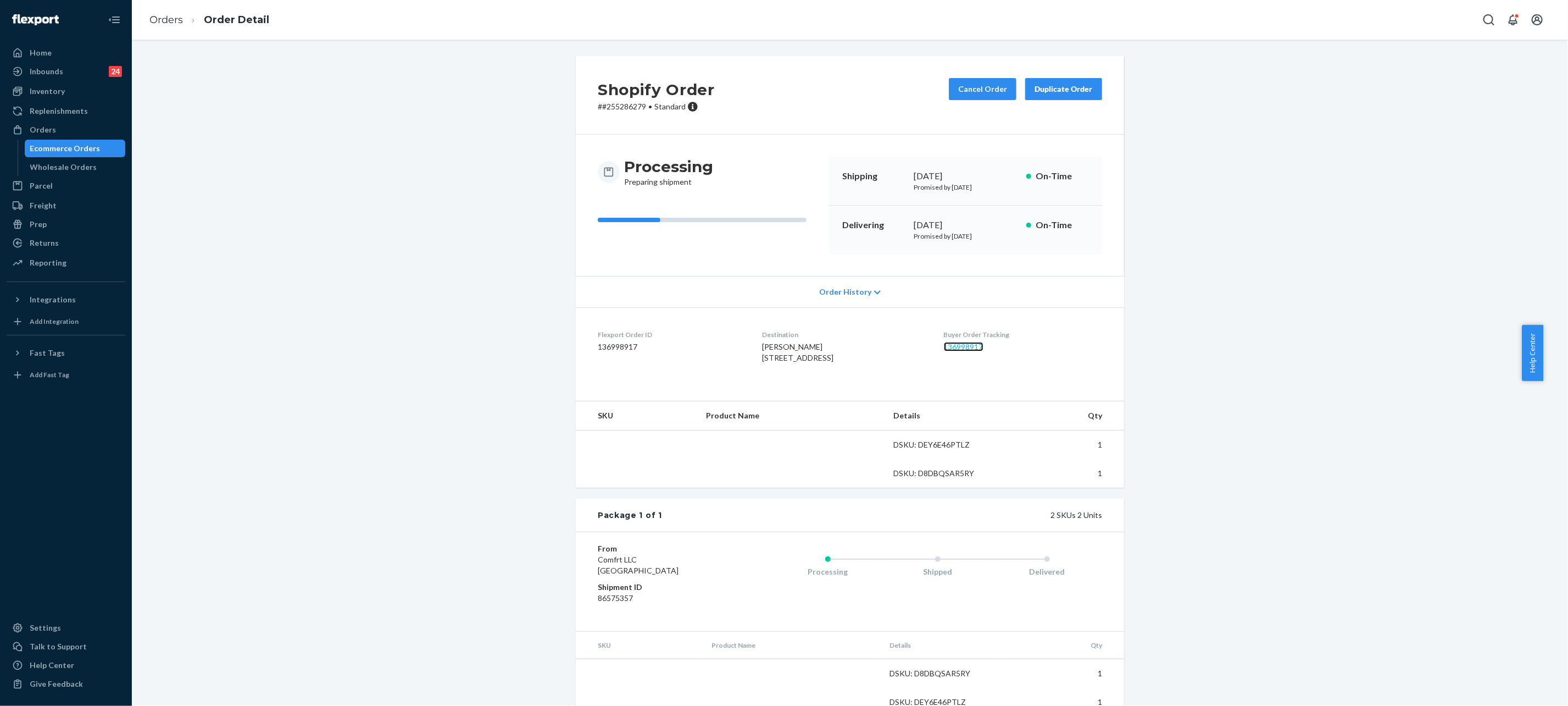
click at [957, 343] on link "136998917" at bounding box center [964, 347] width 39 height 10
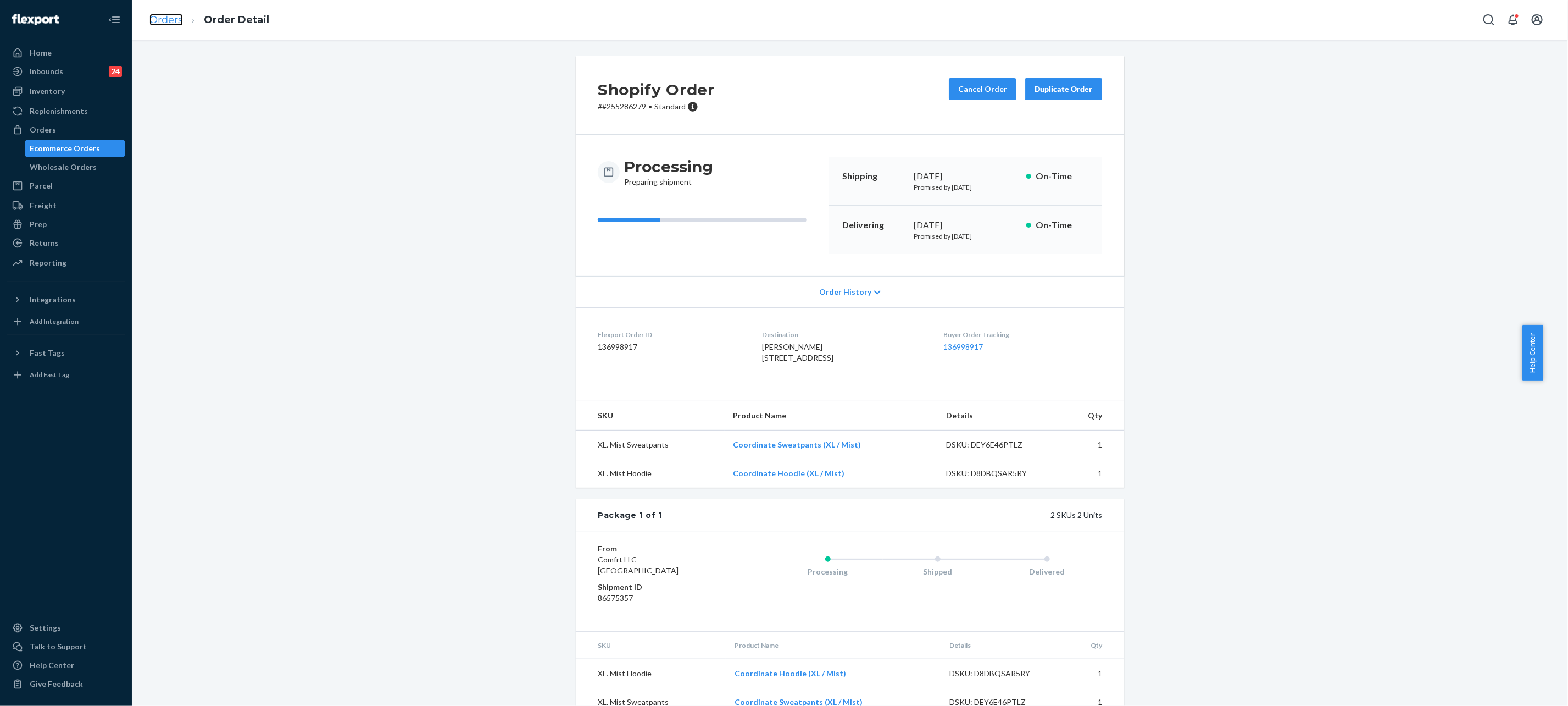
click at [156, 21] on link "Orders" at bounding box center [166, 19] width 34 height 13
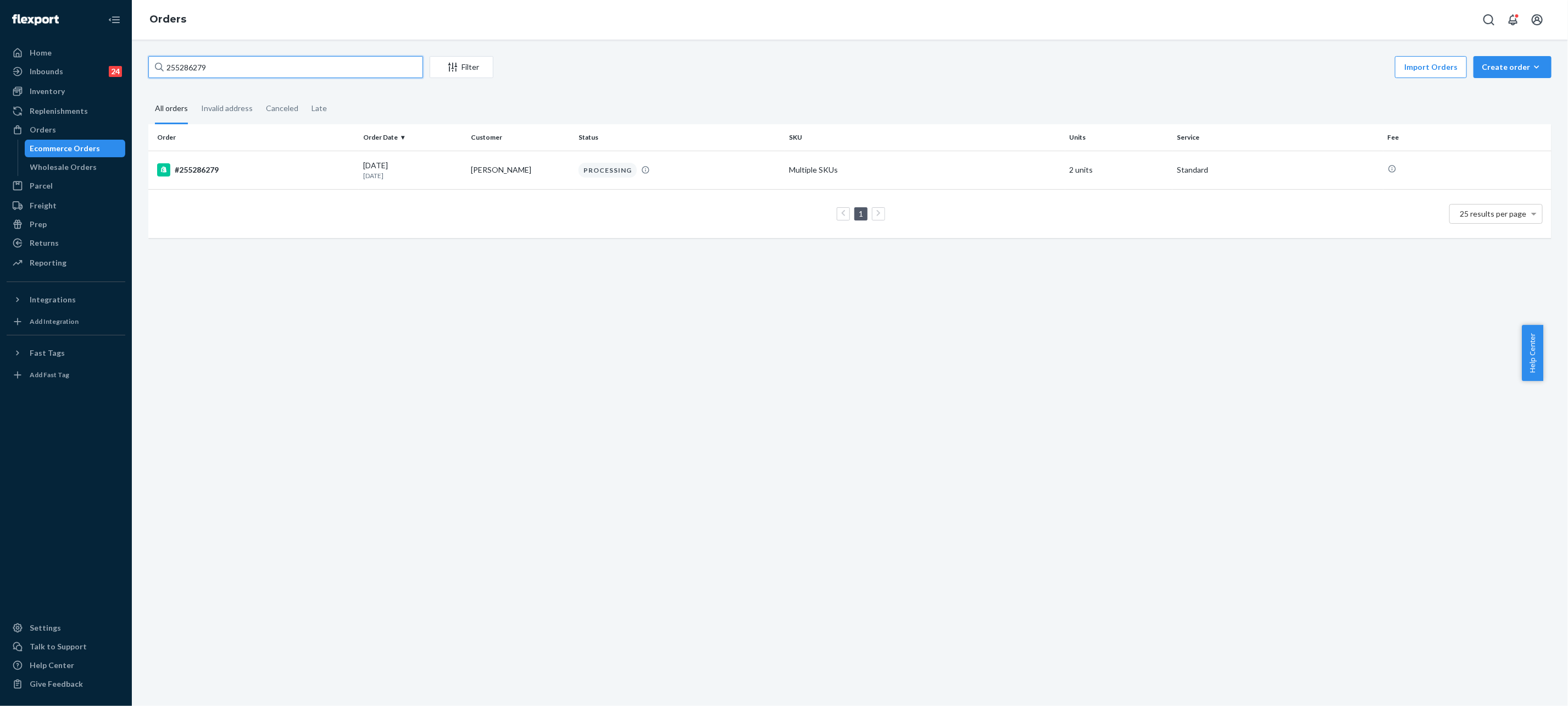
click at [241, 73] on input "255286279" at bounding box center [285, 66] width 274 height 22
paste input "132962"
type input "255132962"
click at [515, 175] on td "Ralph Gillot" at bounding box center [521, 170] width 108 height 39
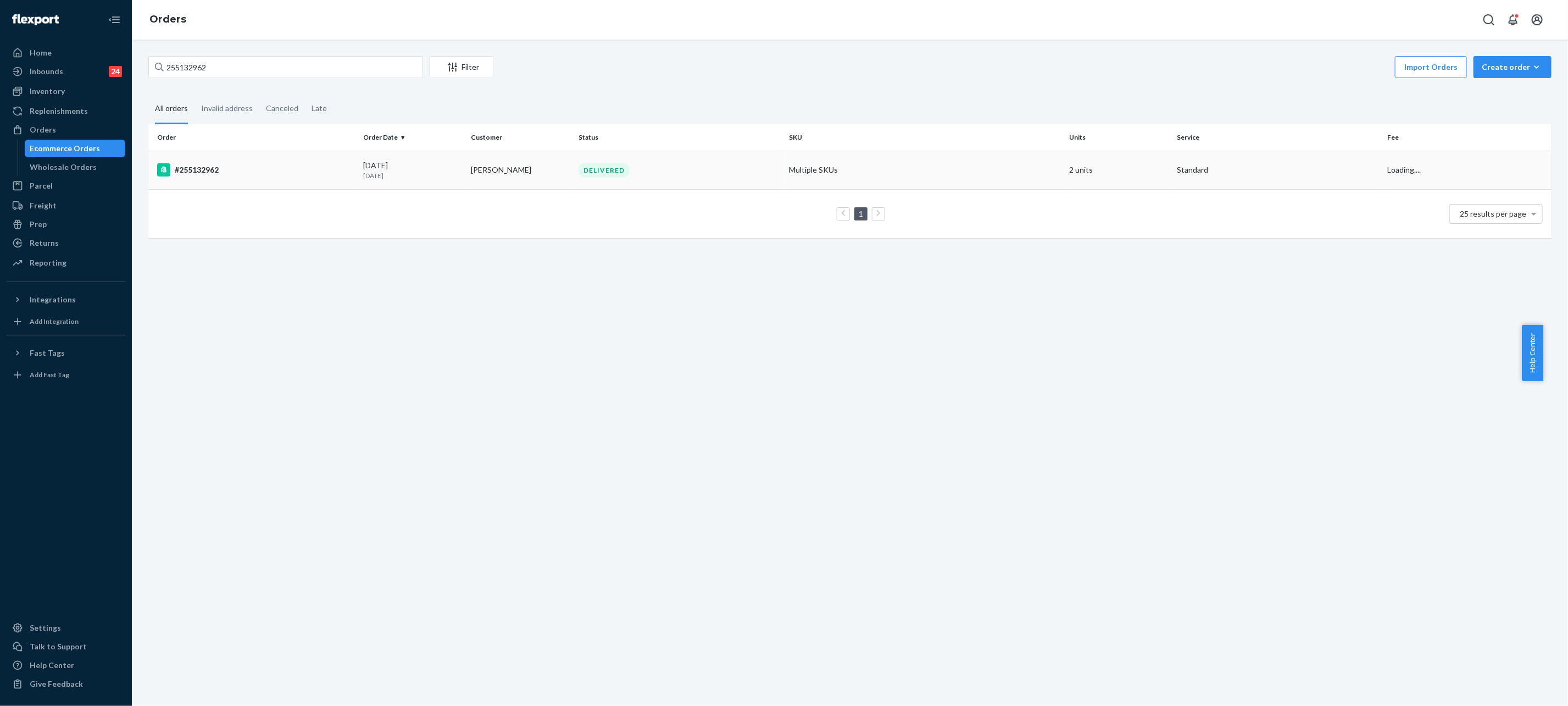
click at [515, 175] on div "255132962 Filter Import Orders Create order Ecommerce order Removal order All o…" at bounding box center [850, 373] width 1436 height 667
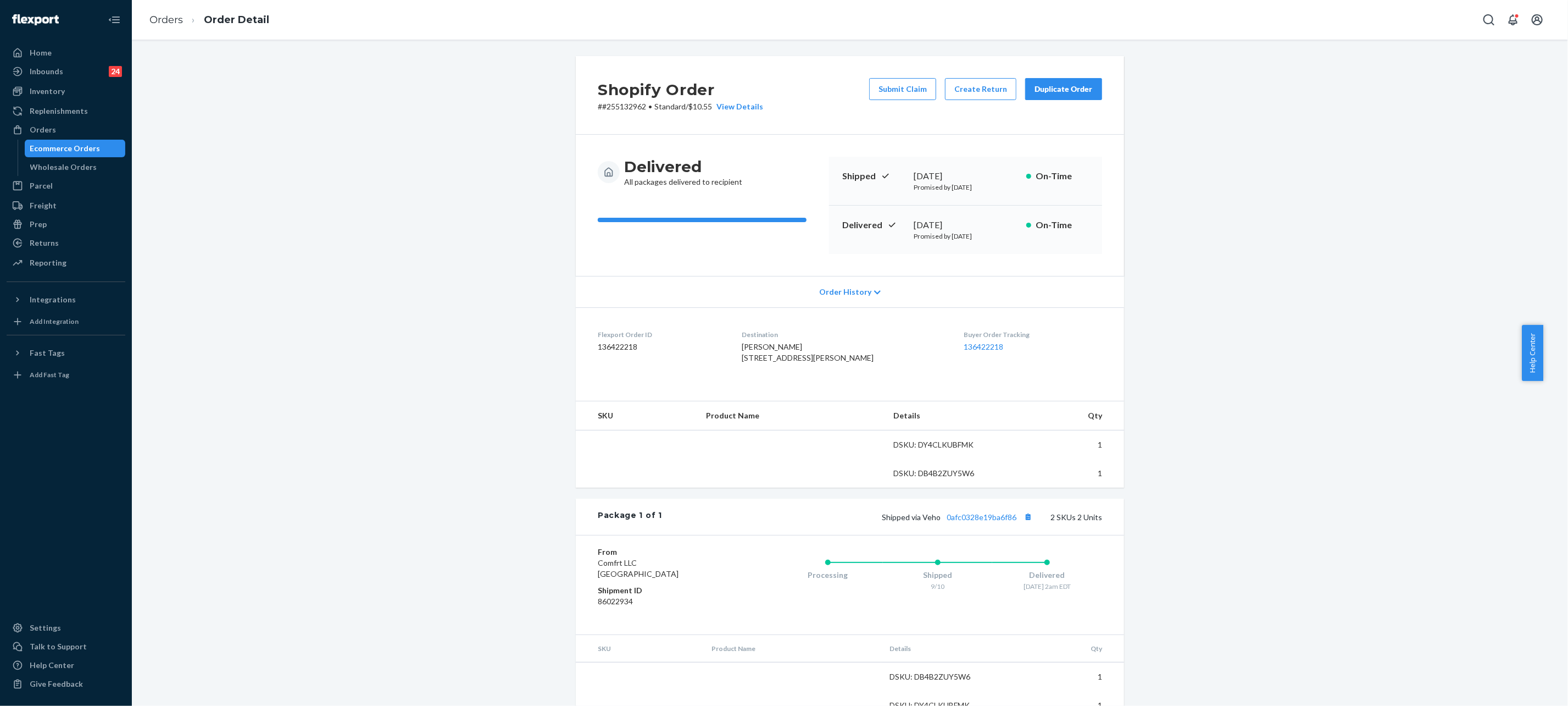
click at [485, 230] on div "Shopify Order # #255132962 • Standard / $10.55 View Details Submit Claim Create…" at bounding box center [850, 394] width 1420 height 677
click at [488, 217] on div "Shopify Order # #255132962 • Standard / $10.55 View Details Submit Claim Create…" at bounding box center [850, 409] width 1420 height 708
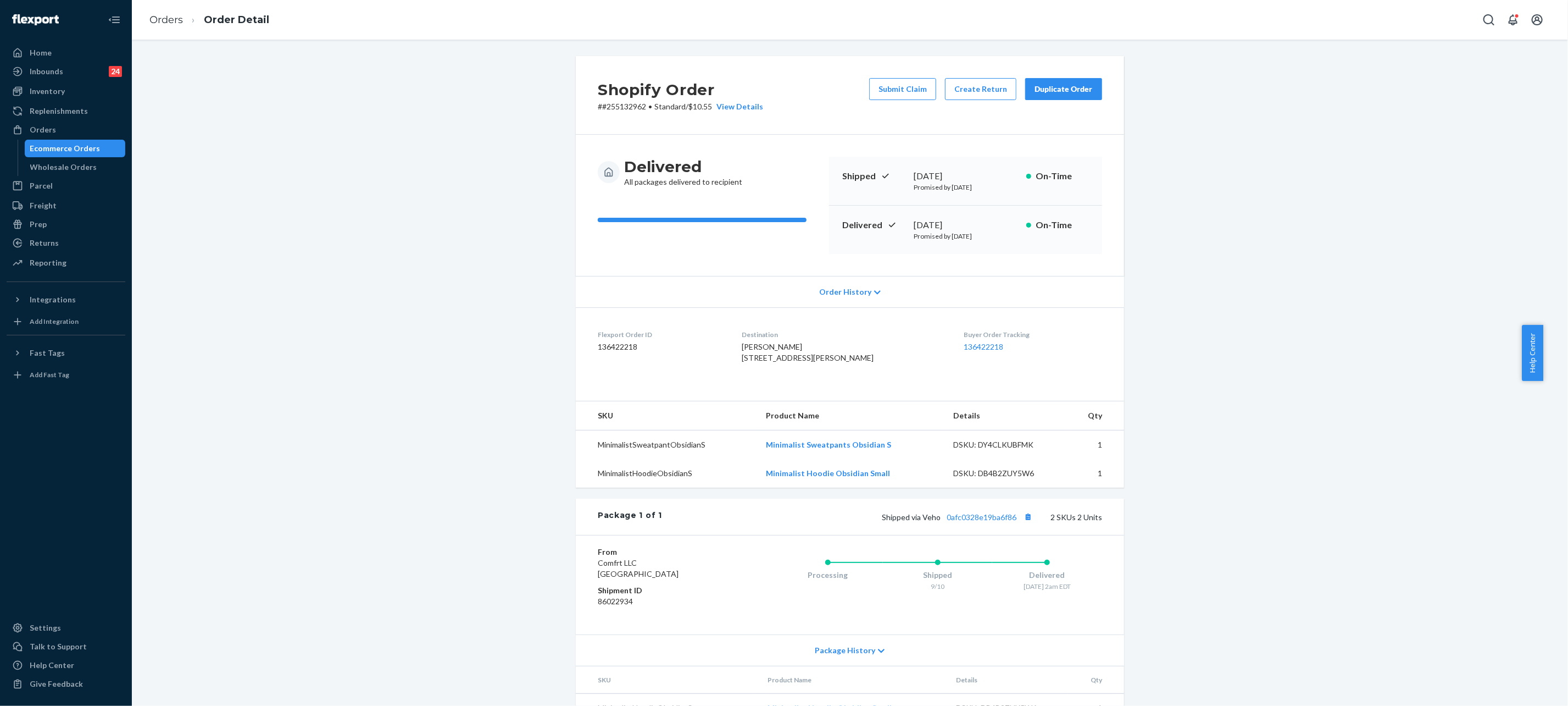
click at [964, 341] on div "Buyer Order Tracking 136422218" at bounding box center [1033, 348] width 139 height 38
click at [972, 352] on link "136422218" at bounding box center [983, 347] width 39 height 10
click at [157, 24] on link "Orders" at bounding box center [166, 19] width 34 height 13
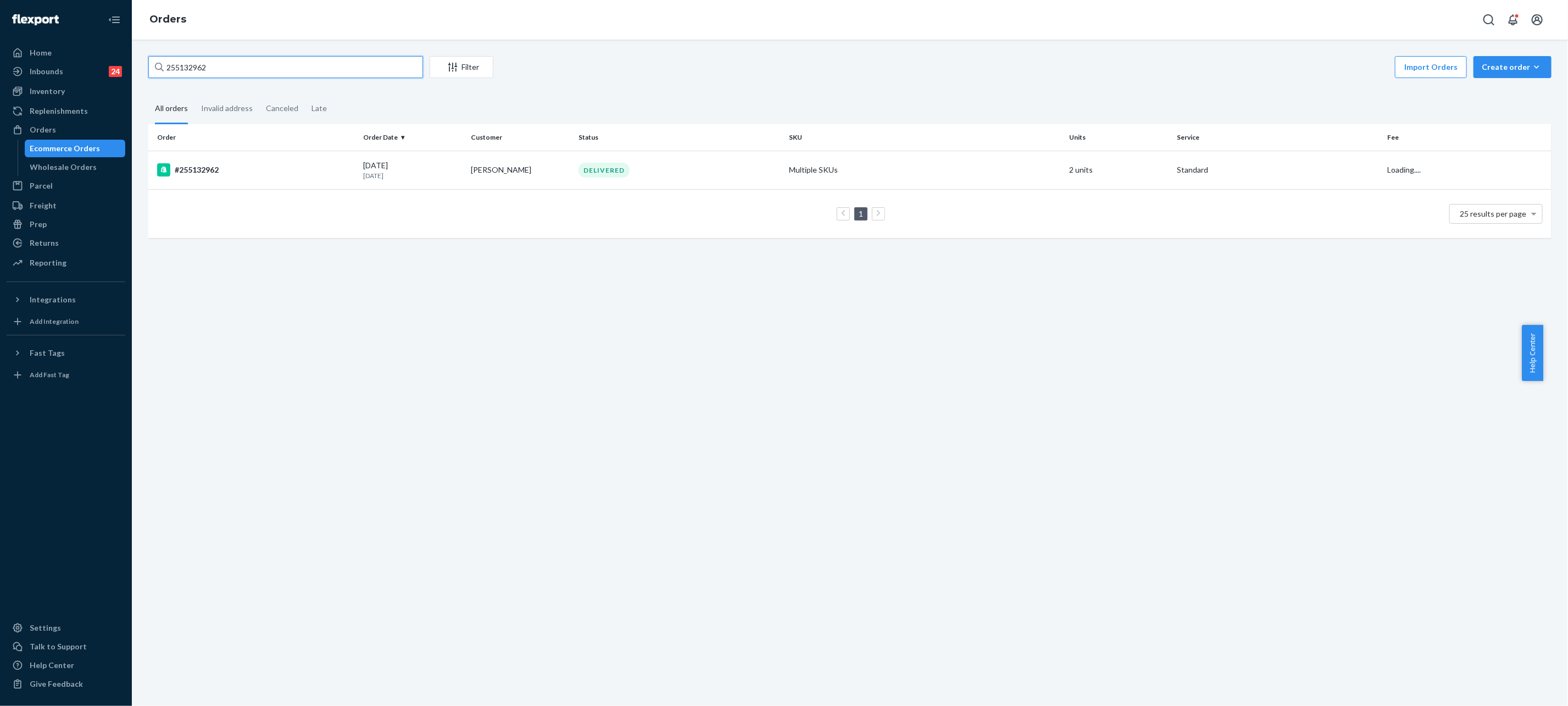
click at [222, 68] on input "255132962" at bounding box center [285, 66] width 274 height 22
paste input "#255288162."
type input "#255288162."
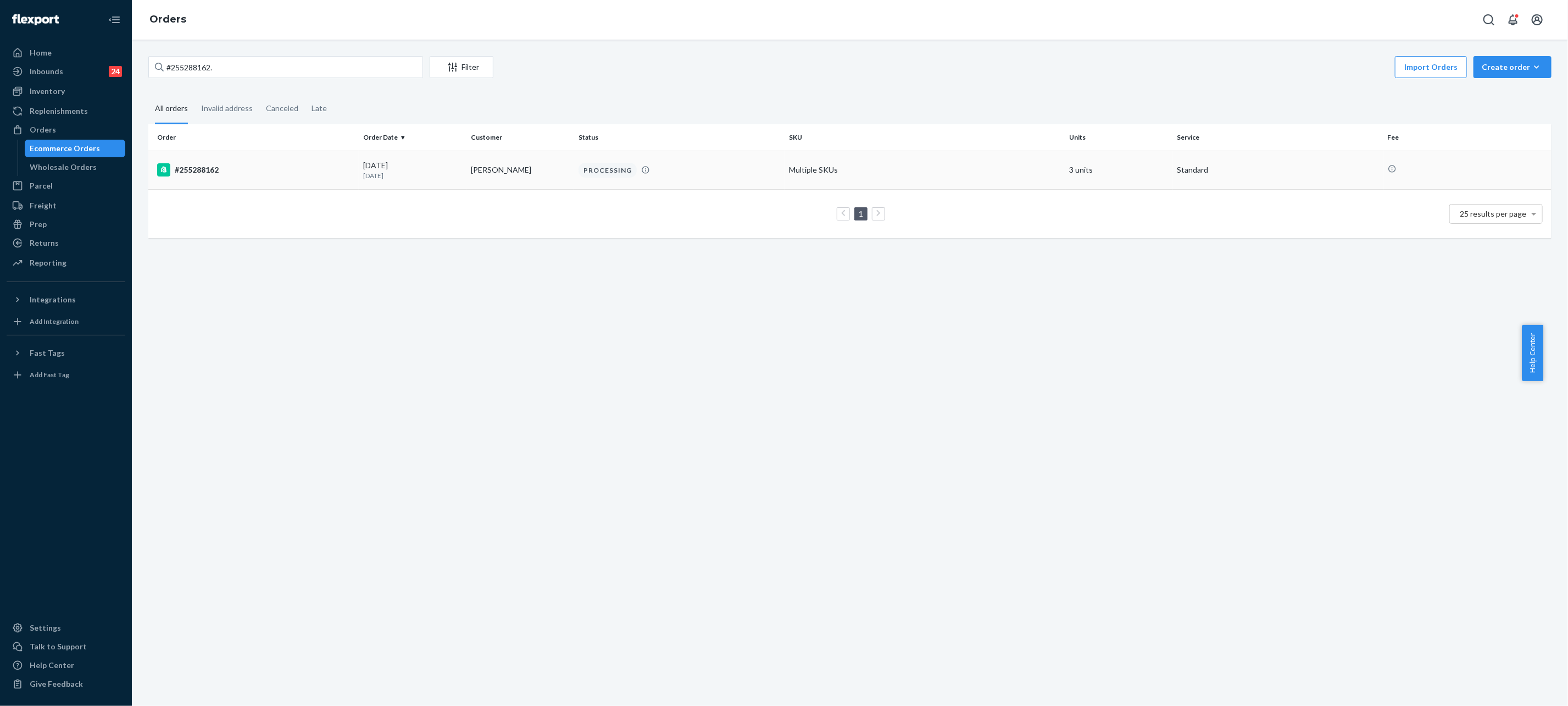
click at [404, 175] on p "[DATE]" at bounding box center [412, 176] width 99 height 10
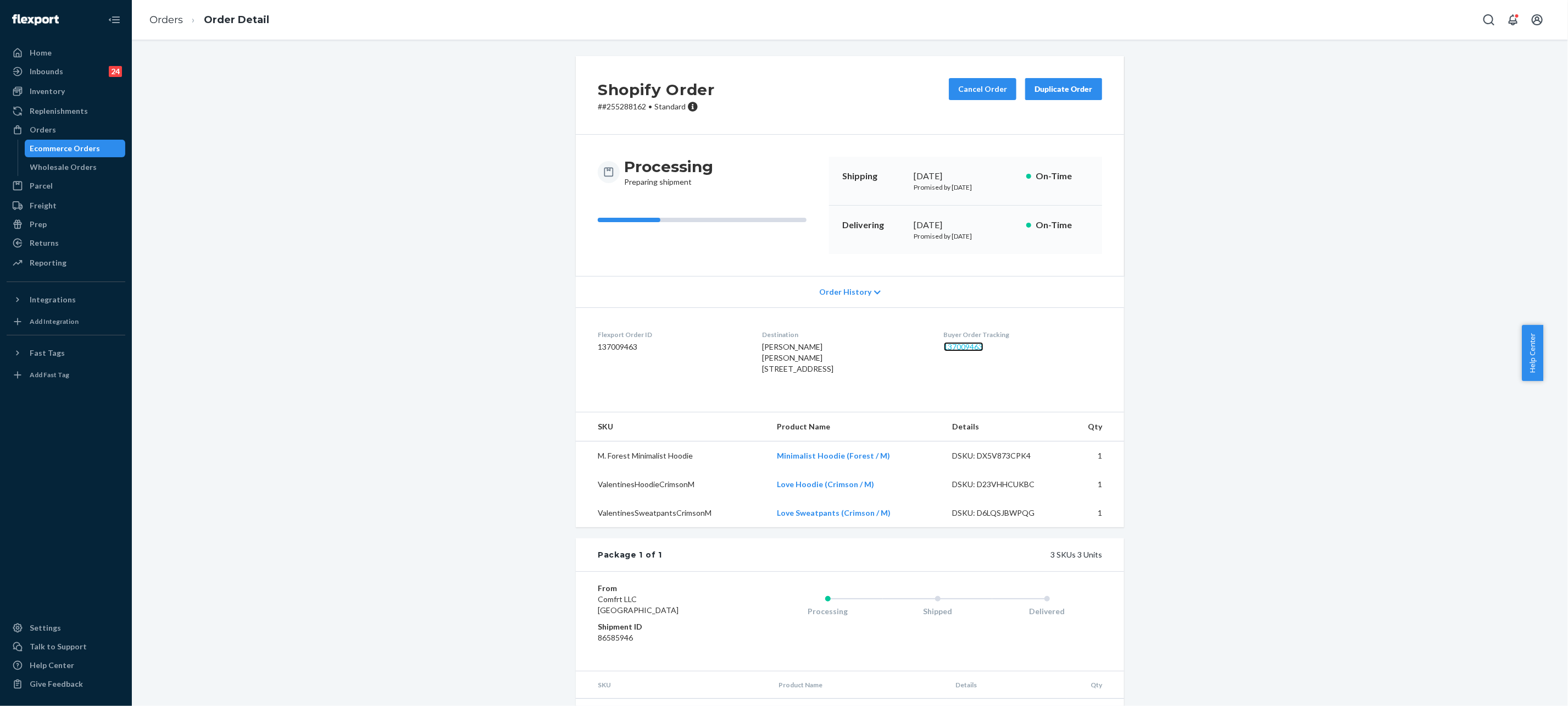
click at [949, 348] on link "137009463" at bounding box center [964, 347] width 39 height 10
click at [177, 21] on link "Orders" at bounding box center [166, 19] width 34 height 13
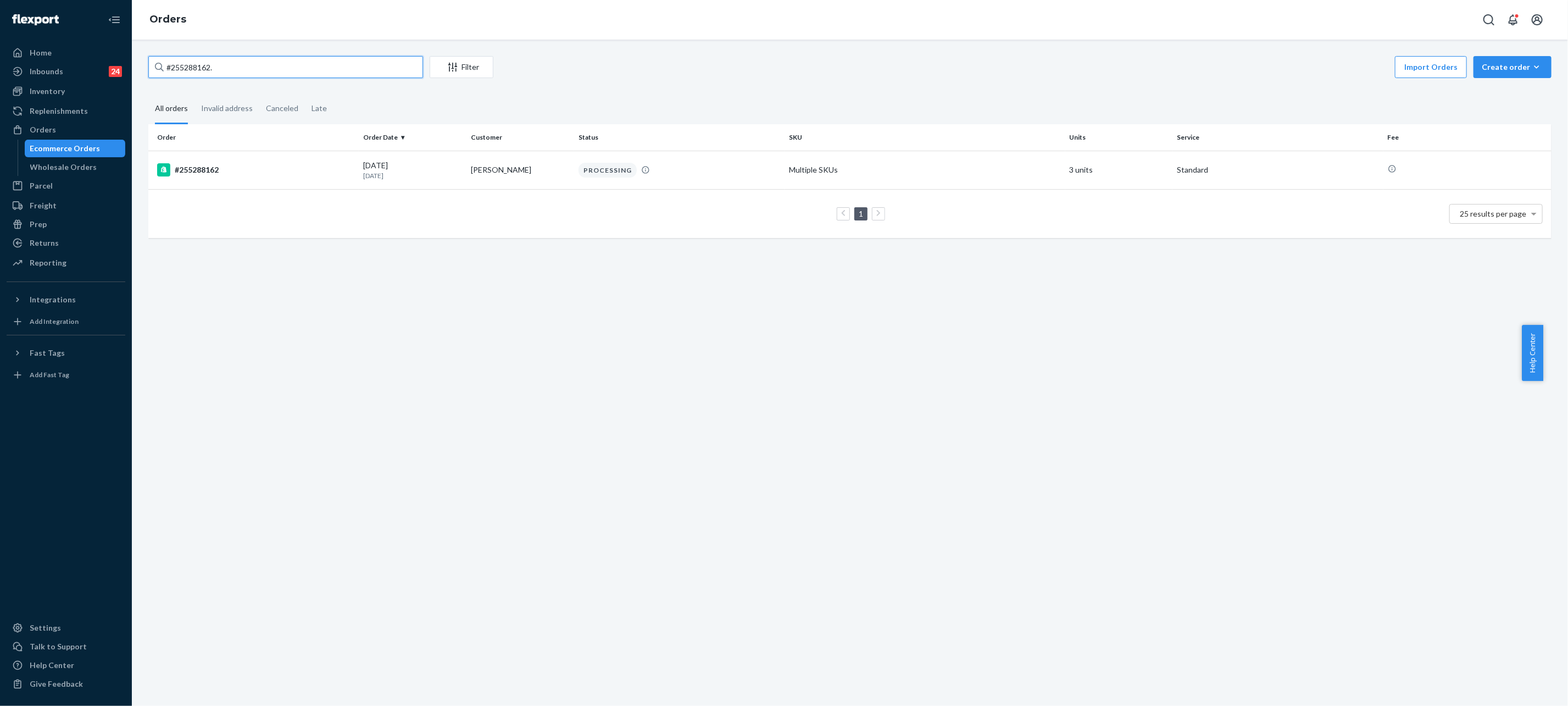
click at [233, 63] on input "#255288162." at bounding box center [285, 66] width 274 height 22
paste input "255230453"
type input "255230453"
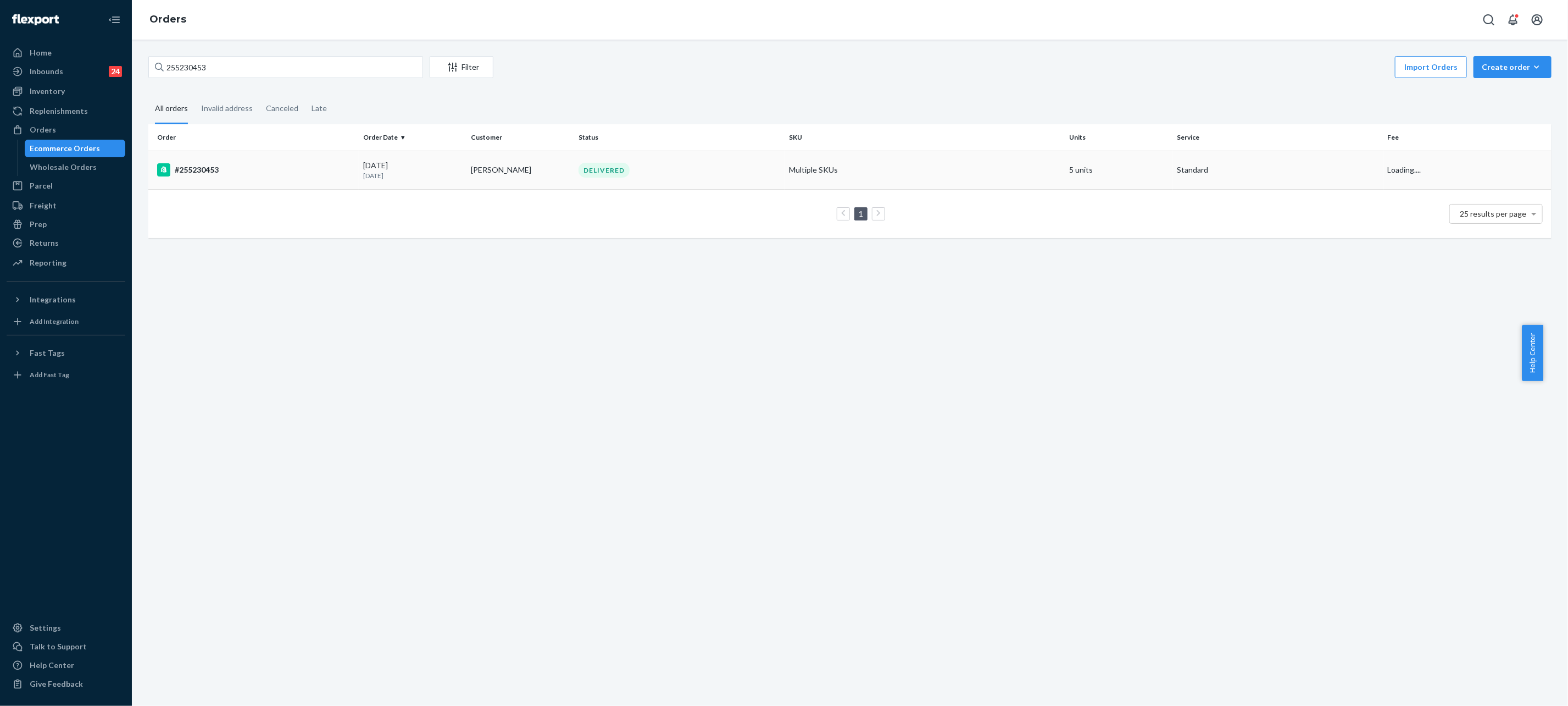
click at [529, 178] on td "Taylor Dillon" at bounding box center [521, 170] width 108 height 39
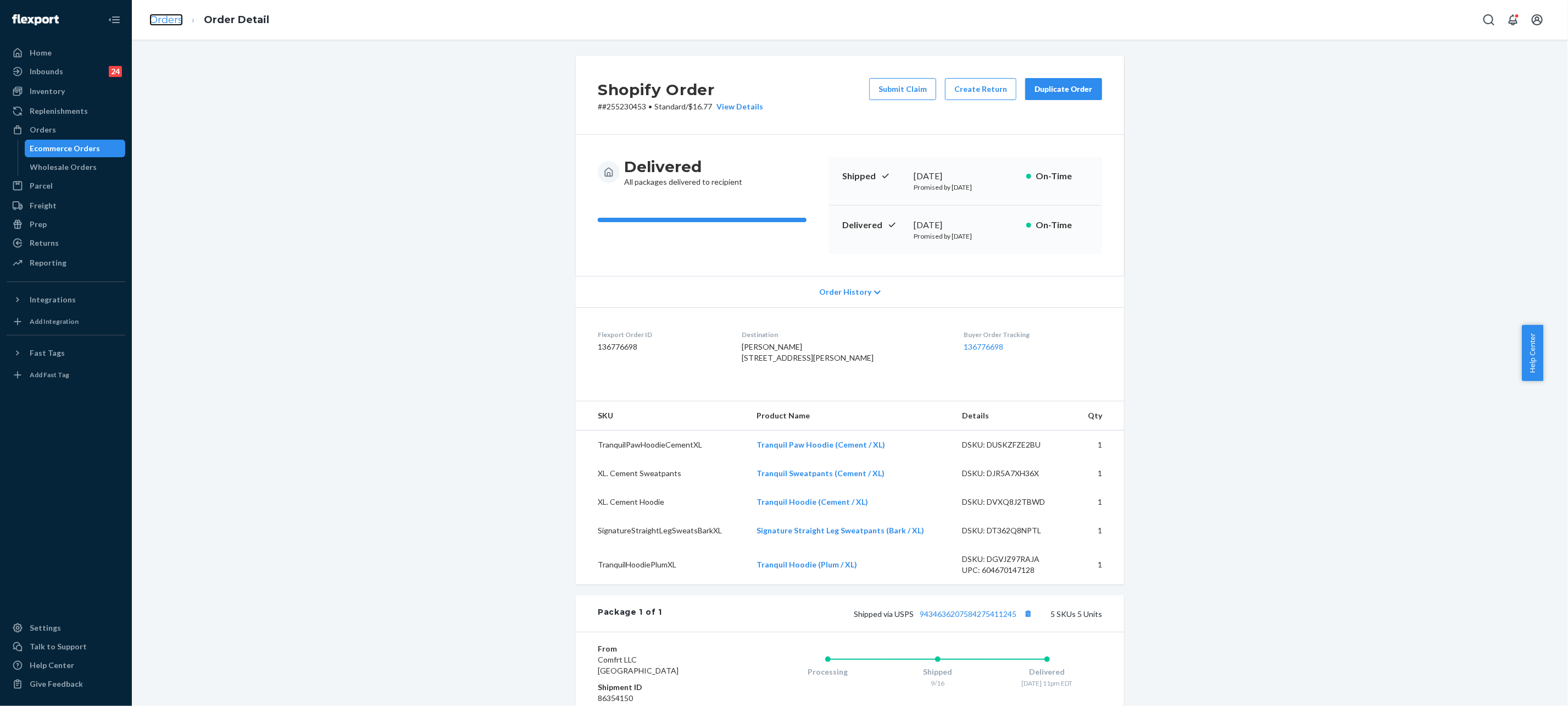
click at [172, 24] on link "Orders" at bounding box center [166, 19] width 34 height 13
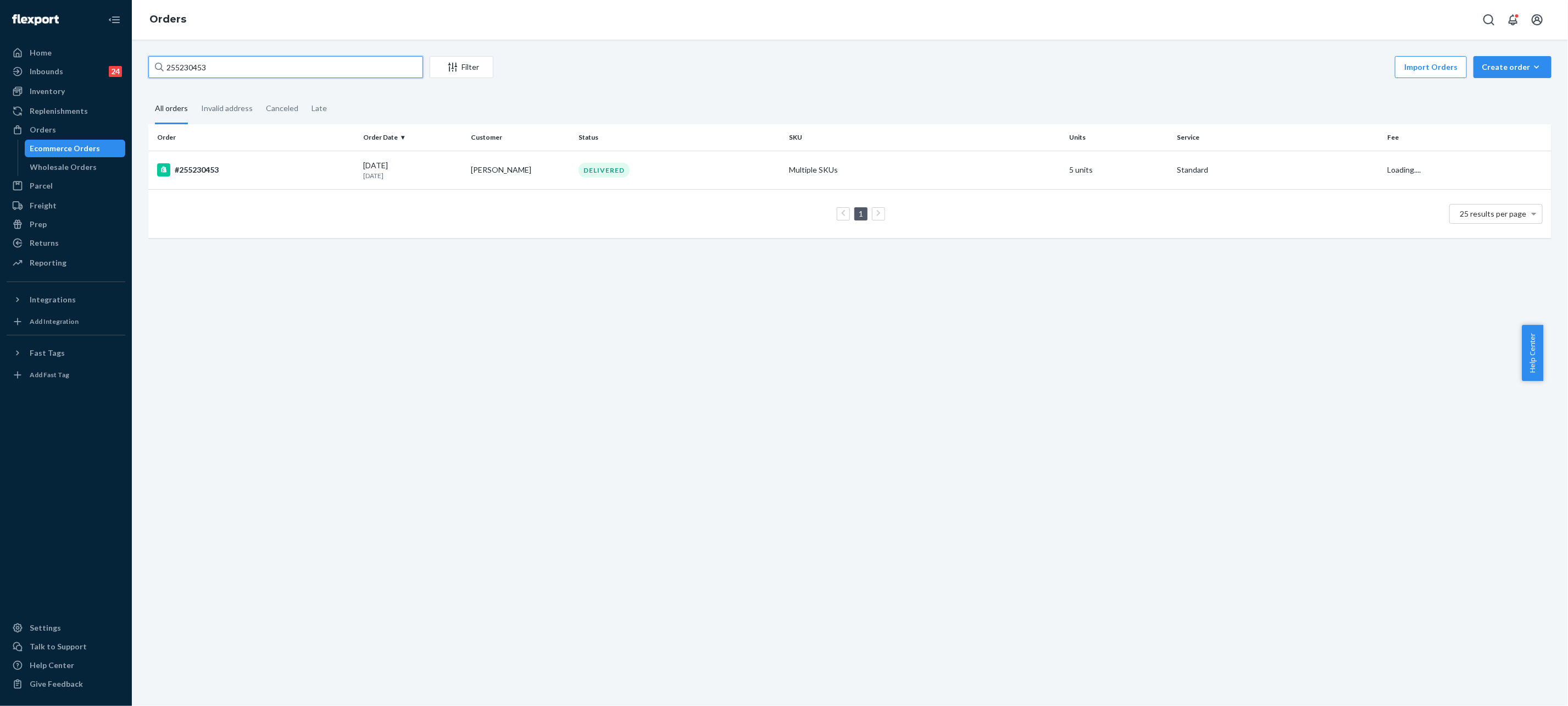
click at [339, 69] on input "255230453" at bounding box center [285, 66] width 274 height 22
paste input "166632"
type input "255166632"
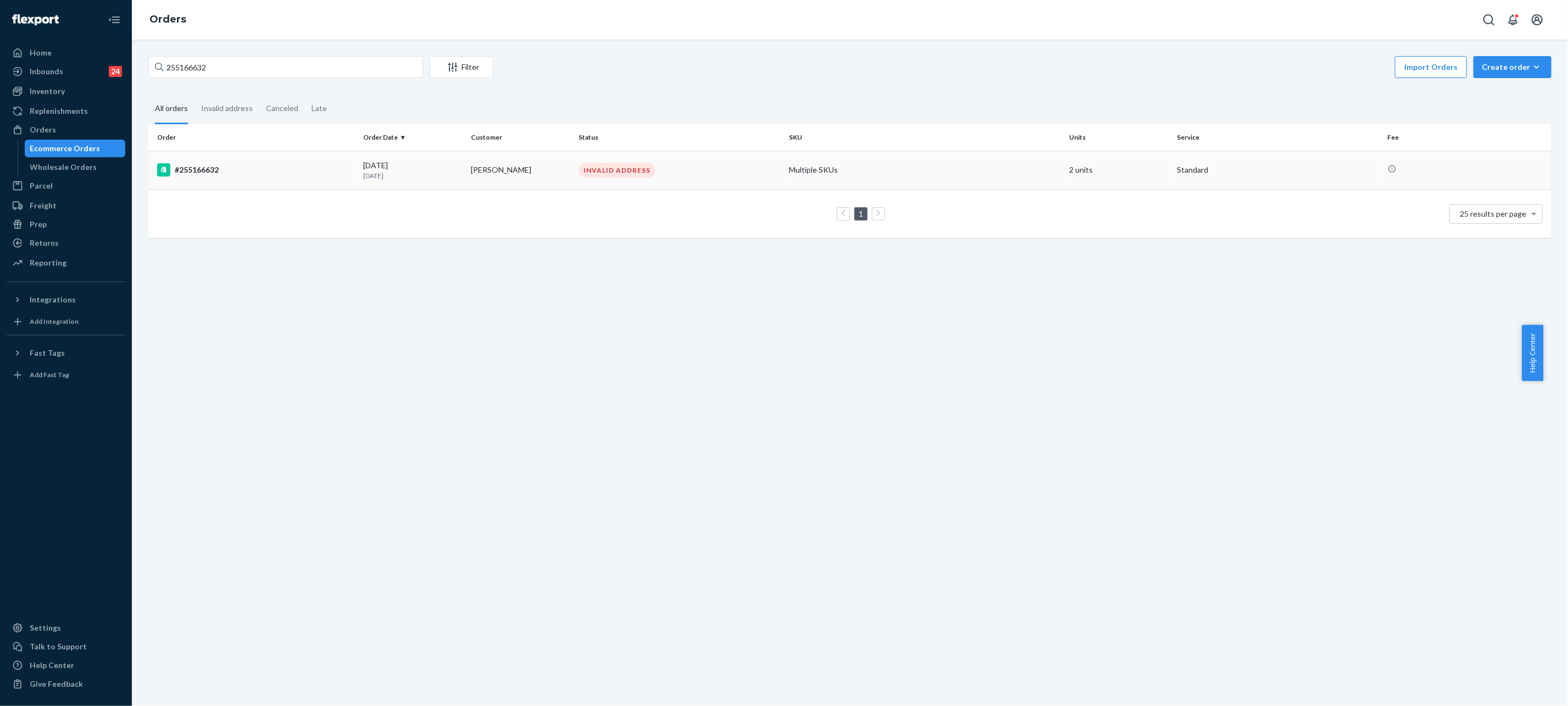
click at [363, 175] on p "8 days ago" at bounding box center [412, 176] width 99 height 10
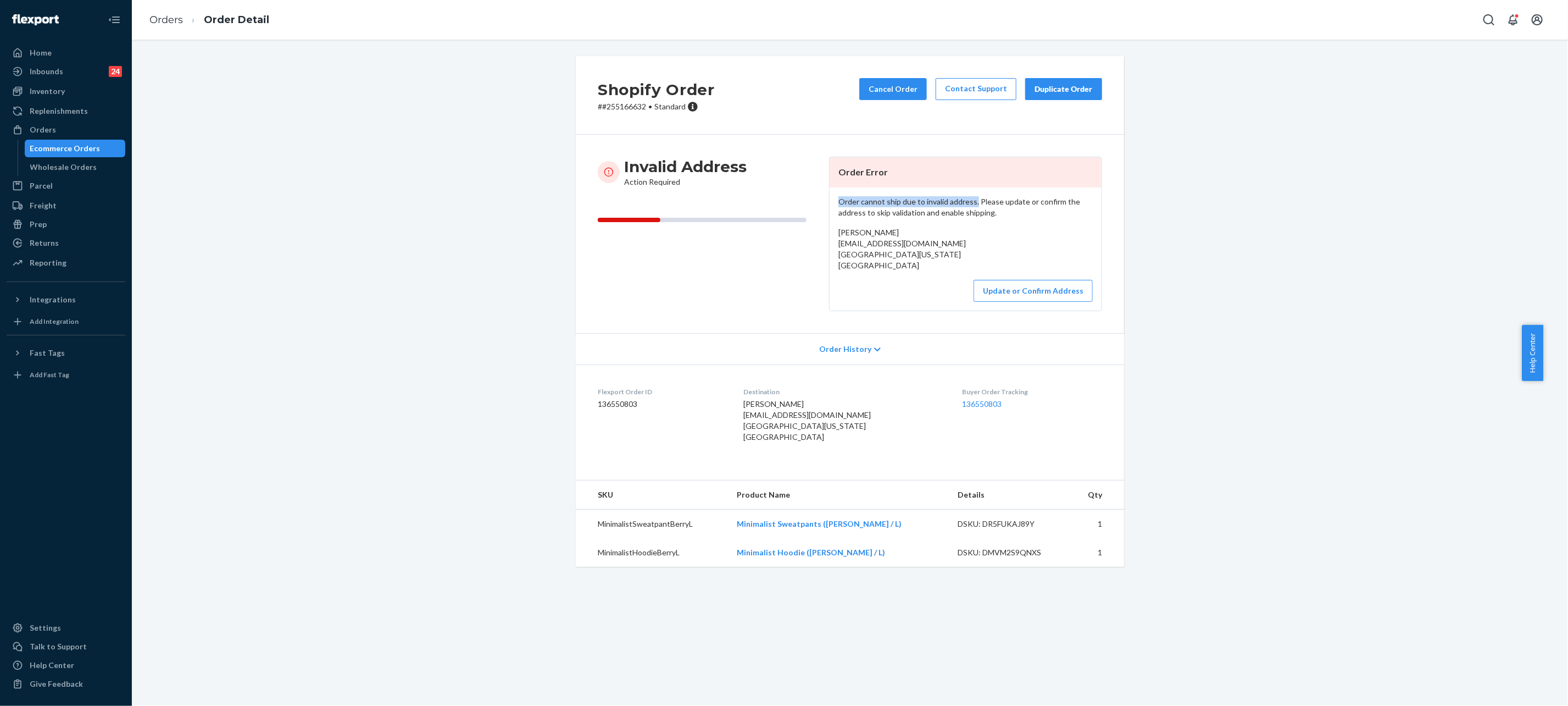
drag, startPoint x: 821, startPoint y: 198, endPoint x: 964, endPoint y: 199, distance: 143.0
click at [964, 199] on div "Order cannot ship due to invalid address. Please update or confirm the address …" at bounding box center [965, 249] width 272 height 123
copy p "Order cannot ship due to invalid address."
click at [171, 20] on link "Orders" at bounding box center [166, 19] width 34 height 13
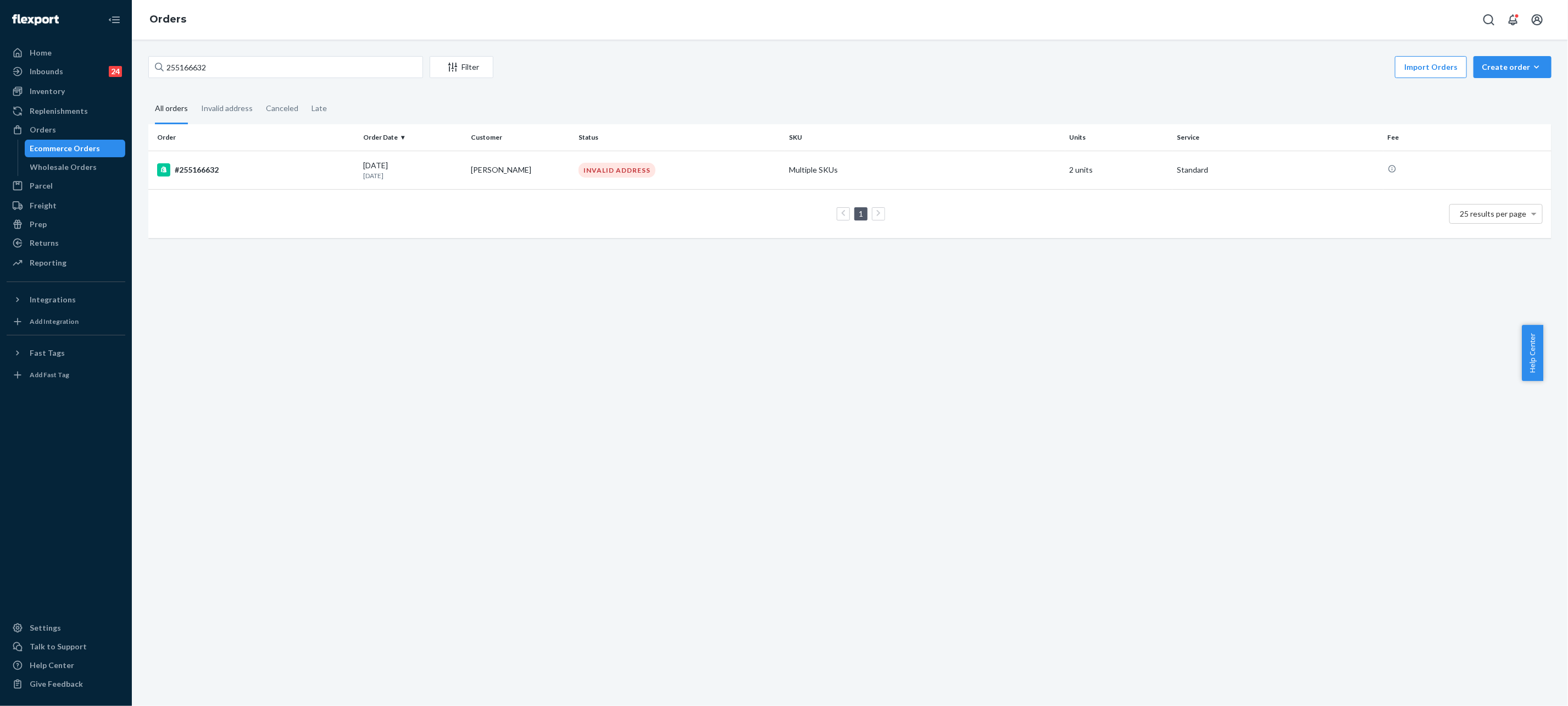
click at [182, 28] on ol "Orders" at bounding box center [167, 19] width 55 height 32
click at [231, 72] on input "255166632" at bounding box center [285, 66] width 274 height 22
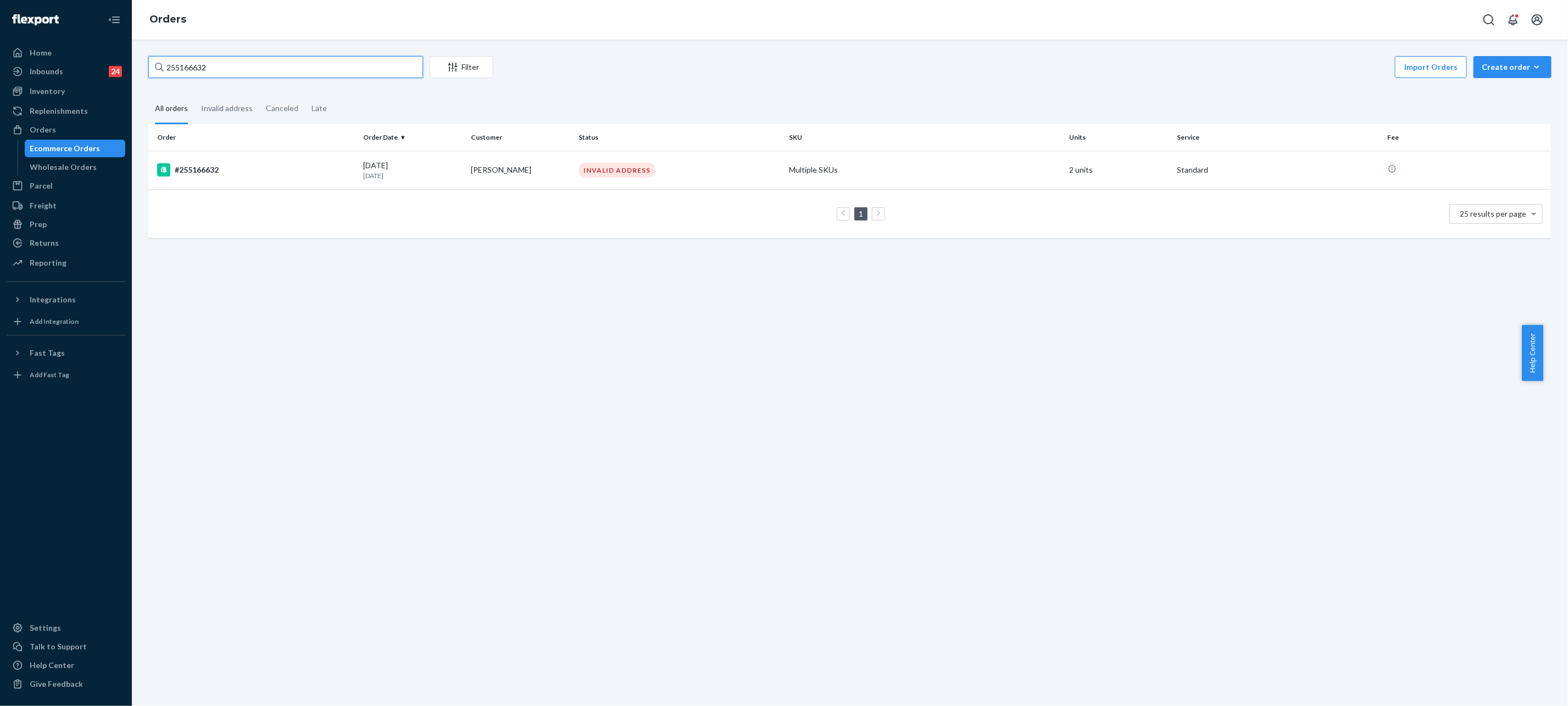
paste input "284478"
type input "255284478"
click at [578, 165] on div "INVALID ADDRESS" at bounding box center [617, 170] width 77 height 14
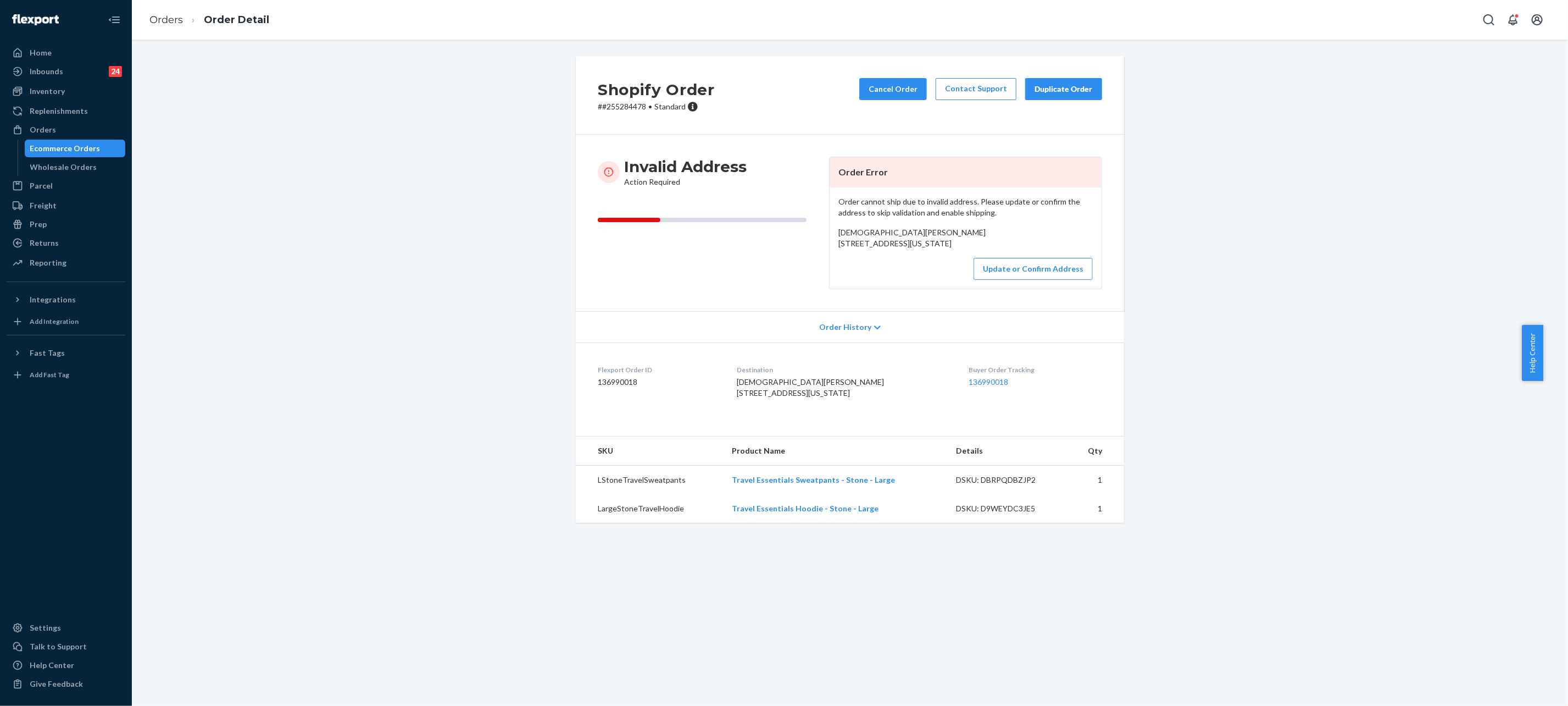
click at [191, 13] on li "Order Detail" at bounding box center [226, 19] width 87 height 14
click at [152, 18] on link "Orders" at bounding box center [166, 19] width 34 height 13
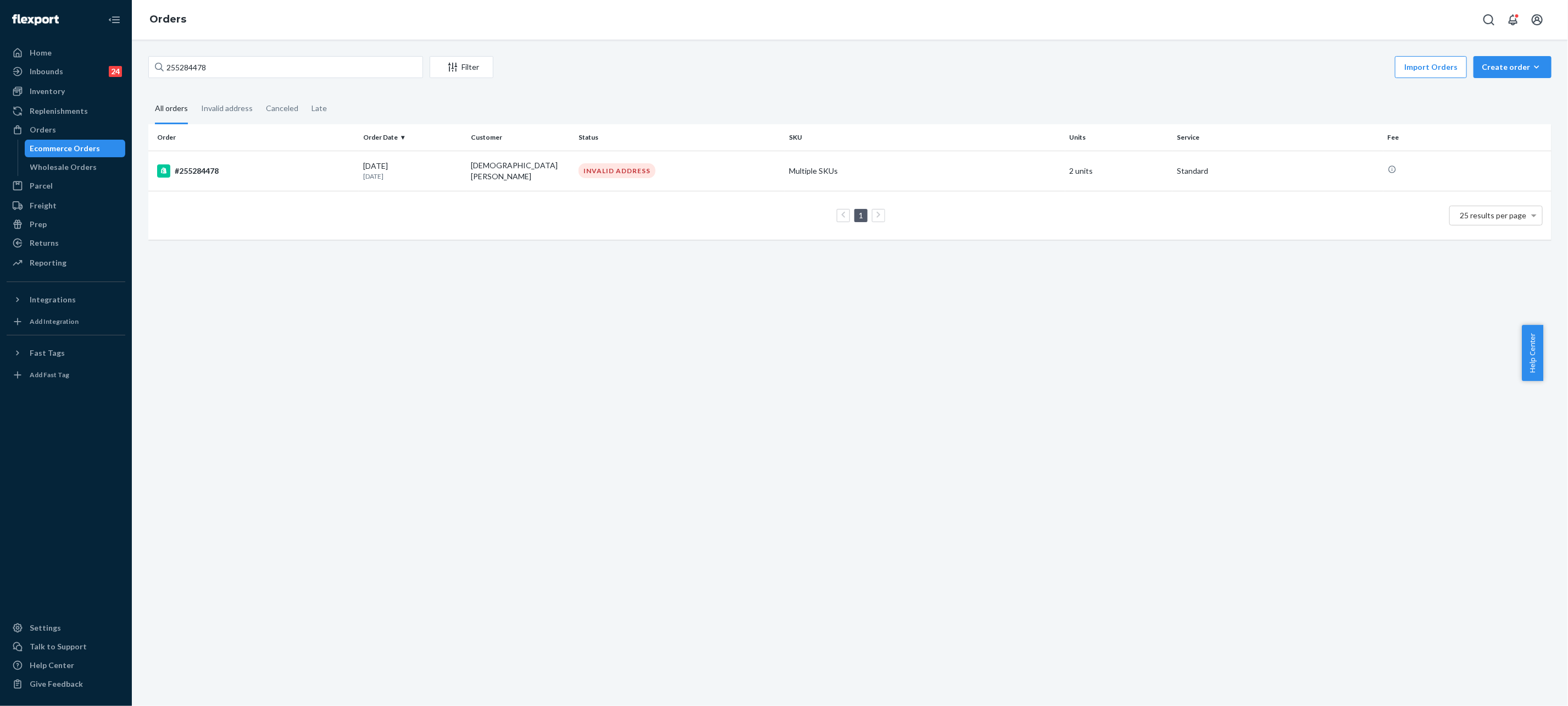
click at [164, 9] on ol "Orders" at bounding box center [167, 19] width 55 height 32
click at [197, 67] on input "255284478" at bounding box center [285, 66] width 274 height 22
paste input "text"
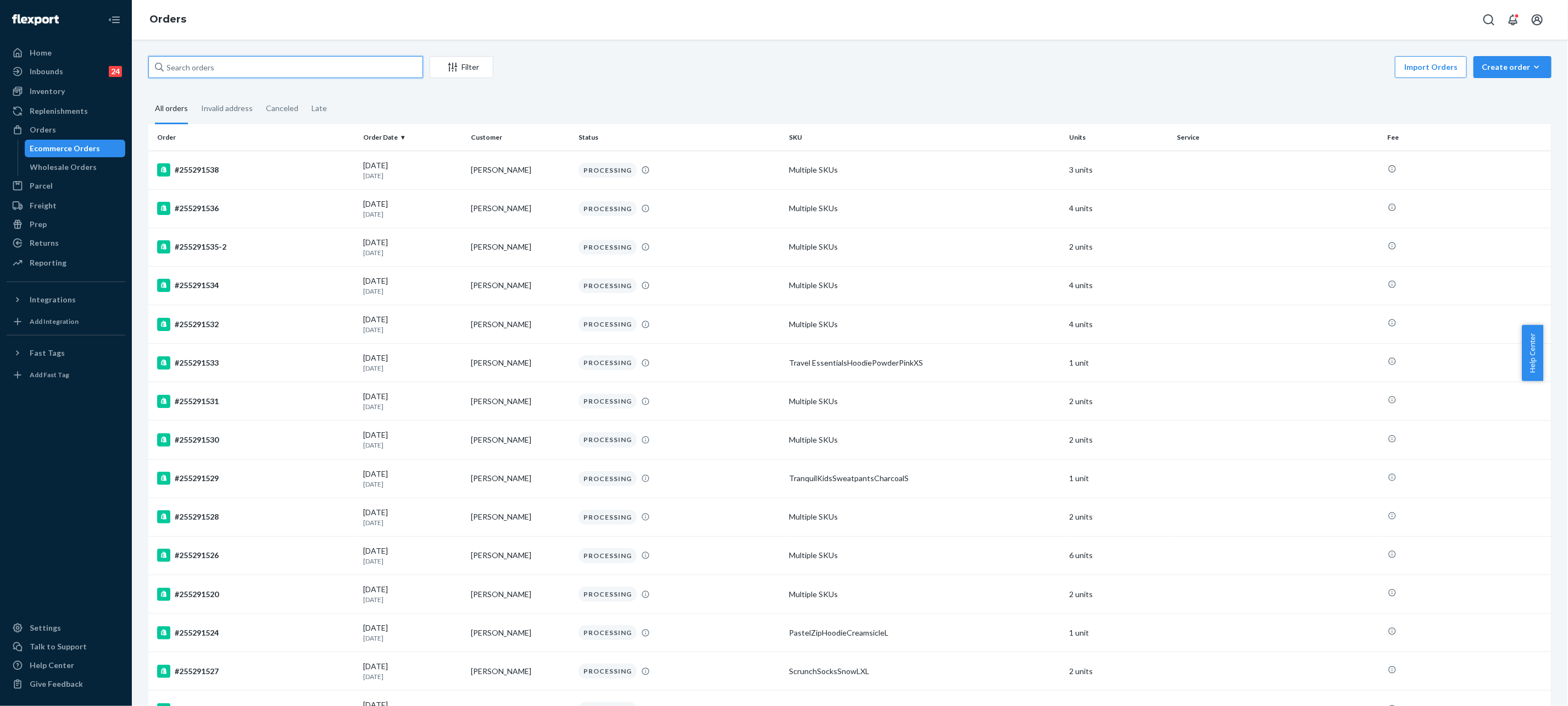
click at [271, 63] on input "text" at bounding box center [285, 66] width 274 height 22
paste input "text"
paste input "#255286246"
type input "#255286246"
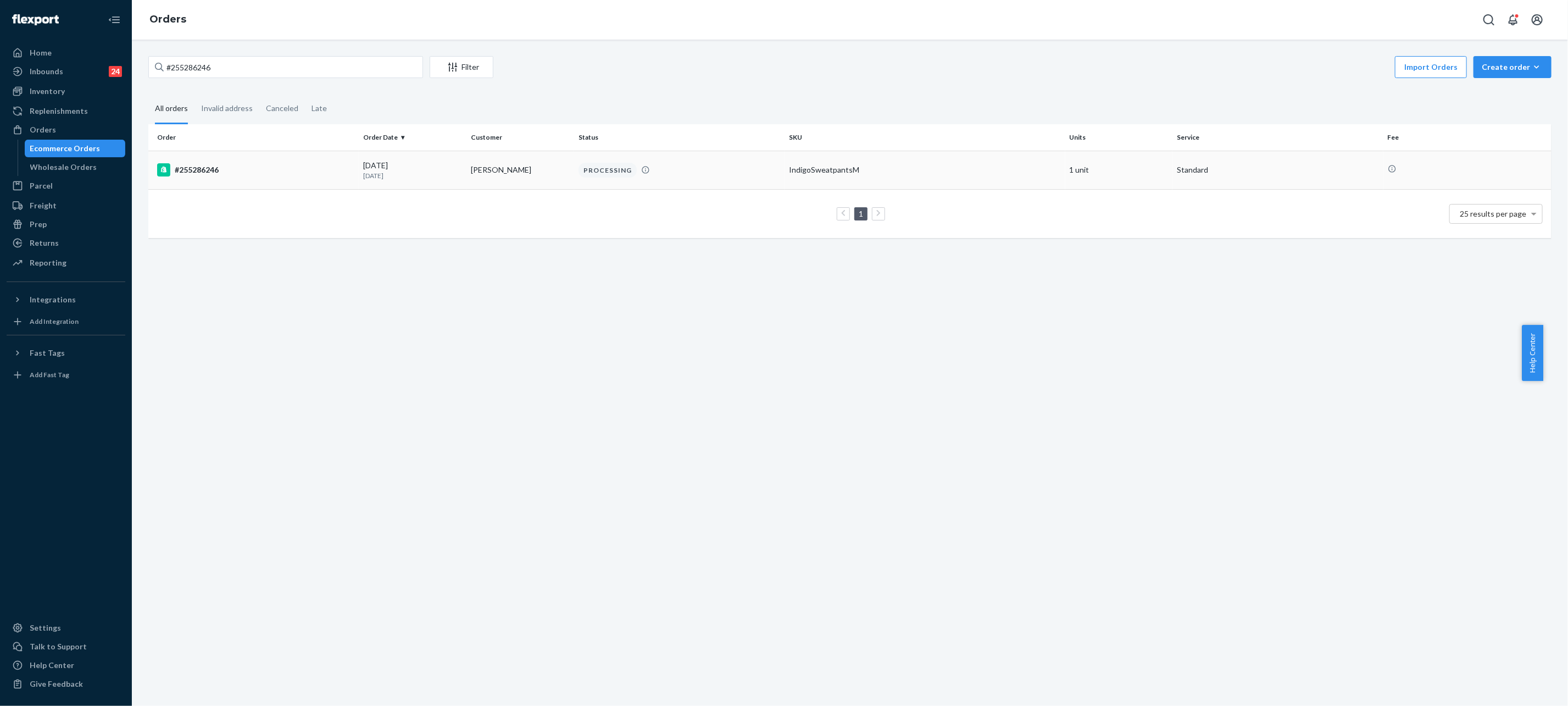
click at [731, 178] on td "PROCESSING" at bounding box center [679, 170] width 211 height 39
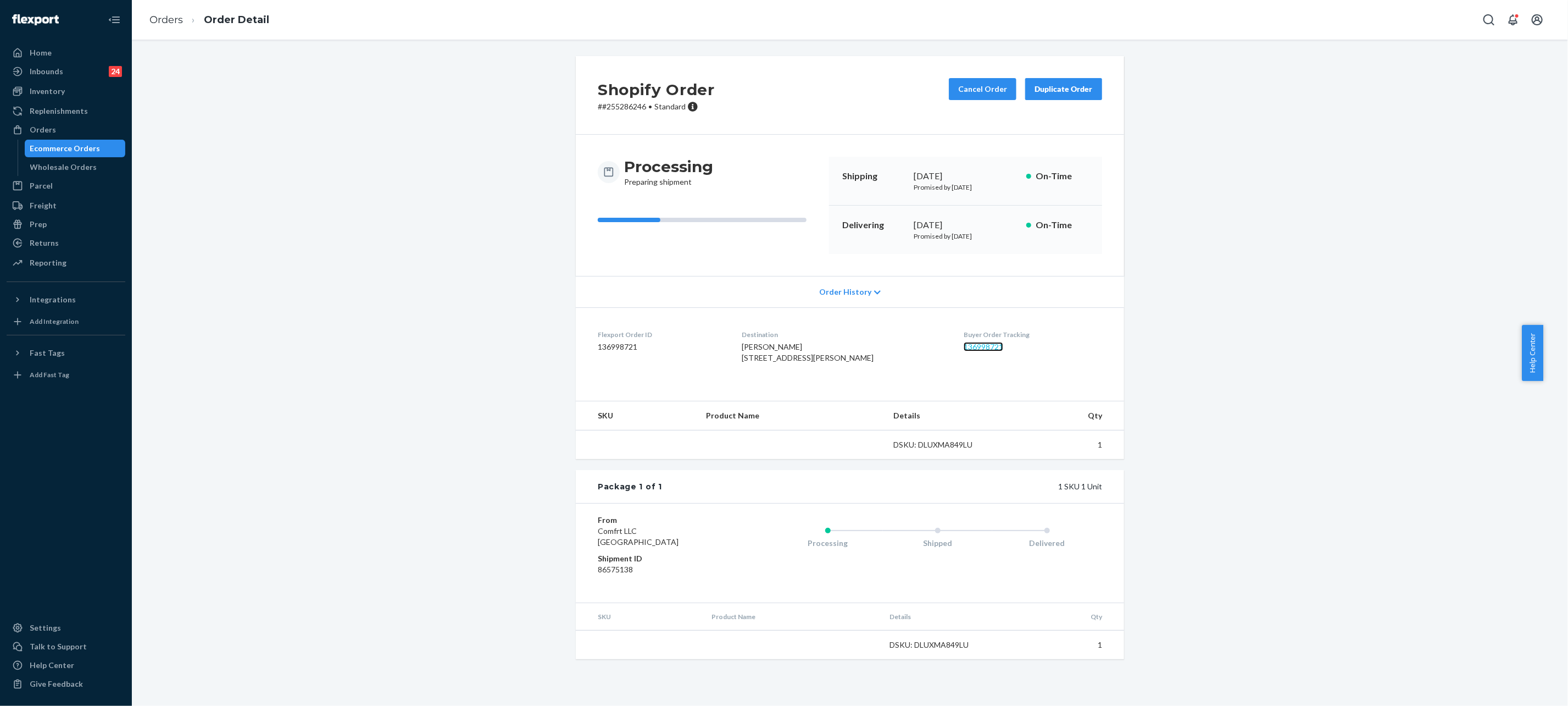
click at [964, 347] on link "136998721" at bounding box center [983, 347] width 39 height 10
